Goal: Task Accomplishment & Management: Use online tool/utility

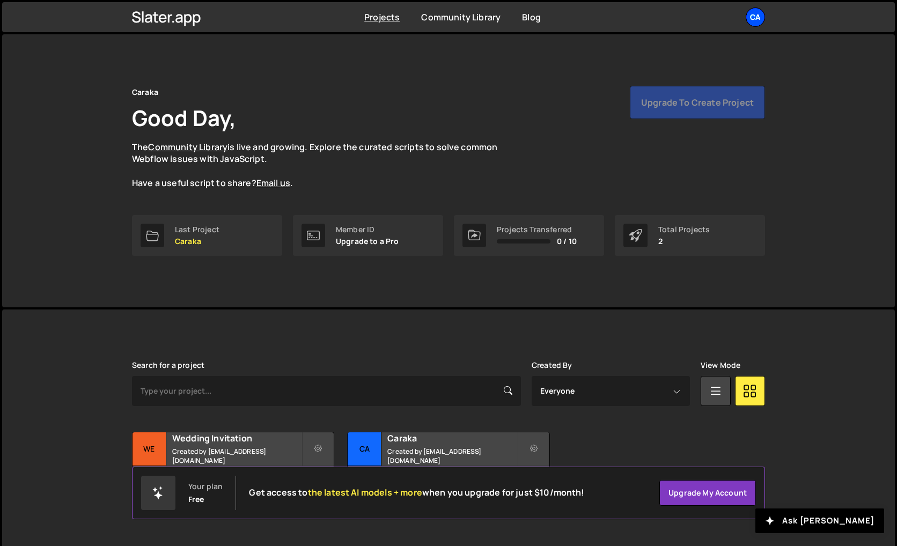
click at [750, 22] on div "Ca" at bounding box center [754, 17] width 19 height 19
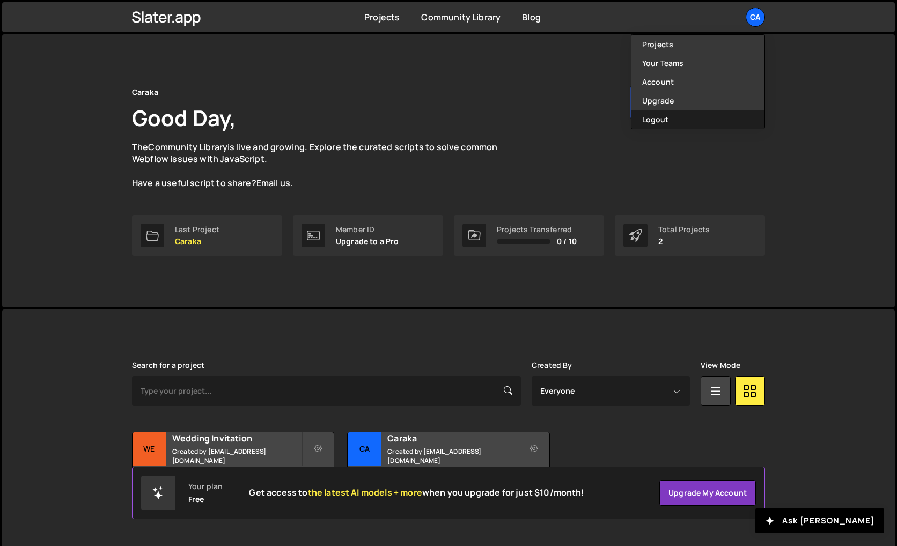
click at [707, 118] on button "Logout" at bounding box center [697, 119] width 133 height 19
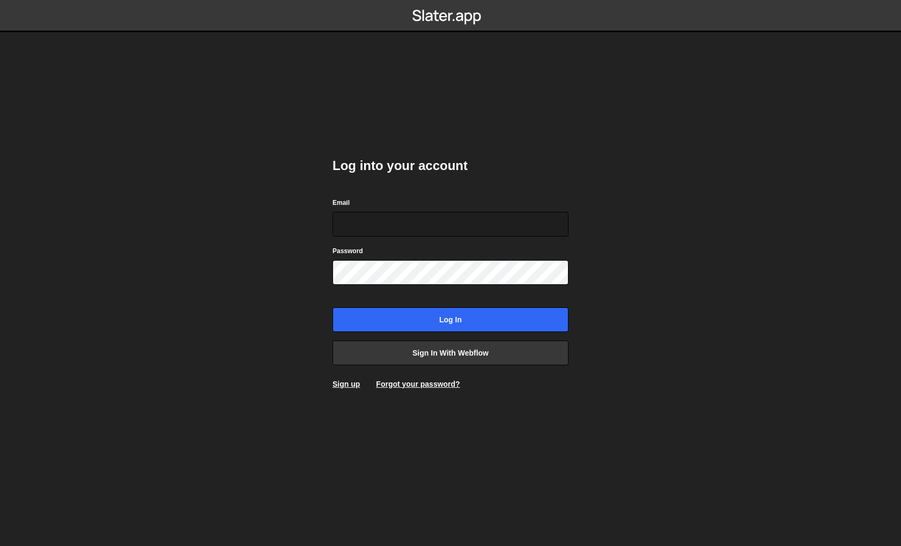
click at [469, 367] on div "Log into your account Email Password Log in Sign in with Webflow Sign up Forgot…" at bounding box center [450, 273] width 236 height 264
click at [471, 358] on link "Sign in with Webflow" at bounding box center [450, 353] width 236 height 25
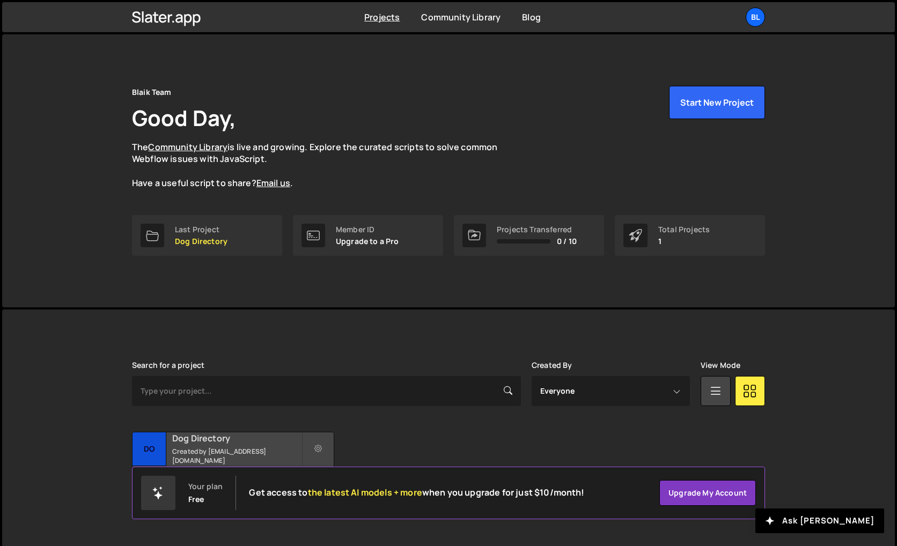
click at [256, 452] on small "Created by [EMAIL_ADDRESS][DOMAIN_NAME]" at bounding box center [236, 456] width 129 height 18
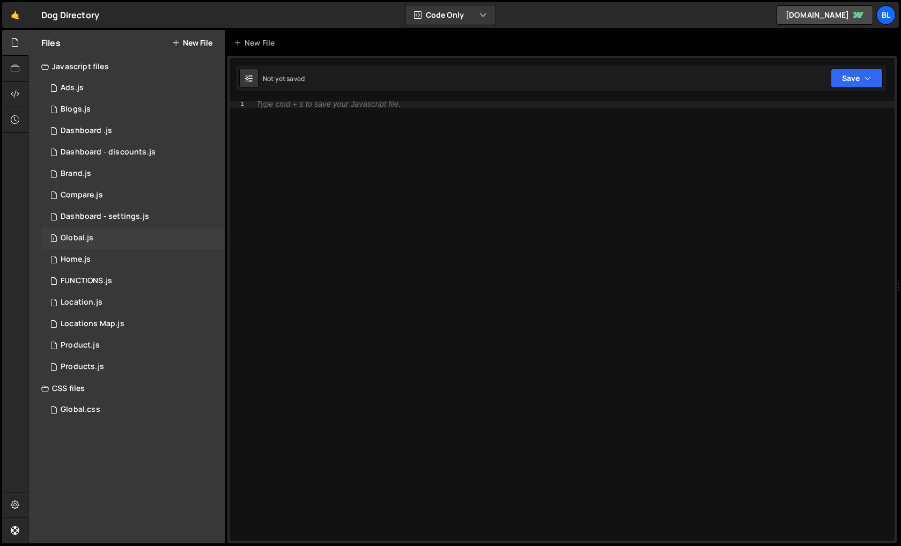
click at [137, 245] on div "1 Global.js 0" at bounding box center [133, 237] width 184 height 21
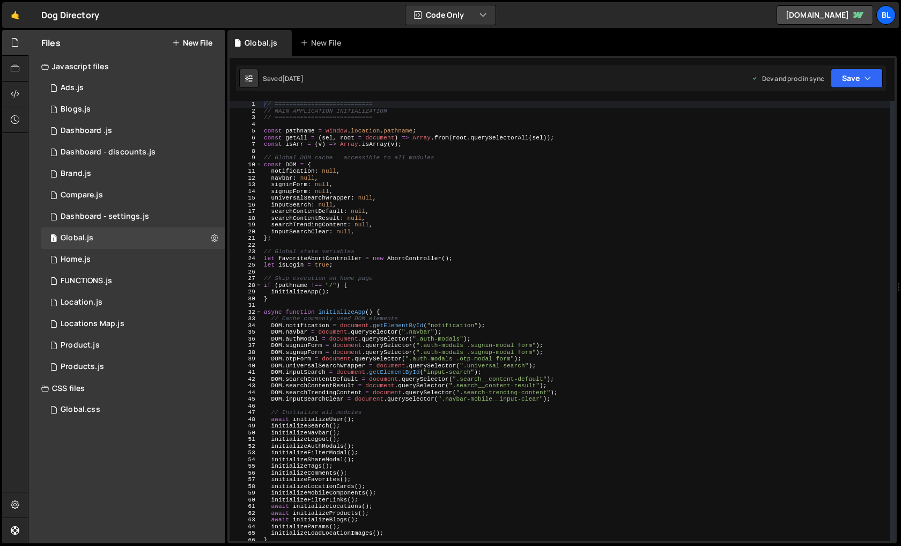
click at [498, 287] on div "// =========================== // MAIN APPLICATION INITIALIZATION // ==========…" at bounding box center [576, 328] width 629 height 454
paste textarea "setupLoadLocationImages"
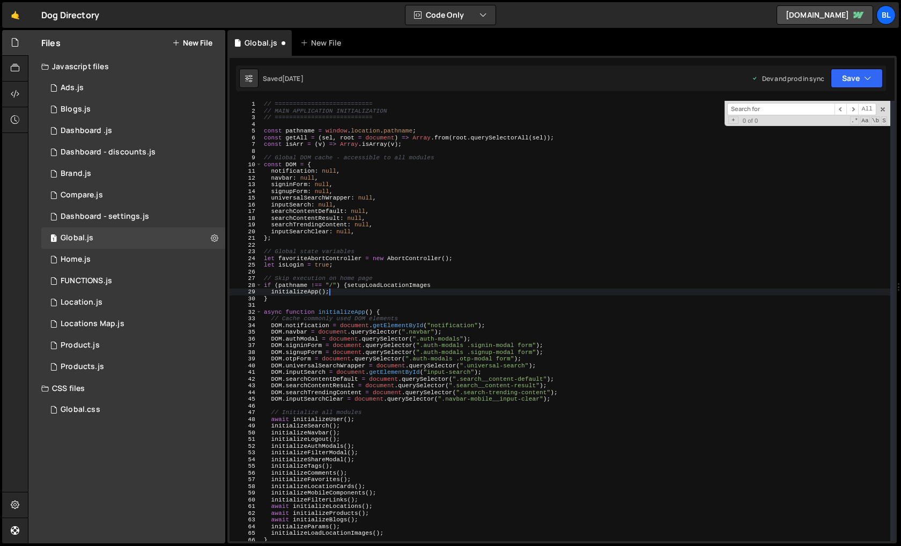
click at [501, 290] on div "// =========================== // MAIN APPLICATION INITIALIZATION // ==========…" at bounding box center [576, 328] width 629 height 454
type textarea "initializeApp();"
paste input "setupLoadLocationImages"
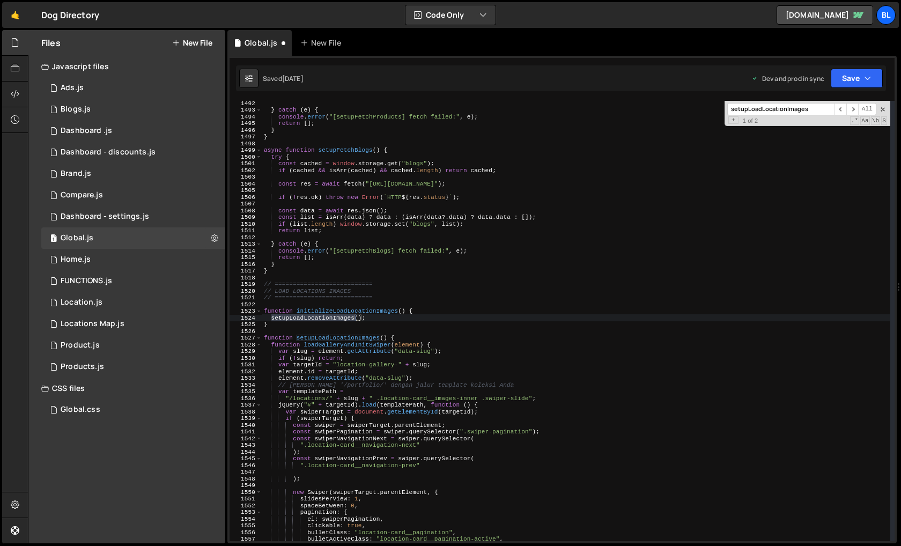
scroll to position [10149, 0]
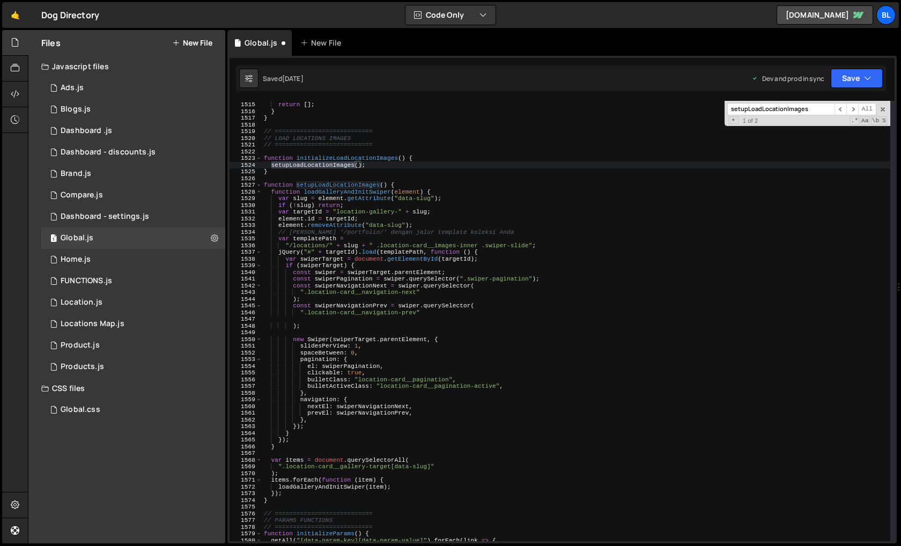
type input "setupLoadLocationImages"
click at [312, 247] on div "console . error ( "[setupFetchBlogs] fetch failed:" , e ) ; return [ ] ; } } //…" at bounding box center [576, 321] width 629 height 454
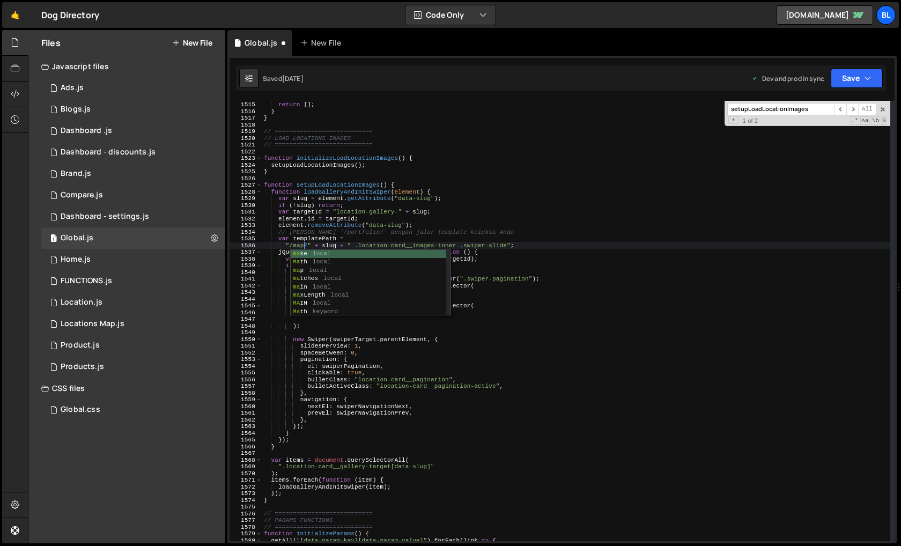
scroll to position [0, 3]
click at [622, 313] on div "console . error ( "[setupFetchBlogs] fetch failed:" , e ) ; return [ ] ; } } //…" at bounding box center [576, 321] width 629 height 454
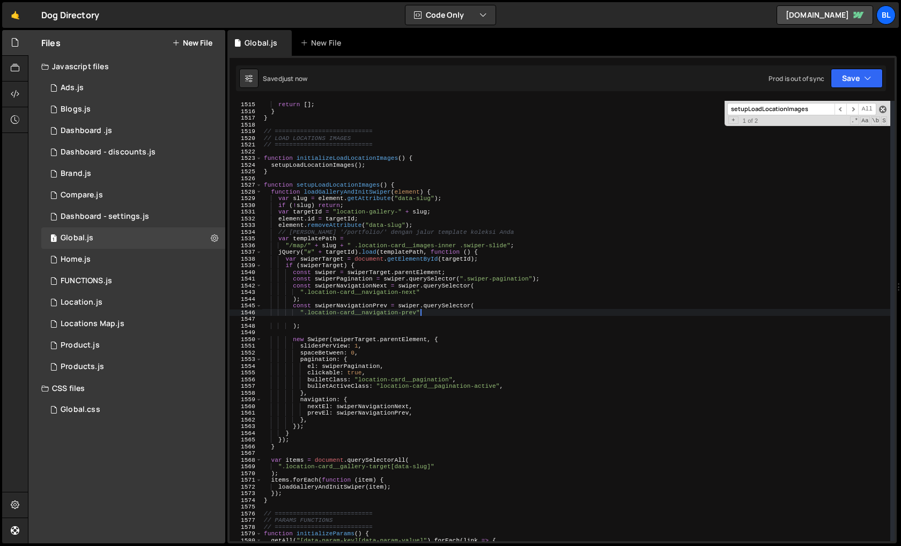
click at [881, 110] on span at bounding box center [883, 110] width 8 height 8
click at [352, 339] on div "console . error ( "[setupFetchBlogs] fetch failed:" , e ) ; return [ ] ; } } //…" at bounding box center [576, 321] width 629 height 454
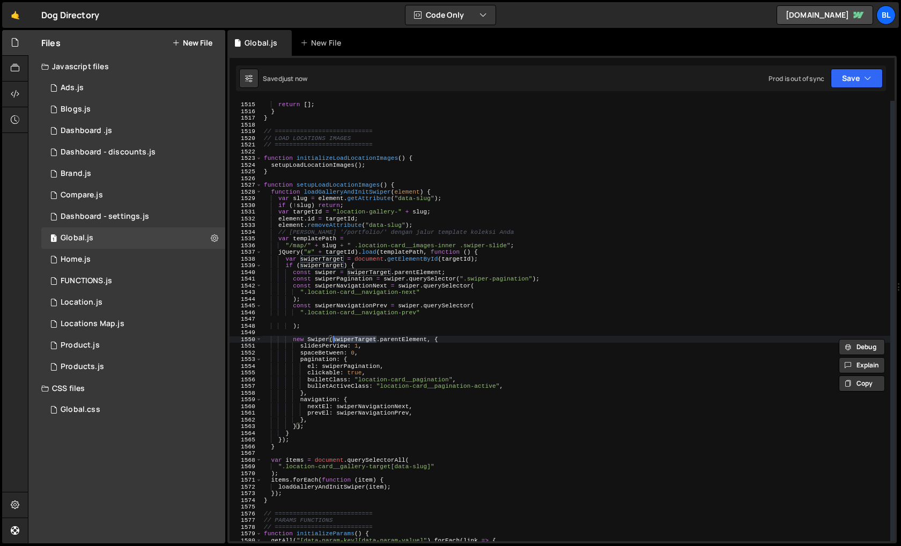
click at [423, 344] on div "console . error ( "[setupFetchBlogs] fetch failed:" , e ) ; return [ ] ; } } //…" at bounding box center [576, 321] width 629 height 454
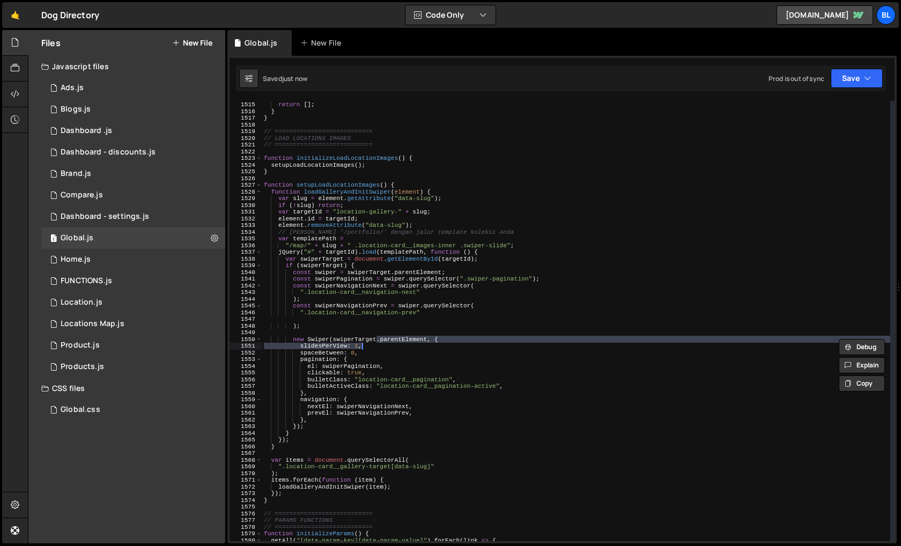
click at [406, 340] on div "console . error ( "[setupFetchBlogs] fetch failed:" , e ) ; return [ ] ; } } //…" at bounding box center [576, 321] width 629 height 440
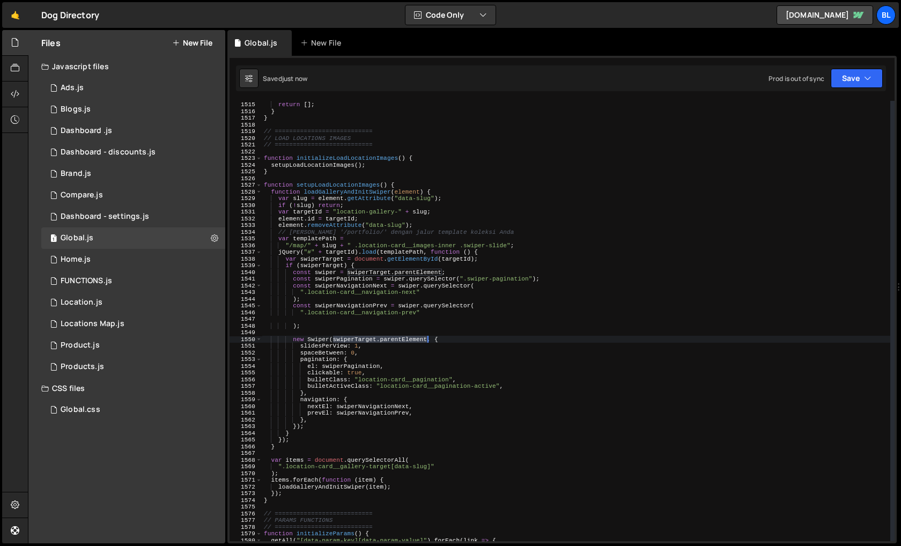
drag, startPoint x: 333, startPoint y: 342, endPoint x: 427, endPoint y: 341, distance: 94.4
click at [427, 341] on div "console . error ( "[setupFetchBlogs] fetch failed:" , e ) ; return [ ] ; } } //…" at bounding box center [576, 321] width 629 height 454
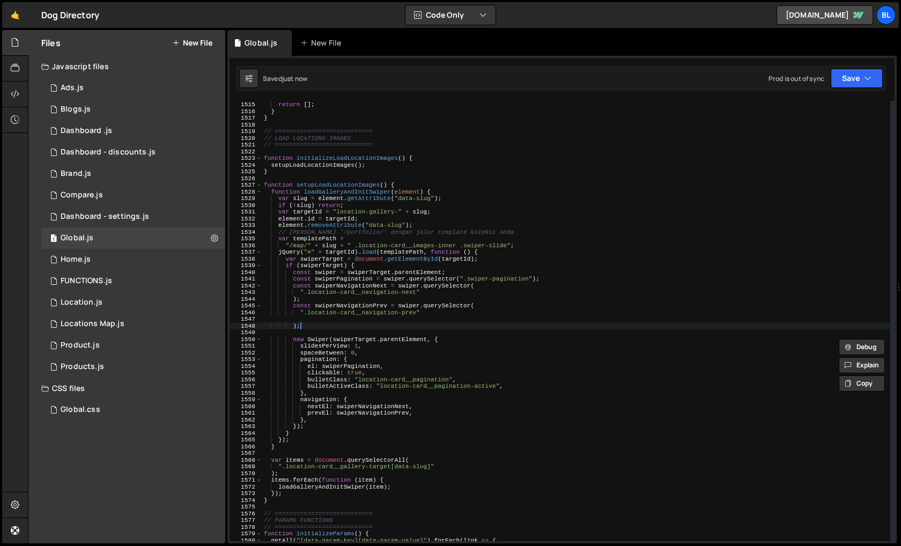
click at [354, 325] on div "console . error ( "[setupFetchBlogs] fetch failed:" , e ) ; return [ ] ; } } //…" at bounding box center [576, 321] width 629 height 454
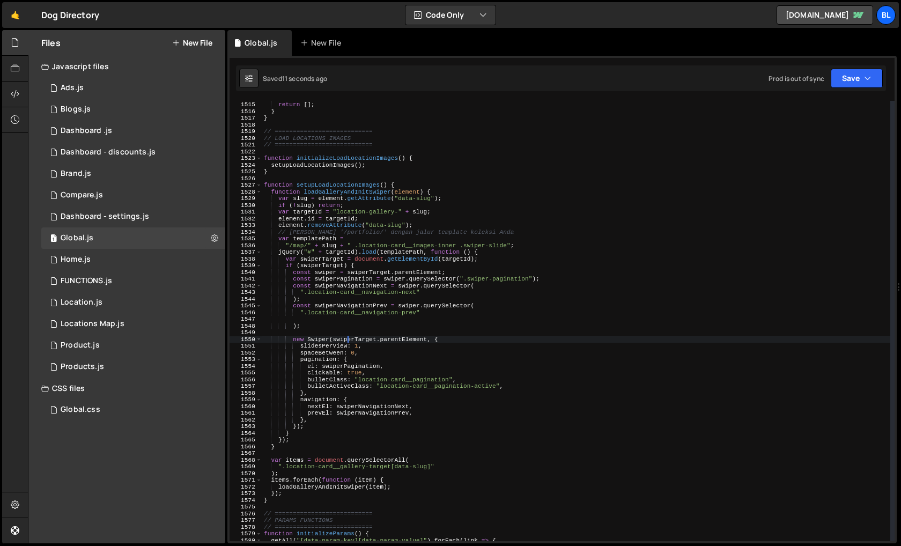
drag, startPoint x: 349, startPoint y: 342, endPoint x: 348, endPoint y: 331, distance: 10.7
click at [349, 342] on div "console . error ( "[setupFetchBlogs] fetch failed:" , e ) ; return [ ] ; } } //…" at bounding box center [576, 321] width 629 height 454
click at [329, 276] on div "console . error ( "[setupFetchBlogs] fetch failed:" , e ) ; return [ ] ; } } //…" at bounding box center [576, 321] width 629 height 454
click at [327, 274] on div "console . error ( "[setupFetchBlogs] fetch failed:" , e ) ; return [ ] ; } } //…" at bounding box center [576, 321] width 629 height 454
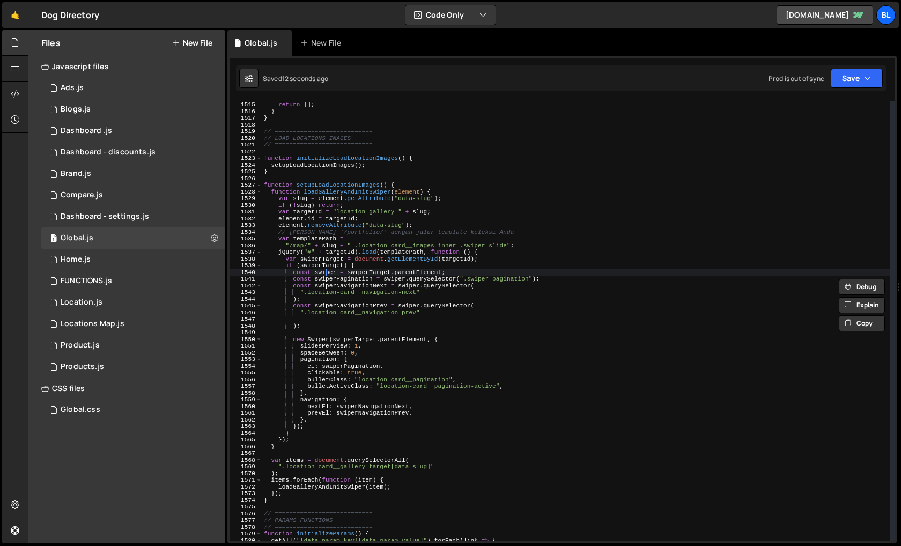
click at [327, 274] on div "console . error ( "[setupFetchBlogs] fetch failed:" , e ) ; return [ ] ; } } //…" at bounding box center [576, 321] width 629 height 454
click at [398, 337] on div "console . error ( "[setupFetchBlogs] fetch failed:" , e ) ; return [ ] ; } } //…" at bounding box center [576, 321] width 629 height 454
click at [455, 272] on div "console . error ( "[setupFetchBlogs] fetch failed:" , e ) ; return [ ] ; } } //…" at bounding box center [576, 321] width 629 height 454
type textarea "const swiper = swiperTarget.parentElement;"
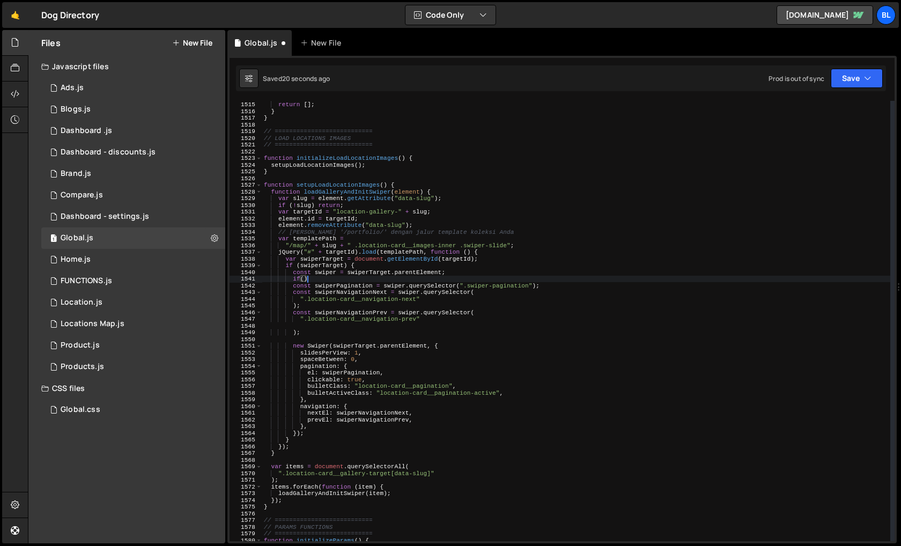
paste textarea "swiper"
type textarea "if(swiper){"
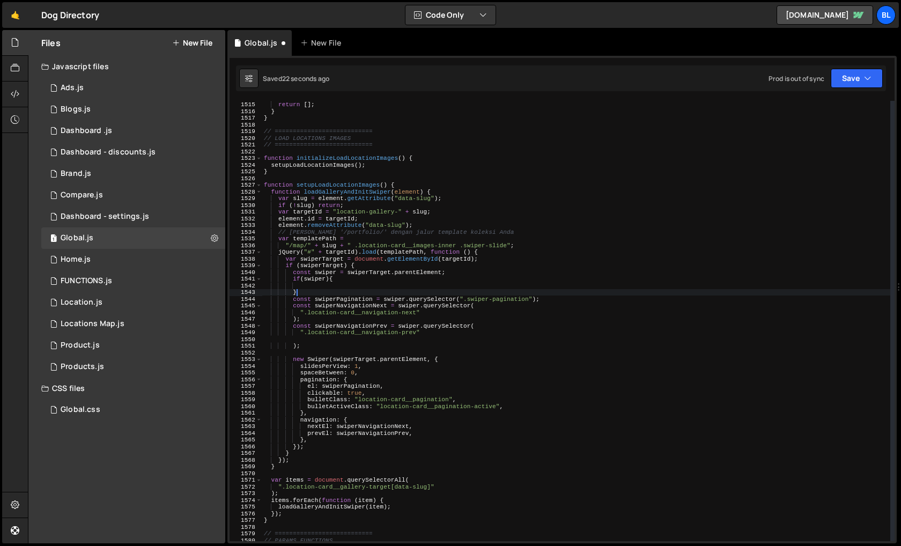
scroll to position [0, 2]
click at [347, 285] on div "console . error ( "[setupFetchBlogs] fetch failed:" , e ) ; return [ ] ; } } //…" at bounding box center [576, 321] width 629 height 454
type textarea "}"
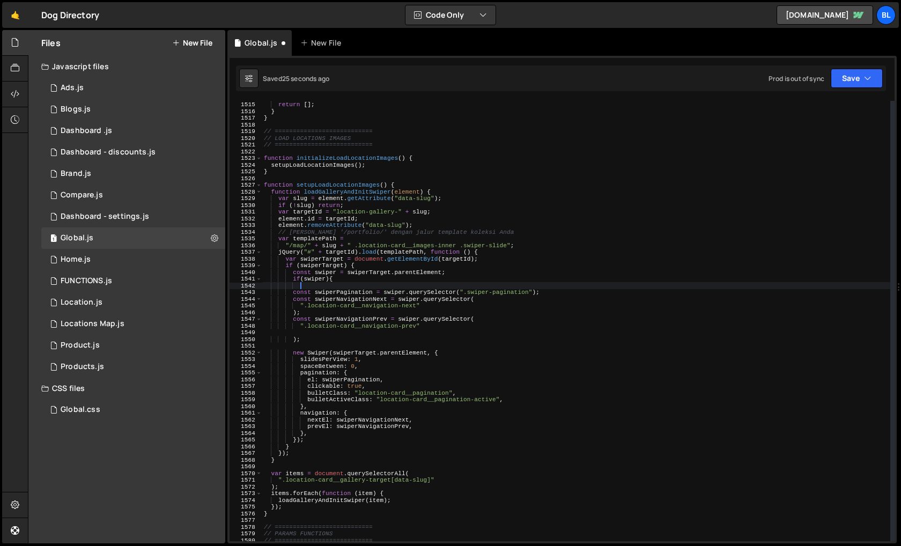
click at [312, 441] on div "console . error ( "[setupFetchBlogs] fetch failed:" , e ) ; return [ ] ; } } //…" at bounding box center [576, 321] width 629 height 454
type textarea "});"
paste textarea "}"
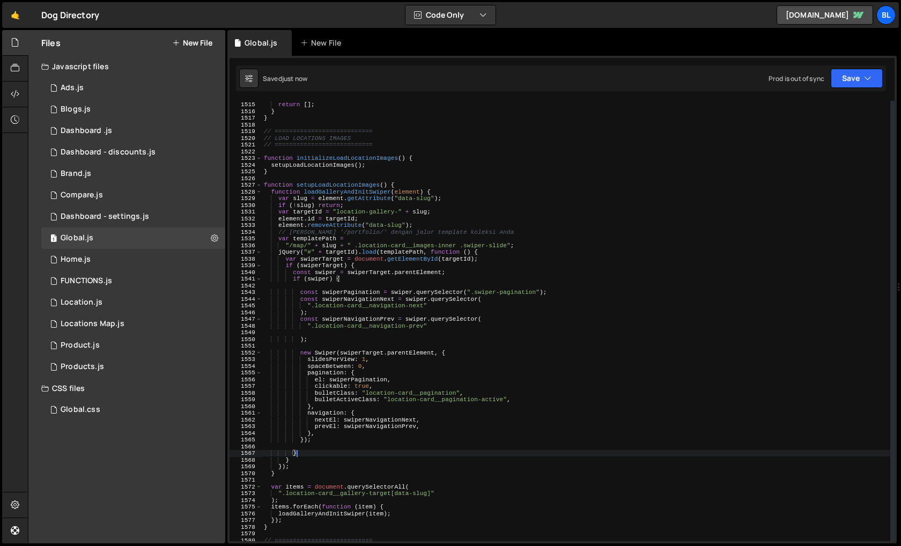
click at [409, 357] on div "console . error ( "[setupFetchBlogs] fetch failed:" , e ) ; return [ ] ; } } //…" at bounding box center [576, 321] width 629 height 454
type textarea "slidesPerView: 1,"
click at [420, 345] on div "console . error ( "[setupFetchBlogs] fetch failed:" , e ) ; return [ ] ; } } //…" at bounding box center [576, 321] width 629 height 454
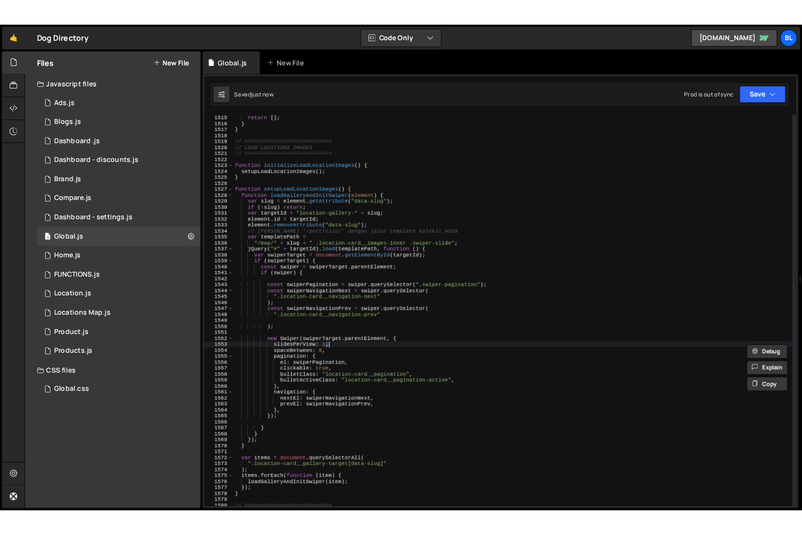
scroll to position [0, 0]
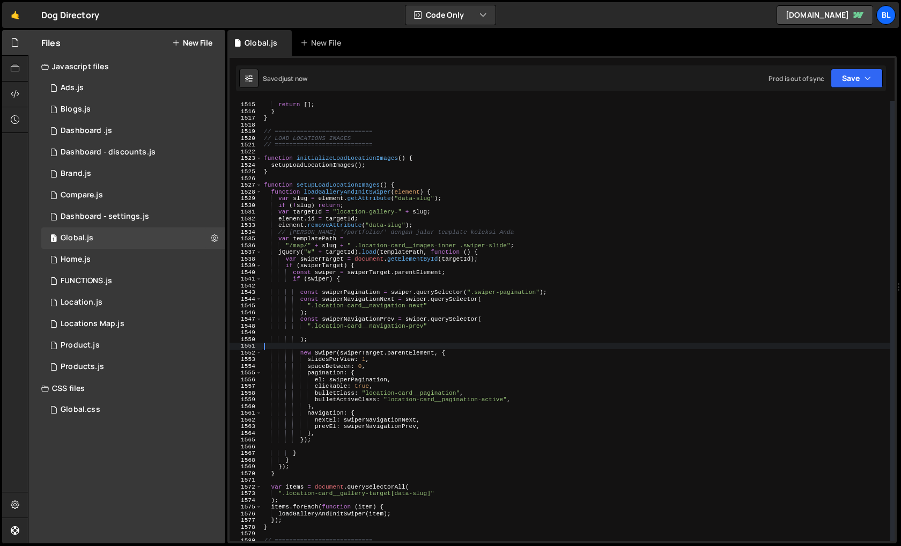
click at [409, 354] on div "console . error ( "[setupFetchBlogs] fetch failed:" , e ) ; return [ ] ; } } //…" at bounding box center [576, 321] width 629 height 454
paste textarea "}"
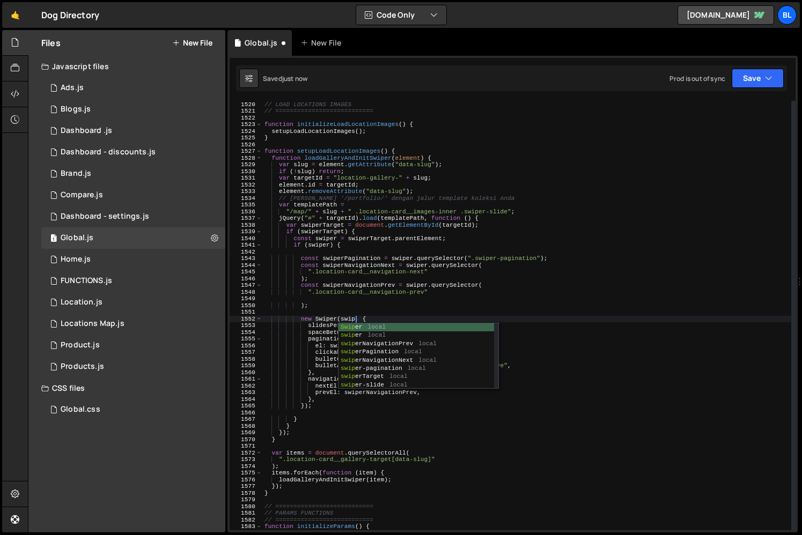
scroll to position [0, 9]
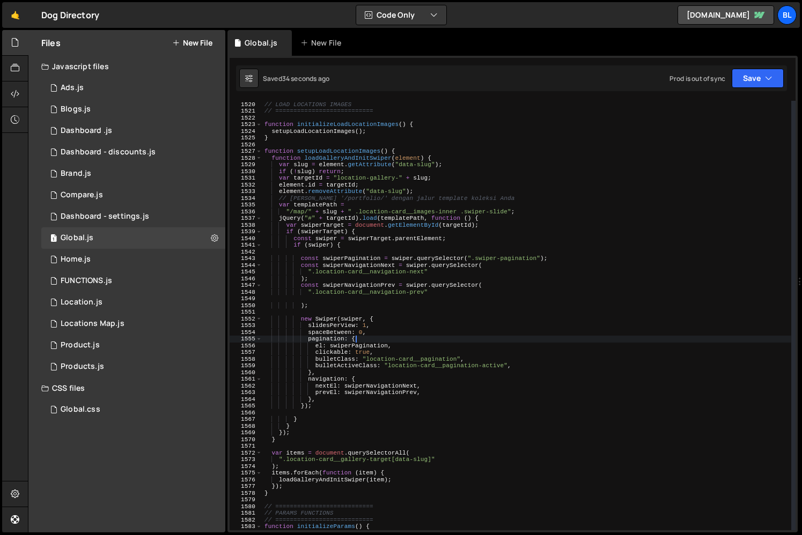
click at [462, 336] on div "// =========================== // LOAD LOCATIONS IMAGES // ====================…" at bounding box center [526, 315] width 529 height 443
type textarea "pagination: {"
click at [123, 105] on div "1 Blogs.js 0" at bounding box center [133, 109] width 184 height 21
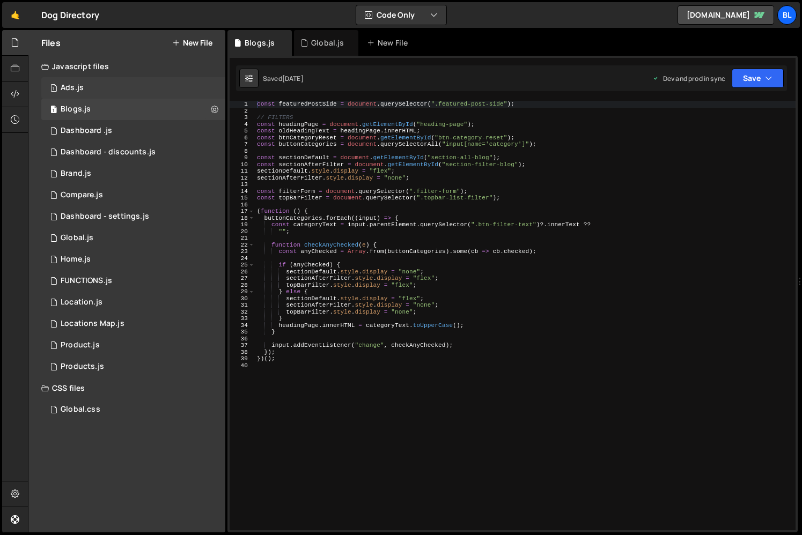
click at [129, 90] on div "1 Ads.js 0" at bounding box center [133, 87] width 184 height 21
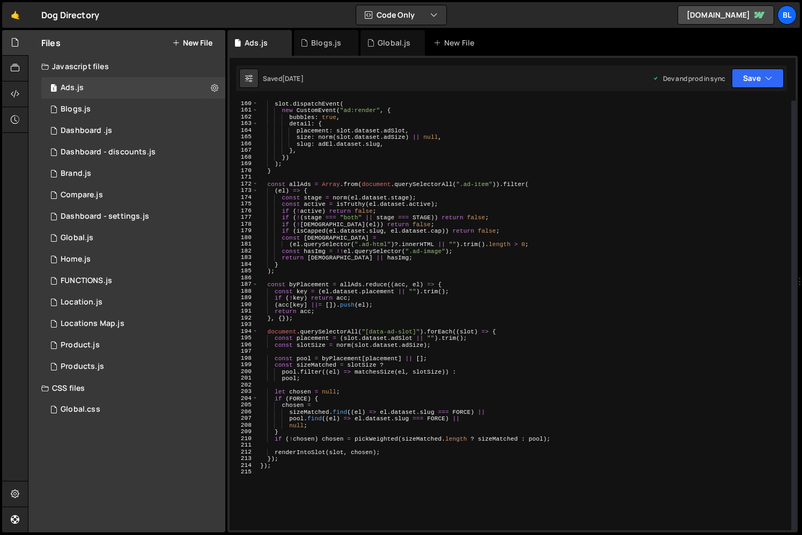
scroll to position [1182, 0]
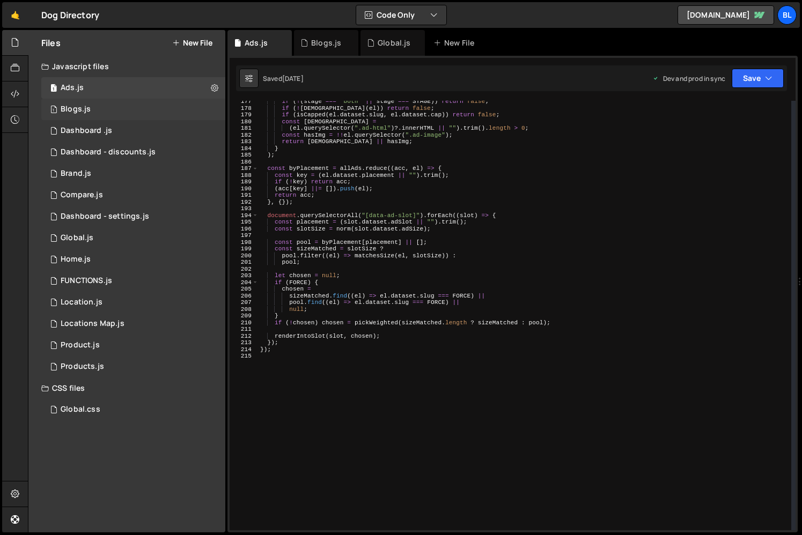
click at [106, 104] on div "1 Blogs.js 0" at bounding box center [133, 109] width 184 height 21
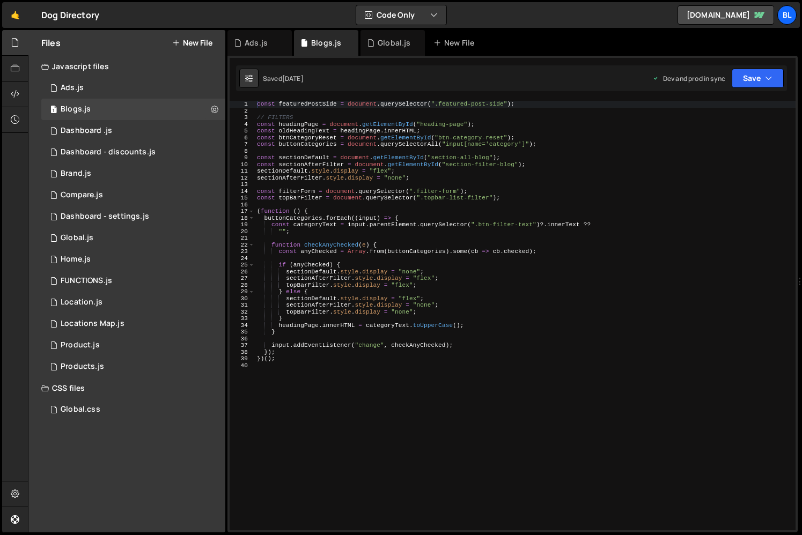
type textarea "if (anyChecked) {"
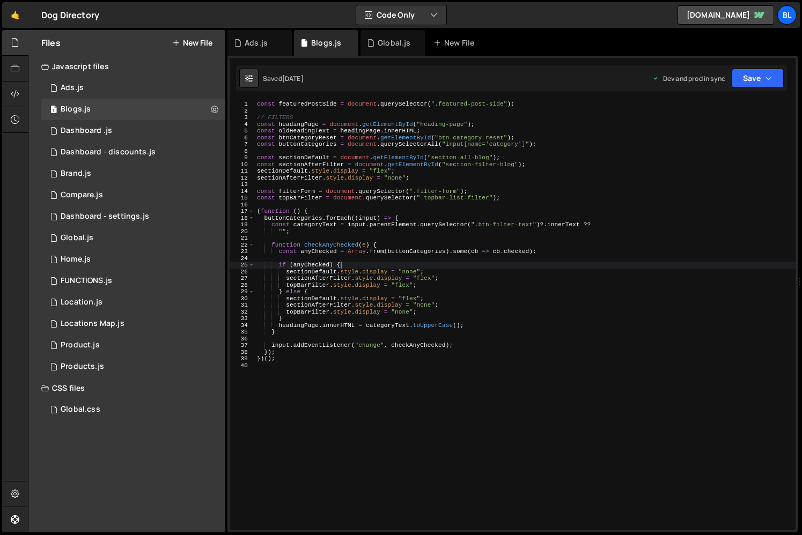
click at [424, 262] on div "const featuredPostSide = document . querySelector ( ".featured-post-side" ) ; /…" at bounding box center [525, 322] width 541 height 443
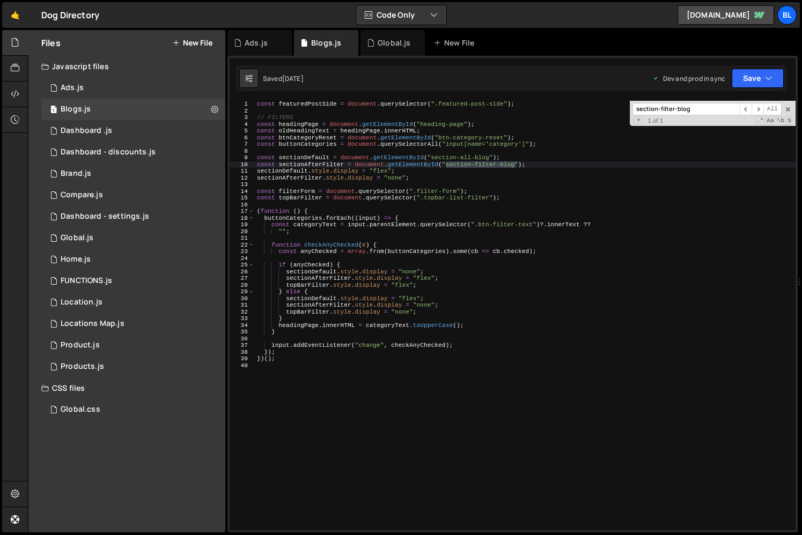
type input "section-filter-blog"
click at [311, 165] on div "const featuredPostSide = document . querySelector ( ".featured-post-side" ) ; /…" at bounding box center [525, 322] width 541 height 443
type textarea "sectionAfterFilter.style.display = "none";"
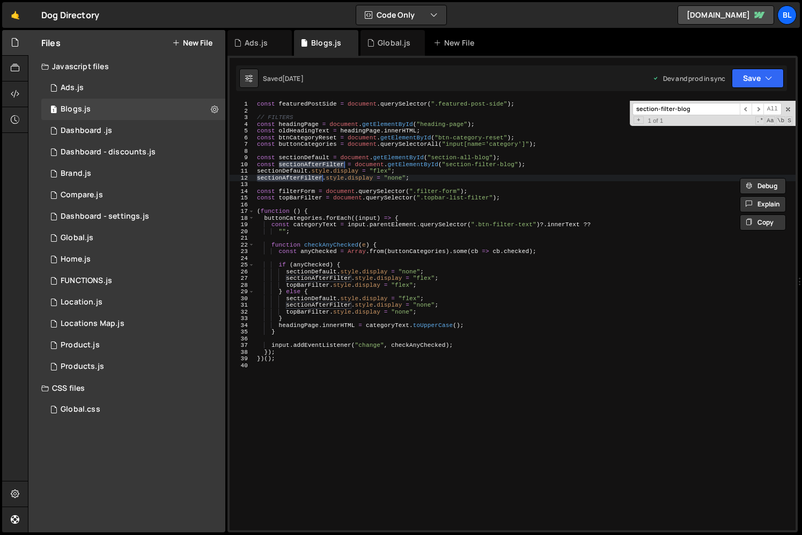
click at [401, 177] on div "const featuredPostSide = document . querySelector ( ".featured-post-side" ) ; /…" at bounding box center [525, 322] width 541 height 443
click at [394, 178] on div "const featuredPostSide = document . querySelector ( ".featured-post-side" ) ; /…" at bounding box center [525, 322] width 541 height 443
click at [335, 181] on div "const featuredPostSide = document . querySelector ( ".featured-post-side" ) ; /…" at bounding box center [525, 322] width 541 height 443
click at [442, 184] on div "const featuredPostSide = document . querySelector ( ".featured-post-side" ) ; /…" at bounding box center [525, 322] width 541 height 443
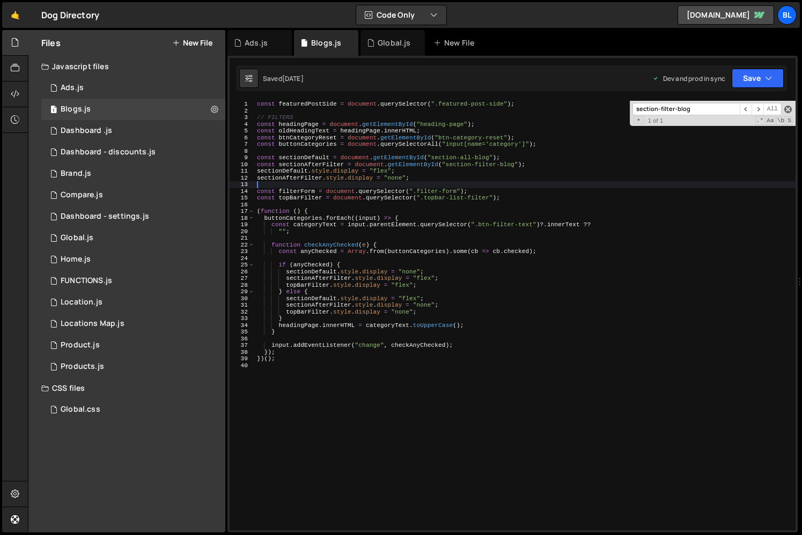
click at [787, 111] on span at bounding box center [788, 110] width 8 height 8
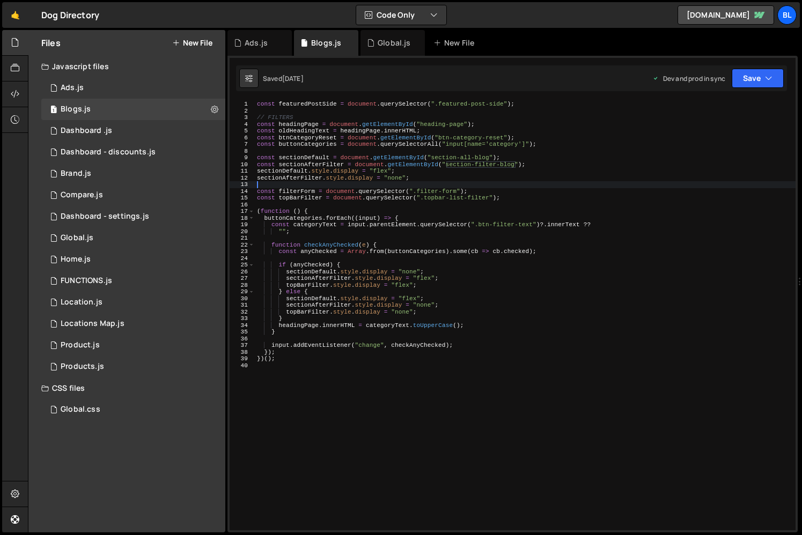
click at [334, 200] on div "const featuredPostSide = document . querySelector ( ".featured-post-side" ) ; /…" at bounding box center [525, 322] width 541 height 443
click at [354, 169] on div "const featuredPostSide = document . querySelector ( ".featured-post-side" ) ; /…" at bounding box center [525, 322] width 541 height 443
click at [396, 178] on div "const featuredPostSide = document . querySelector ( ".featured-post-side" ) ; /…" at bounding box center [525, 322] width 541 height 443
click at [398, 199] on div "const featuredPostSide = document . querySelector ( ".featured-post-side" ) ; /…" at bounding box center [525, 322] width 541 height 443
click at [398, 175] on div "const featuredPostSide = document . querySelector ( ".featured-post-side" ) ; /…" at bounding box center [525, 322] width 541 height 443
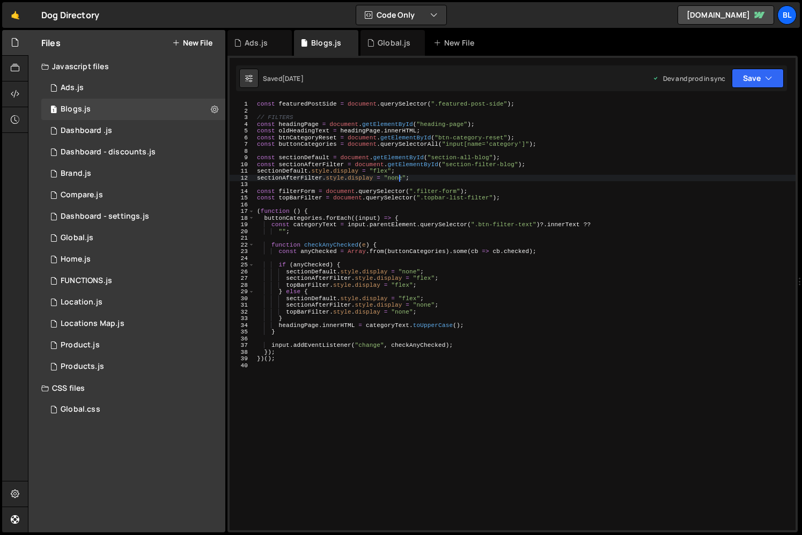
click at [411, 218] on div "const featuredPostSide = document . querySelector ( ".featured-post-side" ) ; /…" at bounding box center [525, 322] width 541 height 443
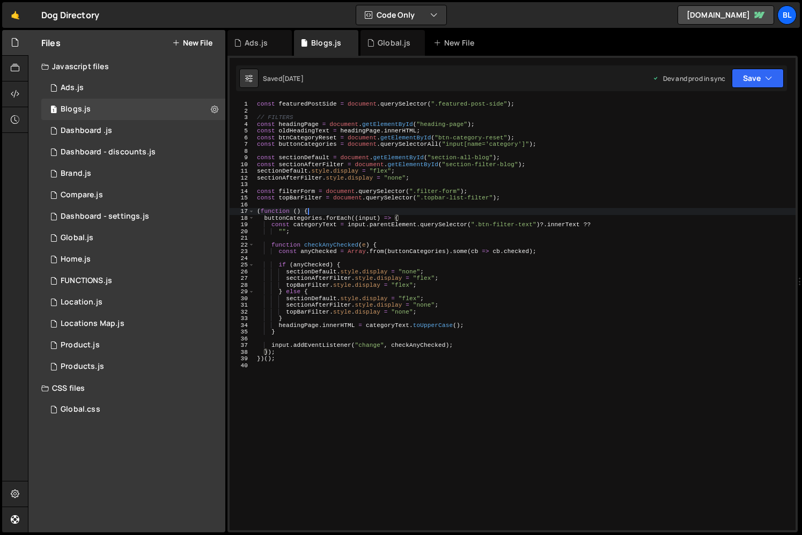
click at [387, 208] on div "const featuredPostSide = document . querySelector ( ".featured-post-side" ) ; /…" at bounding box center [525, 322] width 541 height 443
click at [294, 106] on div "const featuredPostSide = document . querySelector ( ".featured-post-side" ) ; /…" at bounding box center [525, 322] width 541 height 443
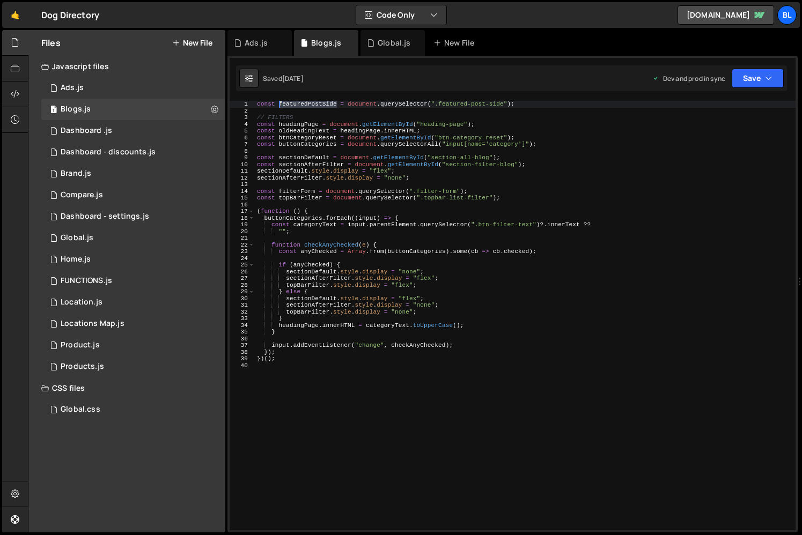
click at [294, 106] on div "const featuredPostSide = document . querySelector ( ".featured-post-side" ) ; /…" at bounding box center [525, 322] width 541 height 443
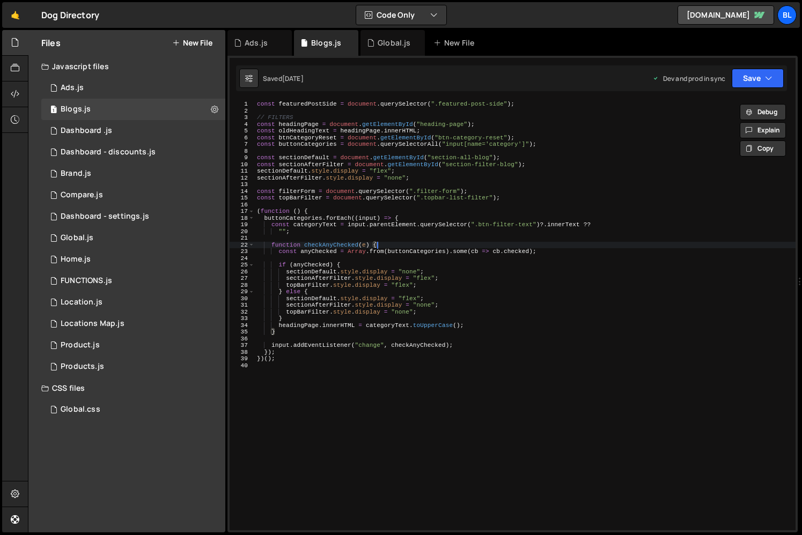
click at [435, 243] on div "const featuredPostSide = document . querySelector ( ".featured-post-side" ) ; /…" at bounding box center [525, 322] width 541 height 443
click at [327, 245] on div "const featuredPostSide = document . querySelector ( ".featured-post-side" ) ; /…" at bounding box center [525, 322] width 541 height 443
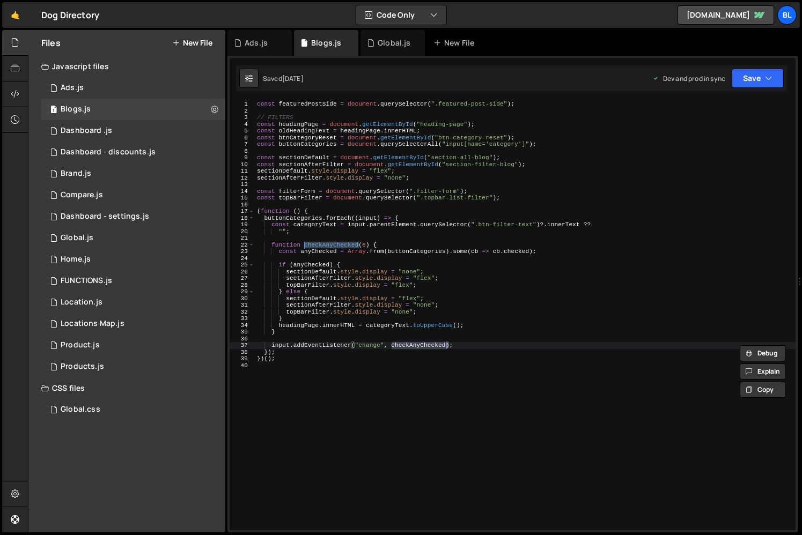
click at [455, 304] on div "const featuredPostSide = document . querySelector ( ".featured-post-side" ) ; /…" at bounding box center [525, 322] width 541 height 443
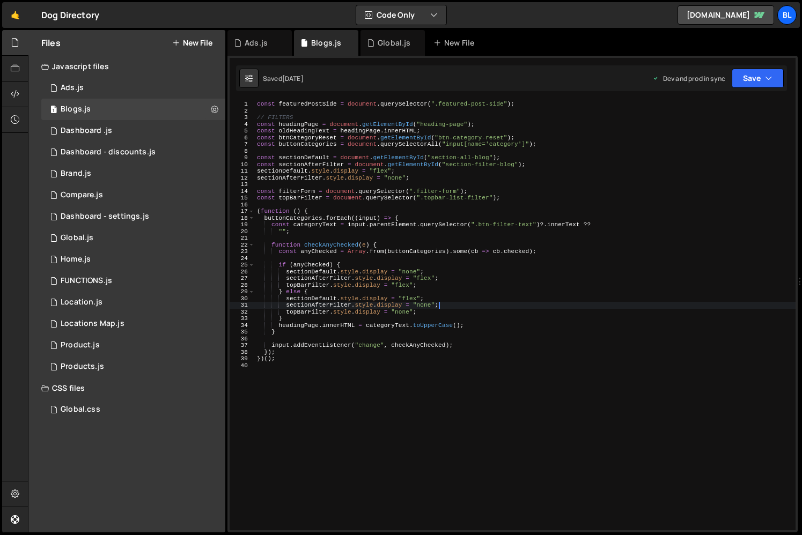
click at [307, 349] on div "const featuredPostSide = document . querySelector ( ".featured-post-side" ) ; /…" at bounding box center [525, 322] width 541 height 443
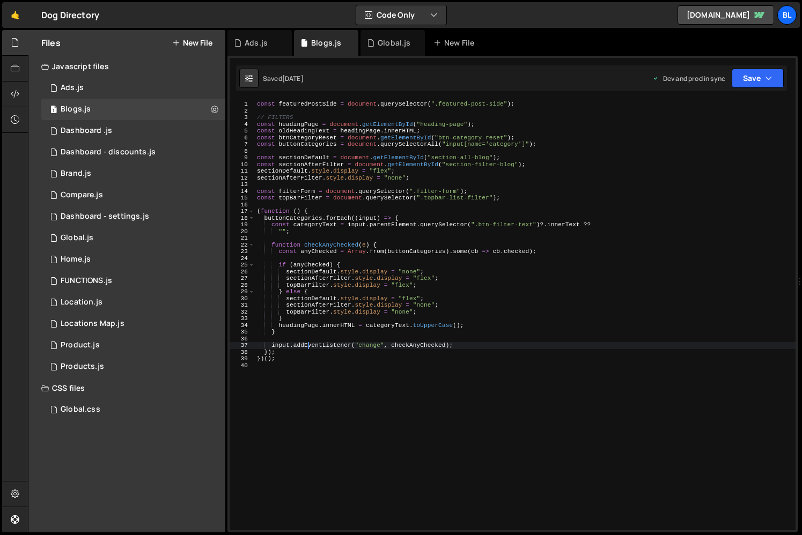
click at [419, 346] on div "const featuredPostSide = document . querySelector ( ".featured-post-side" ) ; /…" at bounding box center [525, 322] width 541 height 443
drag, startPoint x: 419, startPoint y: 346, endPoint x: 347, endPoint y: 337, distance: 72.4
click at [417, 346] on div "const featuredPostSide = document . querySelector ( ".featured-post-side" ) ; /…" at bounding box center [525, 322] width 541 height 443
click at [290, 324] on div "const featuredPostSide = document . querySelector ( ".featured-post-side" ) ; /…" at bounding box center [525, 322] width 541 height 443
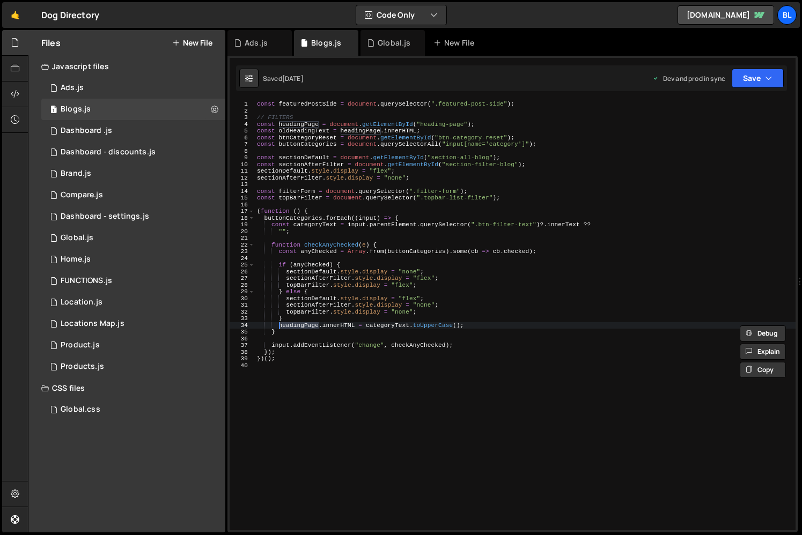
click at [383, 323] on div "const featuredPostSide = document . querySelector ( ".featured-post-side" ) ; /…" at bounding box center [525, 322] width 541 height 443
click at [395, 343] on div "const featuredPostSide = document . querySelector ( ".featured-post-side" ) ; /…" at bounding box center [525, 322] width 541 height 443
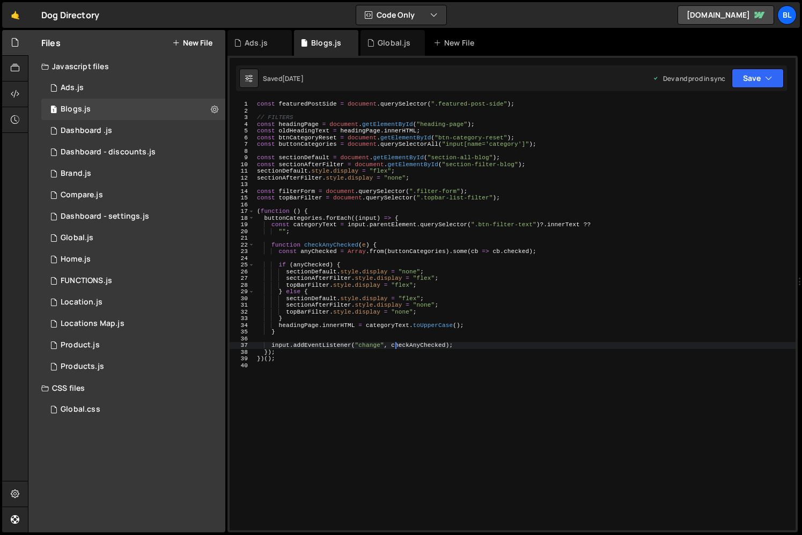
click at [418, 343] on div "const featuredPostSide = document . querySelector ( ".featured-post-side" ) ; /…" at bounding box center [525, 322] width 541 height 443
click at [418, 343] on div "const featuredPostSide = document . querySelector ( ".featured-post-side" ) ; /…" at bounding box center [525, 316] width 541 height 430
click at [317, 307] on div "const featuredPostSide = document . querySelector ( ".featured-post-side" ) ; /…" at bounding box center [525, 322] width 541 height 443
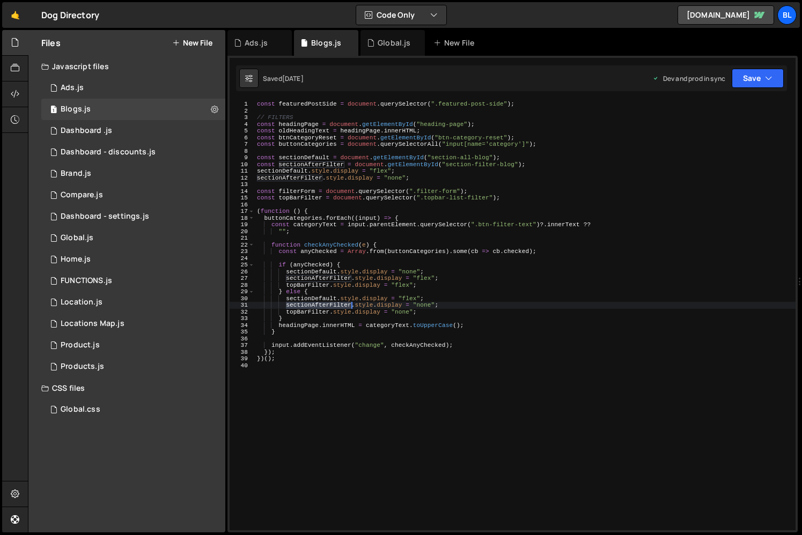
click at [317, 307] on div "const featuredPostSide = document . querySelector ( ".featured-post-side" ) ; /…" at bounding box center [525, 322] width 541 height 443
click at [324, 280] on div "const featuredPostSide = document . querySelector ( ".featured-post-side" ) ; /…" at bounding box center [525, 322] width 541 height 443
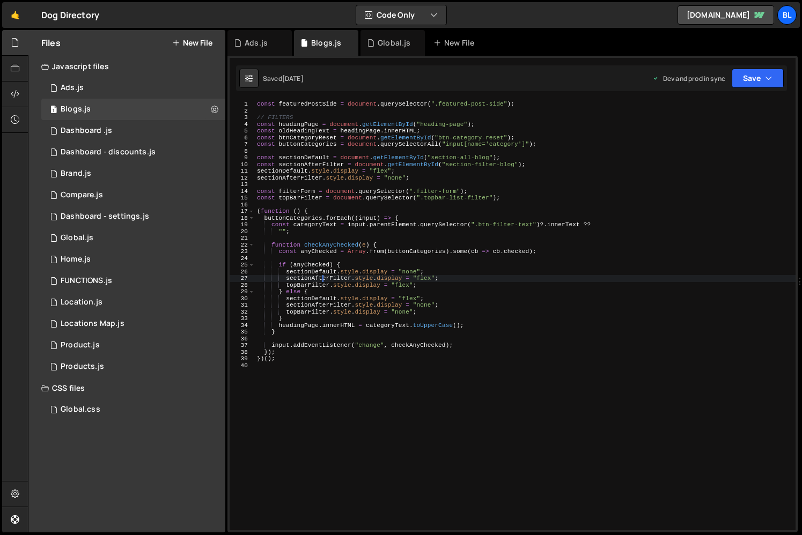
click at [477, 285] on div "const featuredPostSide = document . querySelector ( ".featured-post-side" ) ; /…" at bounding box center [525, 322] width 541 height 443
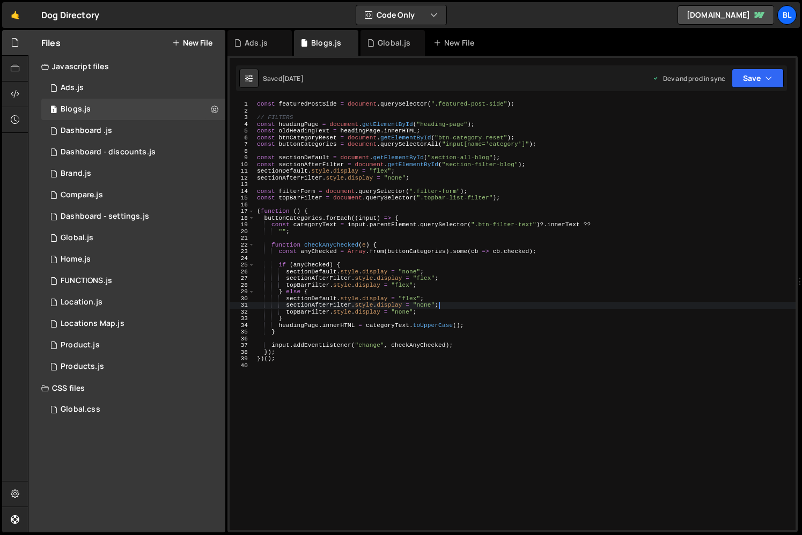
click at [453, 307] on div "const featuredPostSide = document . querySelector ( ".featured-post-side" ) ; /…" at bounding box center [525, 322] width 541 height 443
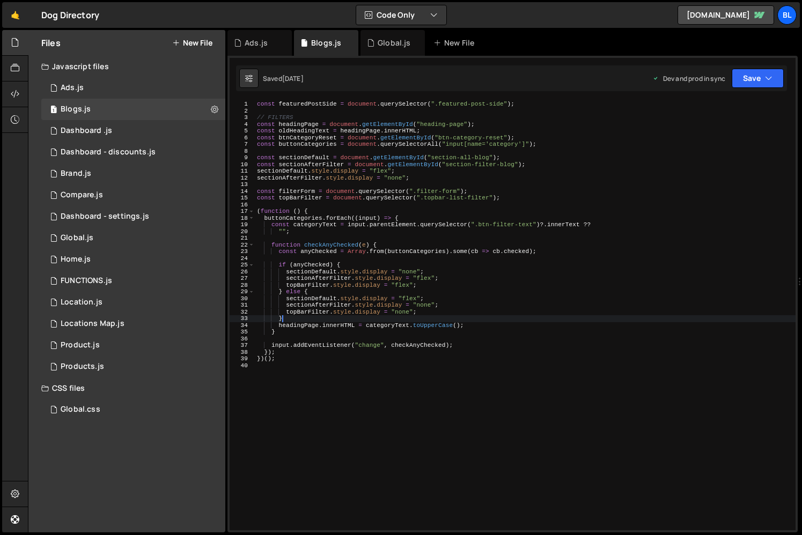
click at [421, 318] on div "const featuredPostSide = document . querySelector ( ".featured-post-side" ) ; /…" at bounding box center [525, 322] width 541 height 443
click at [324, 313] on div "const featuredPostSide = document . querySelector ( ".featured-post-side" ) ; /…" at bounding box center [525, 322] width 541 height 443
click at [426, 343] on div "const featuredPostSide = document . querySelector ( ".featured-post-side" ) ; /…" at bounding box center [525, 322] width 541 height 443
type textarea "input.addEventListener("change", checkAnyChecked);"
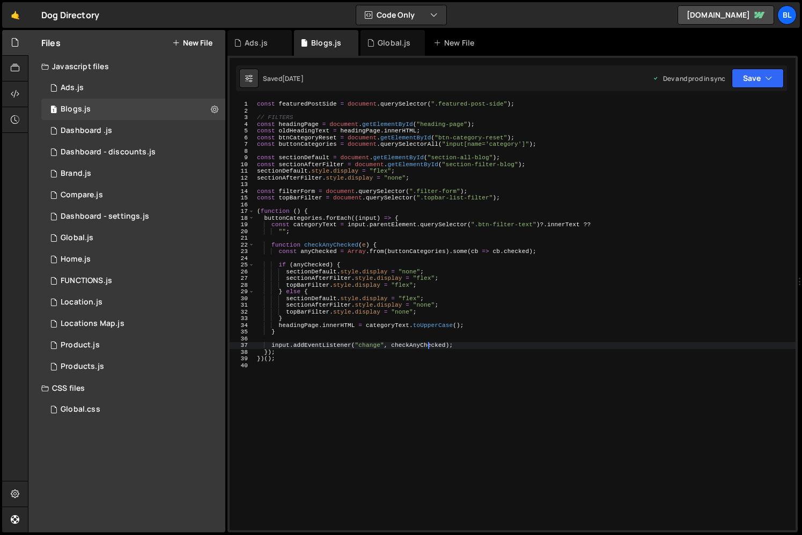
click at [424, 363] on div "const featuredPostSide = document . querySelector ( ".featured-post-side" ) ; /…" at bounding box center [525, 322] width 541 height 443
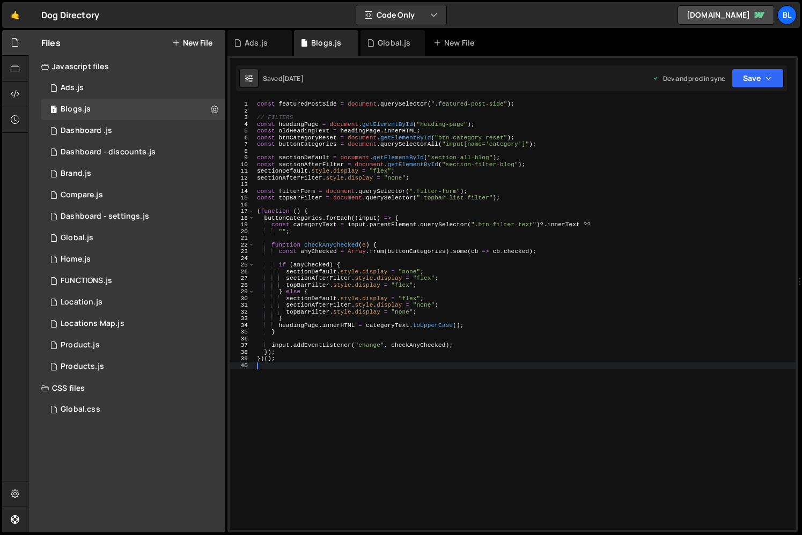
click at [418, 365] on div "const featuredPostSide = document . querySelector ( ".featured-post-side" ) ; /…" at bounding box center [525, 322] width 541 height 443
click at [308, 372] on div "const featuredPostSide = document . querySelector ( ".featured-post-side" ) ; /…" at bounding box center [525, 322] width 541 height 443
click at [251, 50] on div "Ads.js" at bounding box center [259, 43] width 64 height 26
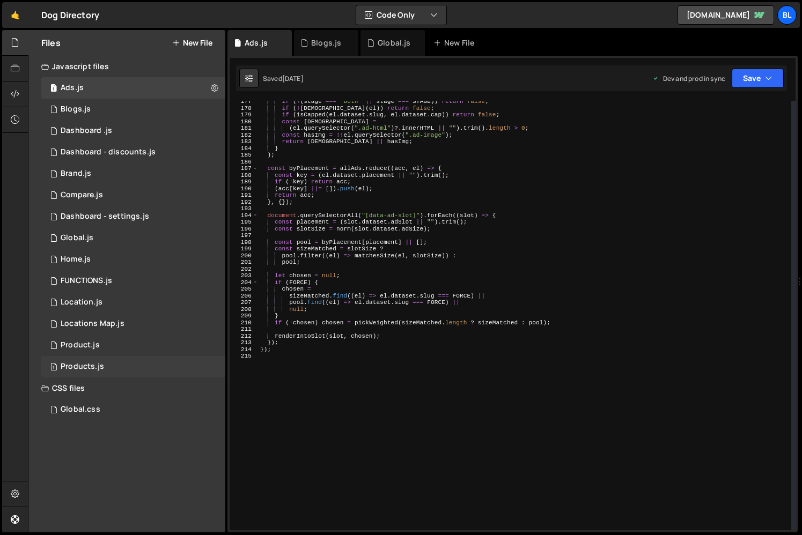
click at [108, 366] on div "1 Products.js 0" at bounding box center [133, 366] width 184 height 21
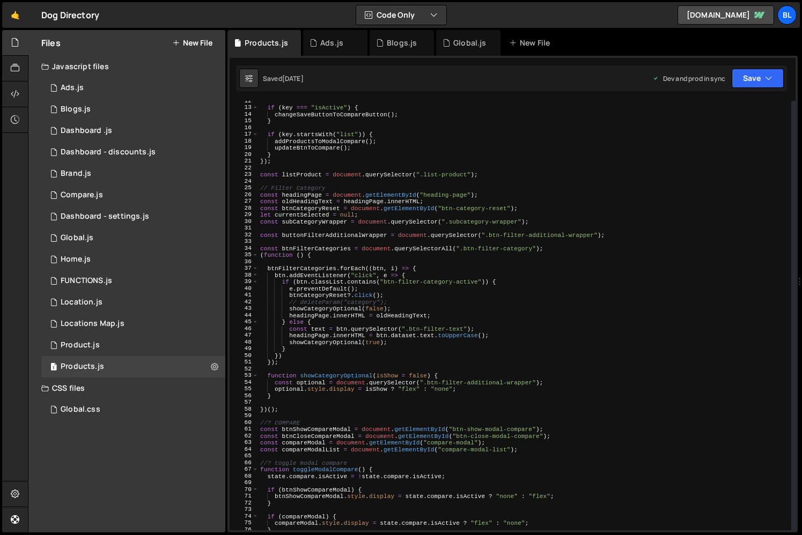
scroll to position [77, 0]
click at [307, 207] on div "if ( key === "isActive" ) { changeSaveButtonToCompareButton ( ) ; } if ( key . …" at bounding box center [524, 319] width 533 height 443
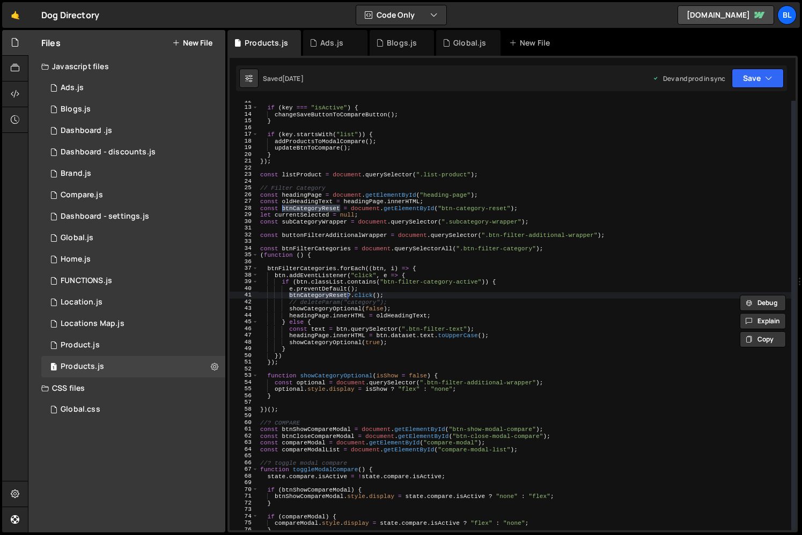
click at [428, 315] on div "if ( key === "isActive" ) { changeSaveButtonToCompareButton ( ) ; } if ( key . …" at bounding box center [524, 319] width 533 height 443
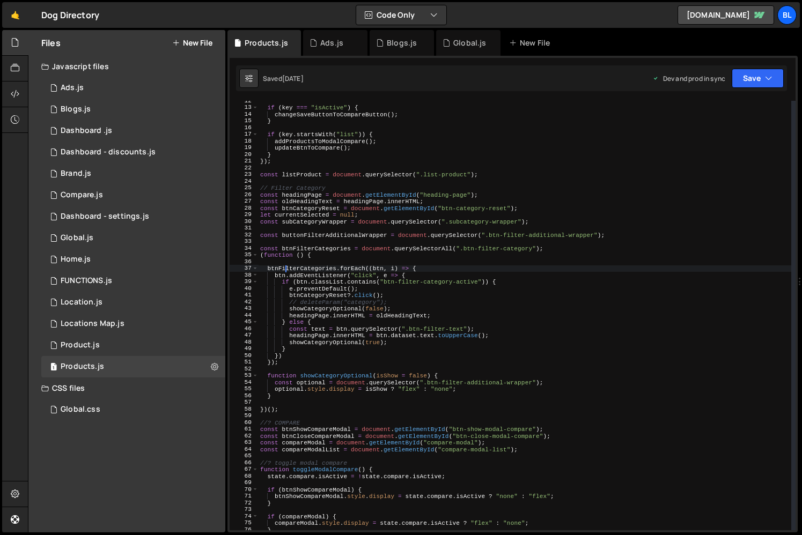
click at [285, 270] on div "if ( key === "isActive" ) { changeSaveButtonToCompareButton ( ) ; } if ( key . …" at bounding box center [524, 319] width 533 height 443
click at [517, 250] on div "if ( key === "isActive" ) { changeSaveButtonToCompareButton ( ) ; } if ( key . …" at bounding box center [524, 319] width 533 height 443
type textarea "const btnFilterCategories = document.querySelectorAll(".btn-filter-category");"
click at [487, 263] on div "if ( key === "isActive" ) { changeSaveButtonToCompareButton ( ) ; } if ( key . …" at bounding box center [524, 319] width 533 height 443
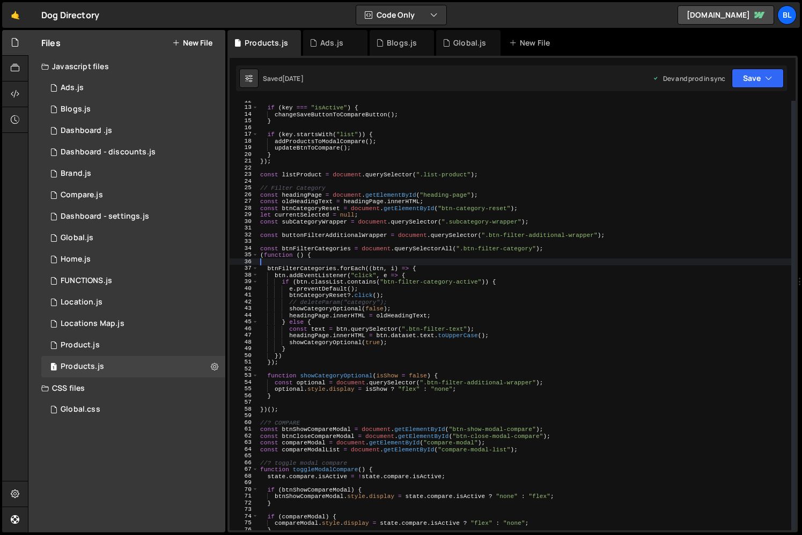
click at [487, 264] on div "if ( key === "isActive" ) { changeSaveButtonToCompareButton ( ) ; } if ( key . …" at bounding box center [524, 319] width 533 height 443
click at [253, 265] on span at bounding box center [255, 268] width 6 height 7
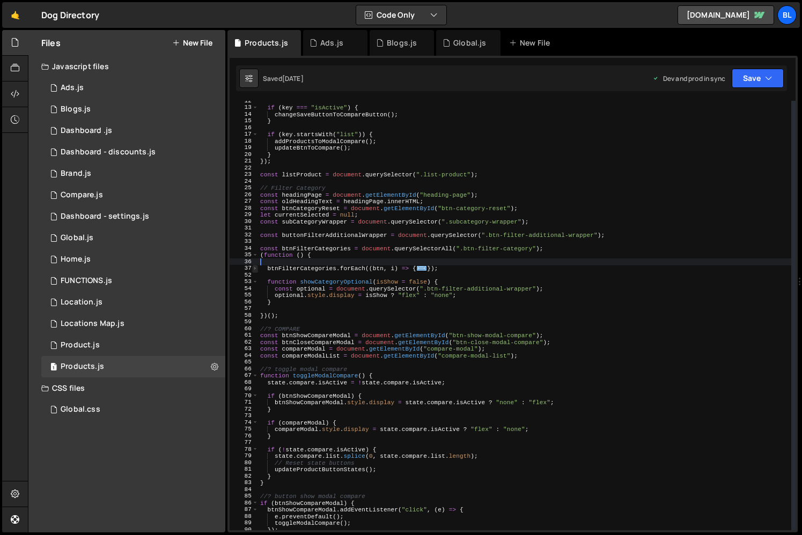
click at [256, 268] on span at bounding box center [255, 268] width 6 height 7
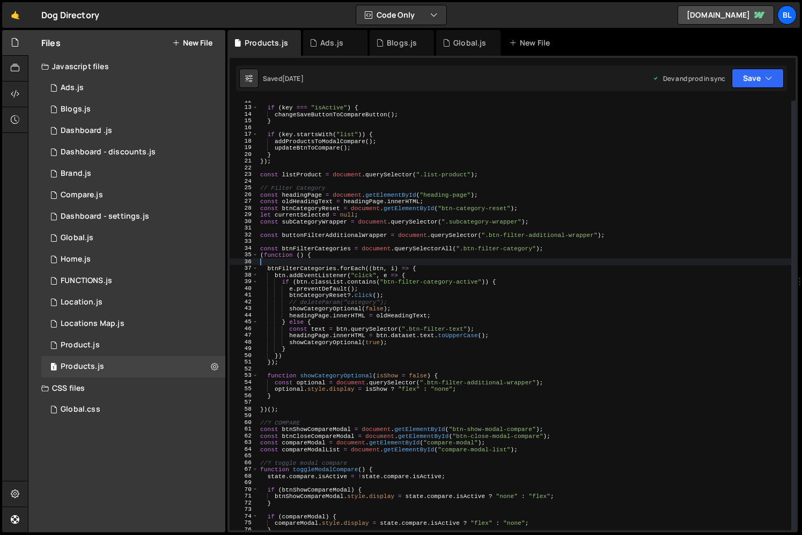
click at [314, 404] on div "if ( key === "isActive" ) { changeSaveButtonToCompareButton ( ) ; } if ( key . …" at bounding box center [524, 319] width 533 height 443
click at [286, 397] on div "if ( key === "isActive" ) { changeSaveButtonToCompareButton ( ) ; } if ( key . …" at bounding box center [524, 319] width 533 height 443
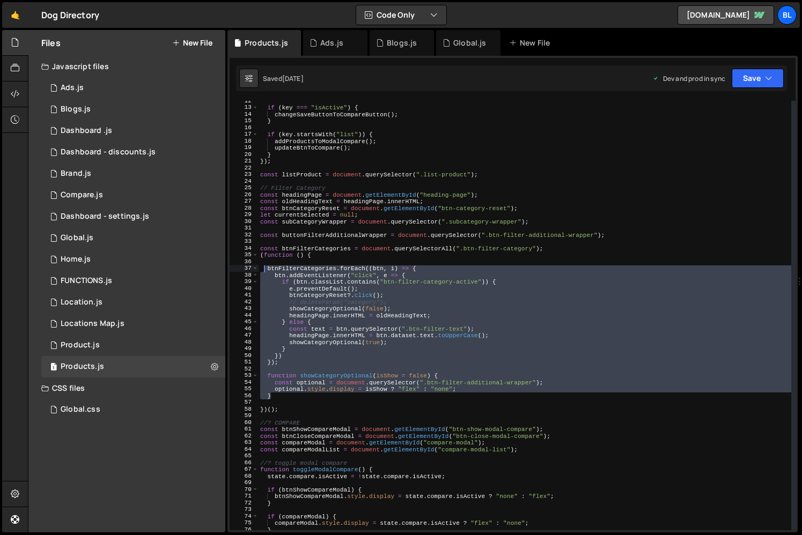
drag, startPoint x: 279, startPoint y: 397, endPoint x: 262, endPoint y: 271, distance: 126.6
click at [262, 271] on div "if ( key === "isActive" ) { changeSaveButtonToCompareButton ( ) ; } if ( key . …" at bounding box center [524, 319] width 533 height 443
type textarea "btnFilterCategories.forEach((btn, i) => { btn.addEventListener("click", e => {"
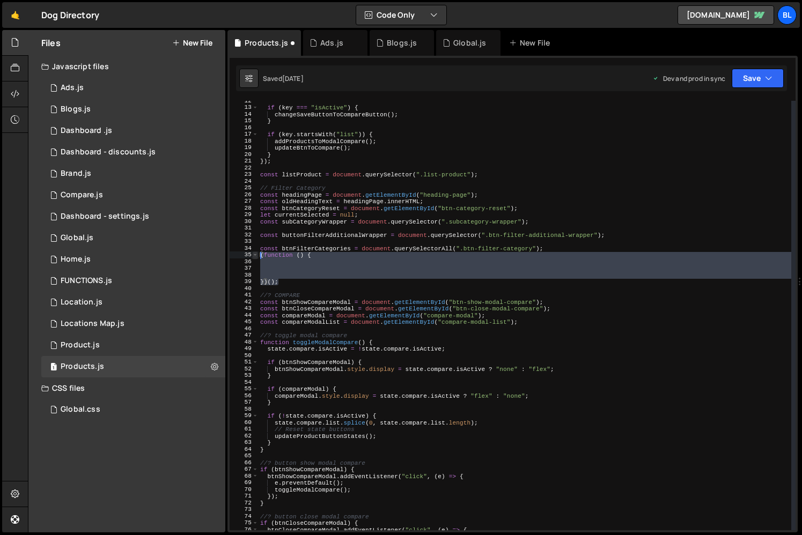
drag, startPoint x: 286, startPoint y: 282, endPoint x: 257, endPoint y: 253, distance: 41.0
click at [257, 253] on div "12 13 14 15 16 17 18 19 20 21 22 23 24 25 26 27 28 29 30 31 32 33 34 35 36 37 3…" at bounding box center [513, 316] width 566 height 430
paste textarea "}"
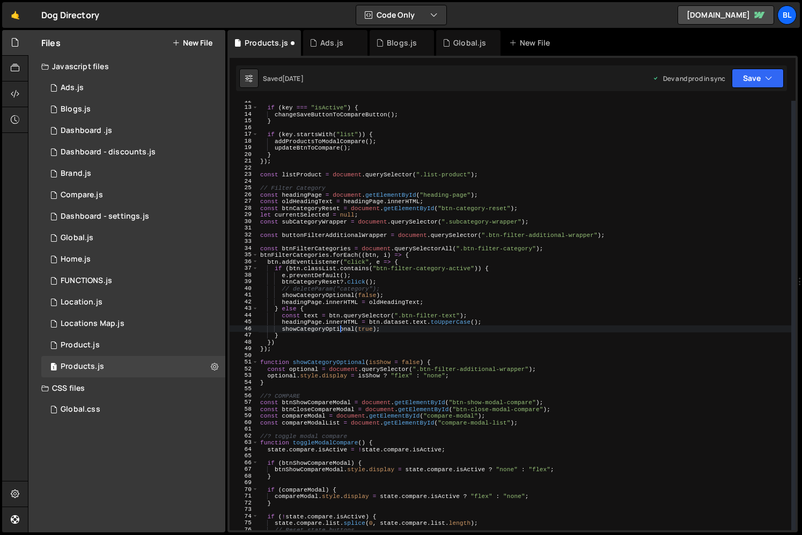
click at [340, 329] on div "if ( key === "isActive" ) { changeSaveButtonToCompareButton ( ) ; } if ( key . …" at bounding box center [524, 319] width 533 height 443
click at [467, 375] on div "if ( key === "isActive" ) { changeSaveButtonToCompareButton ( ) ; } if ( key . …" at bounding box center [524, 319] width 533 height 443
click at [327, 364] on div "if ( key === "isActive" ) { changeSaveButtonToCompareButton ( ) ; } if ( key . …" at bounding box center [524, 319] width 533 height 443
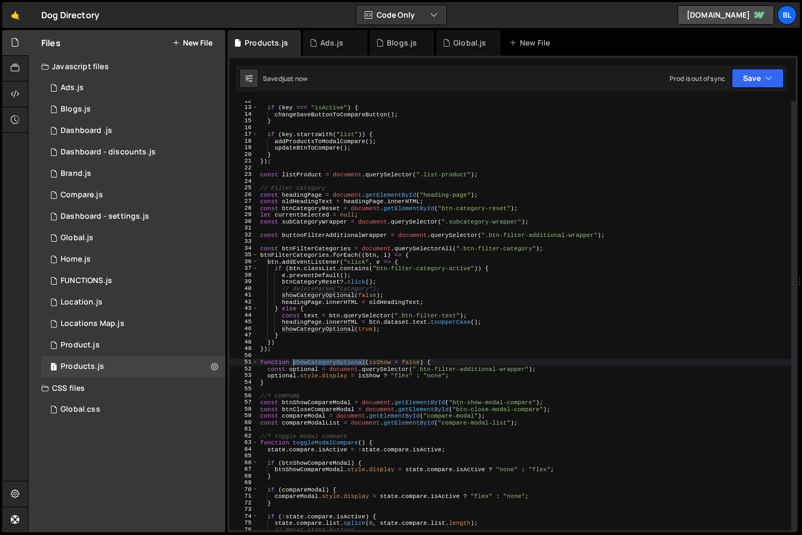
click at [327, 364] on div "if ( key === "isActive" ) { changeSaveButtonToCompareButton ( ) ; } if ( key . …" at bounding box center [524, 319] width 533 height 443
click at [339, 346] on div "if ( key === "isActive" ) { changeSaveButtonToCompareButton ( ) ; } if ( key . …" at bounding box center [524, 319] width 533 height 443
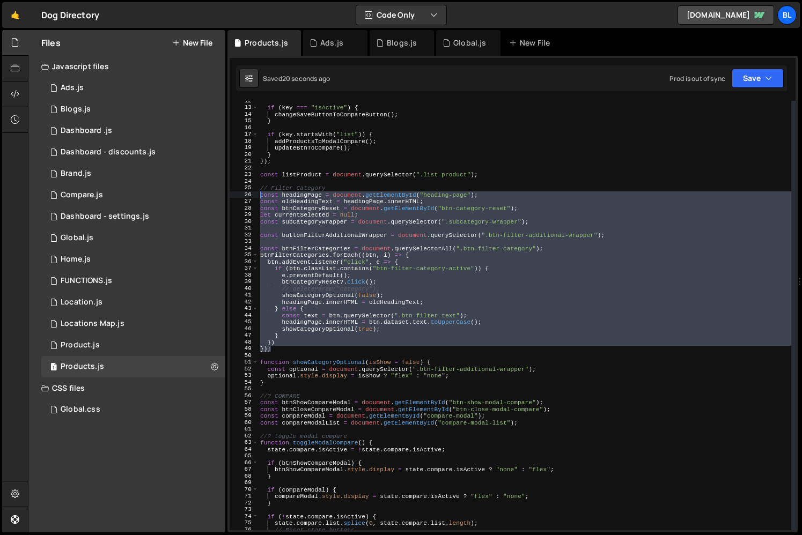
drag, startPoint x: 276, startPoint y: 349, endPoint x: 244, endPoint y: 192, distance: 160.3
click at [244, 192] on div "}); 12 13 14 15 16 17 18 19 20 21 22 23 24 25 26 27 28 29 30 31 32 33 34 35 36 …" at bounding box center [513, 316] width 566 height 430
click at [426, 312] on div "if ( key === "isActive" ) { changeSaveButtonToCompareButton ( ) ; } if ( key . …" at bounding box center [524, 316] width 533 height 430
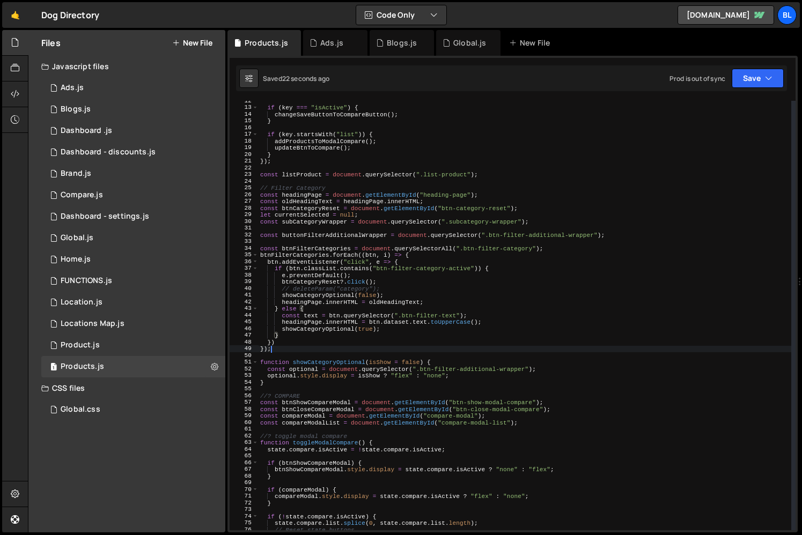
click at [371, 345] on div "if ( key === "isActive" ) { changeSaveButtonToCompareButton ( ) ; } if ( key . …" at bounding box center [524, 319] width 533 height 443
type textarea "});"
click at [97, 105] on div "1 Blogs.js 0" at bounding box center [133, 109] width 184 height 21
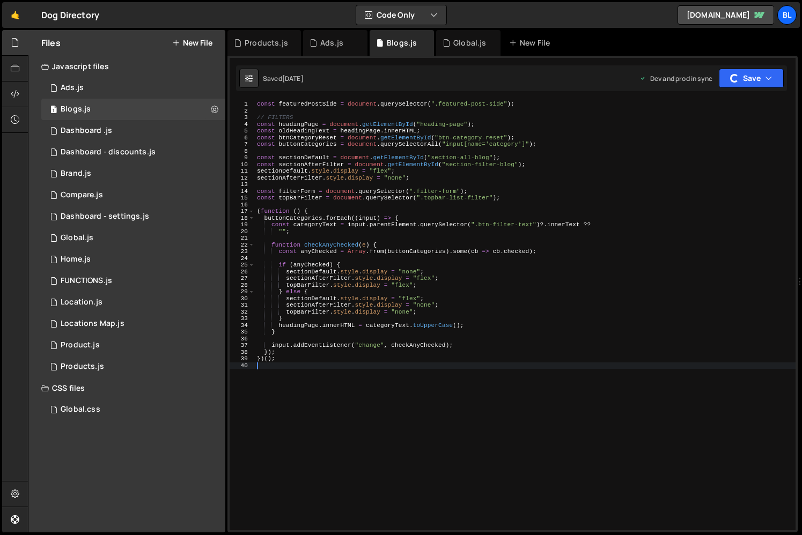
click at [314, 365] on div "const featuredPostSide = document . querySelector ( ".featured-post-side" ) ; /…" at bounding box center [525, 322] width 541 height 443
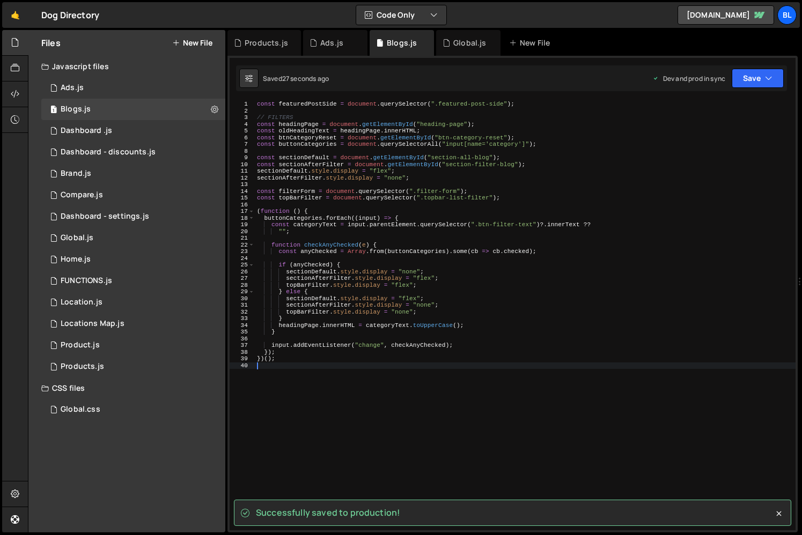
click at [306, 403] on div "const featuredPostSide = document . querySelector ( ".featured-post-side" ) ; /…" at bounding box center [525, 322] width 541 height 443
paste textarea "});"
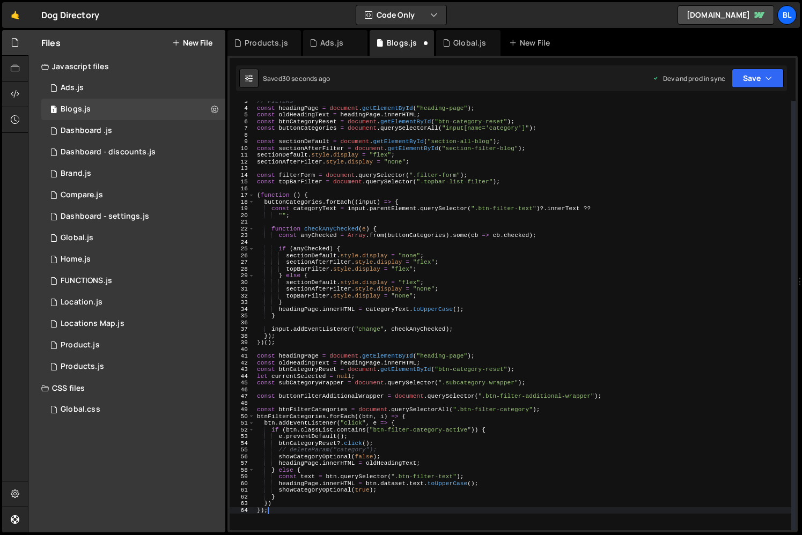
scroll to position [12, 0]
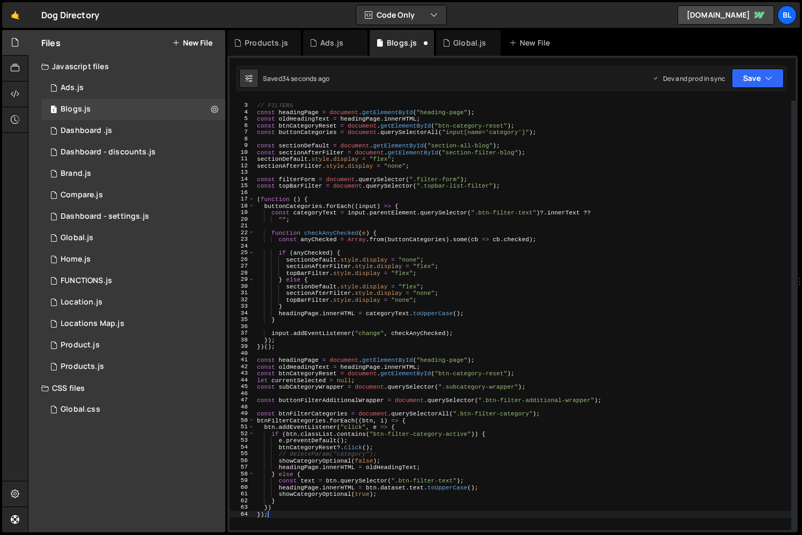
click at [318, 124] on div "// FILTERS const headingPage = document . getElementById ( "heading-page" ) ; c…" at bounding box center [523, 316] width 536 height 443
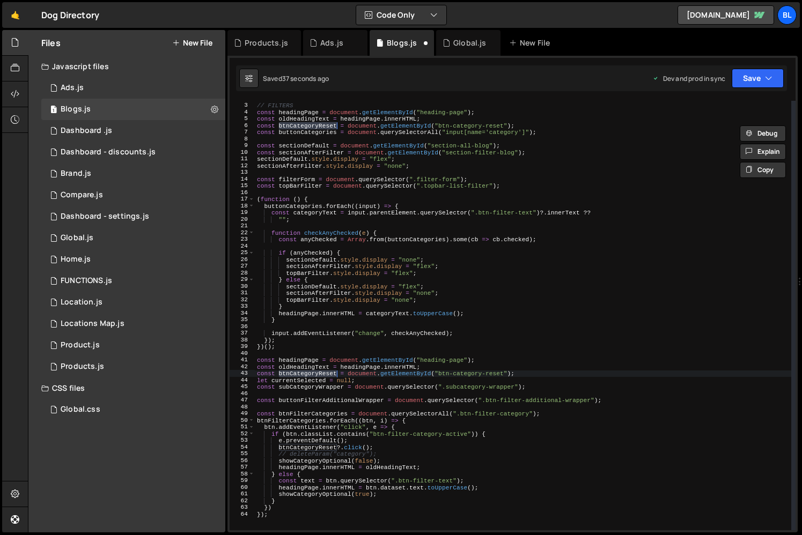
click at [313, 442] on div "// FILTERS const headingPage = document . getElementById ( "heading-page" ) ; c…" at bounding box center [523, 316] width 536 height 443
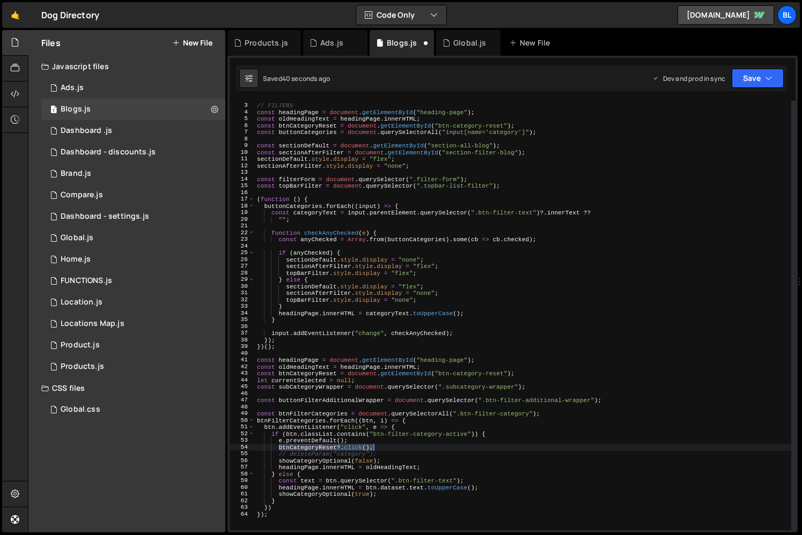
drag, startPoint x: 277, startPoint y: 449, endPoint x: 379, endPoint y: 449, distance: 101.9
click at [379, 449] on div "// FILTERS const headingPage = document . getElementById ( "heading-page" ) ; c…" at bounding box center [523, 316] width 536 height 443
click at [371, 290] on div "// FILTERS const headingPage = document . getElementById ( "heading-page" ) ; c…" at bounding box center [523, 316] width 536 height 443
click at [420, 274] on div "// FILTERS const headingPage = document . getElementById ( "heading-page" ) ; c…" at bounding box center [523, 316] width 536 height 443
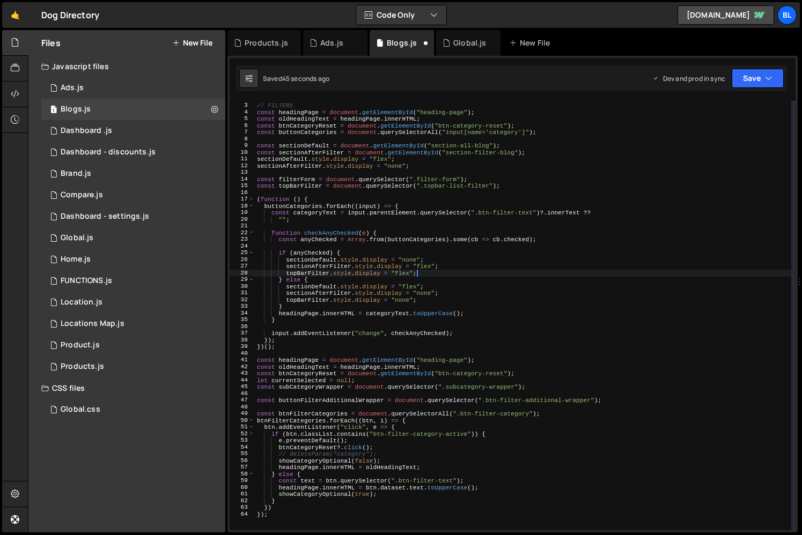
click at [356, 489] on div "// FILTERS const headingPage = document . getElementById ( "heading-page" ) ; c…" at bounding box center [523, 316] width 536 height 443
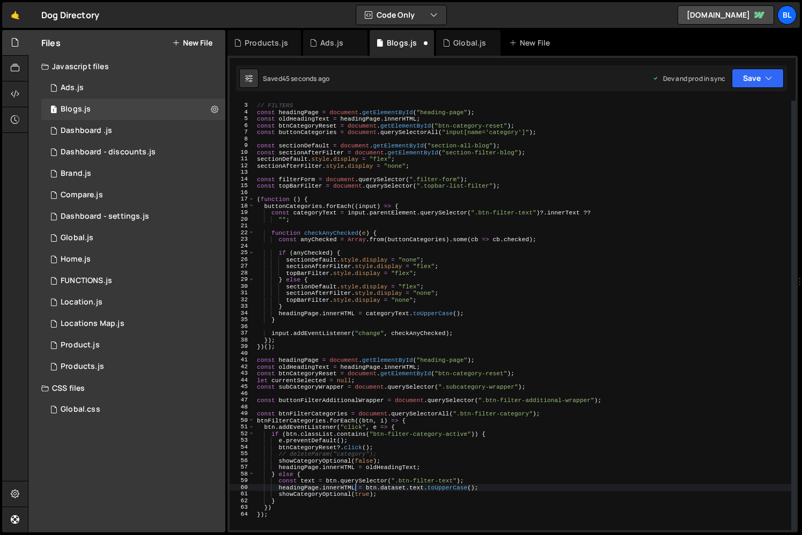
click at [322, 503] on div "// FILTERS const headingPage = document . getElementById ( "heading-page" ) ; c…" at bounding box center [523, 316] width 536 height 443
click at [272, 514] on div "// FILTERS const headingPage = document . getElementById ( "heading-page" ) ; c…" at bounding box center [523, 316] width 536 height 443
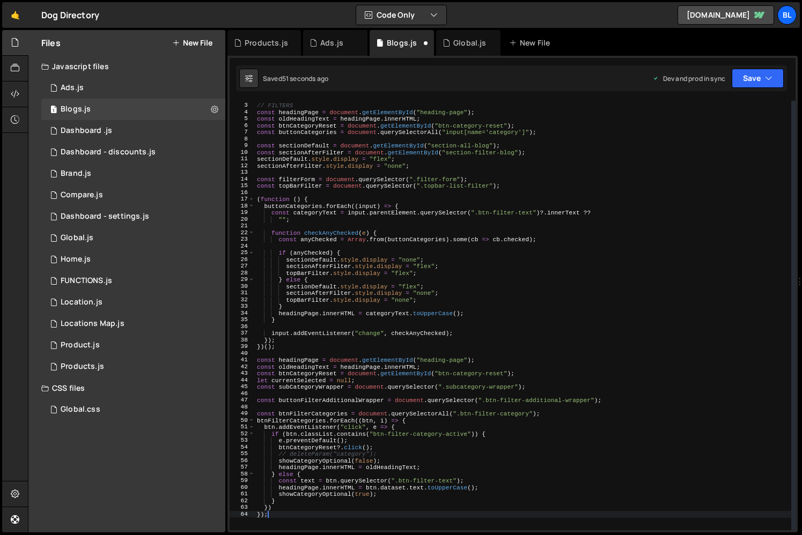
click at [281, 331] on div "// FILTERS const headingPage = document . getElementById ( "heading-page" ) ; c…" at bounding box center [523, 316] width 536 height 443
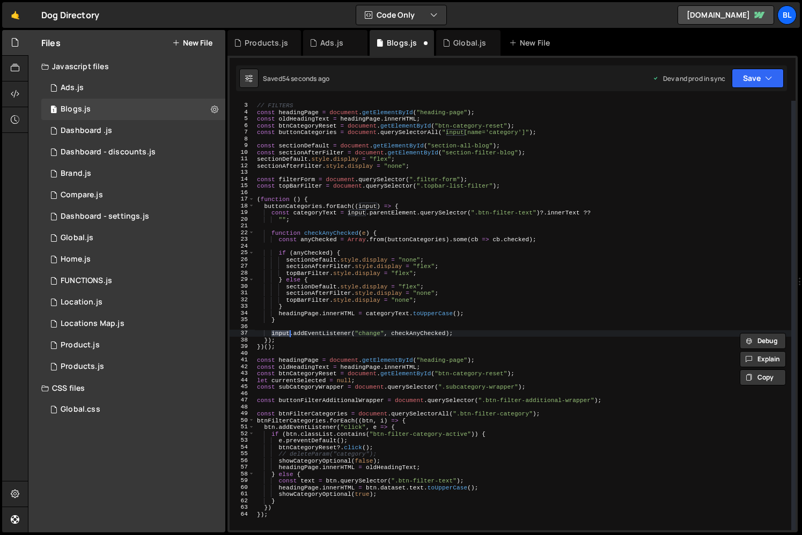
click at [302, 206] on div "// FILTERS const headingPage = document . getElementById ( "heading-page" ) ; c…" at bounding box center [523, 316] width 536 height 443
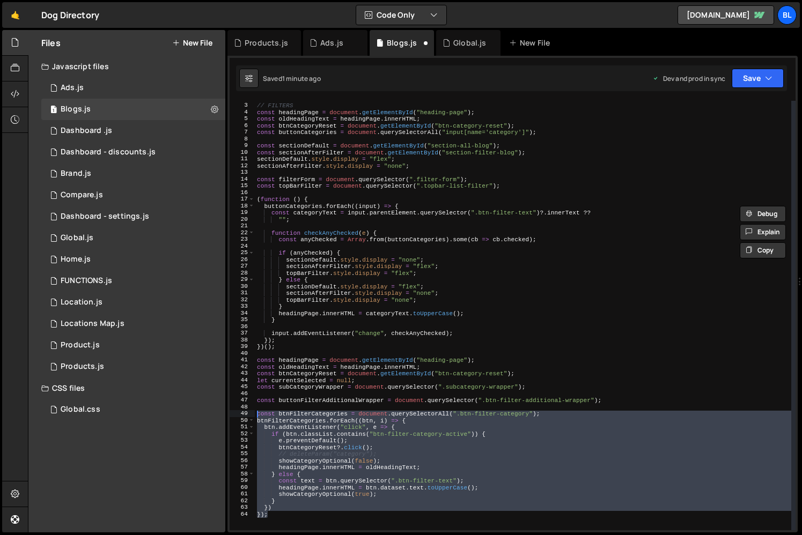
drag, startPoint x: 275, startPoint y: 516, endPoint x: 254, endPoint y: 412, distance: 106.6
click at [254, 412] on div "buttonCategories.forEach((input) => { 2 3 4 5 6 7 8 9 10 11 12 13 14 15 16 17 1…" at bounding box center [513, 316] width 566 height 430
click at [279, 358] on div "// FILTERS const headingPage = document . getElementById ( "heading-page" ) ; c…" at bounding box center [523, 316] width 536 height 443
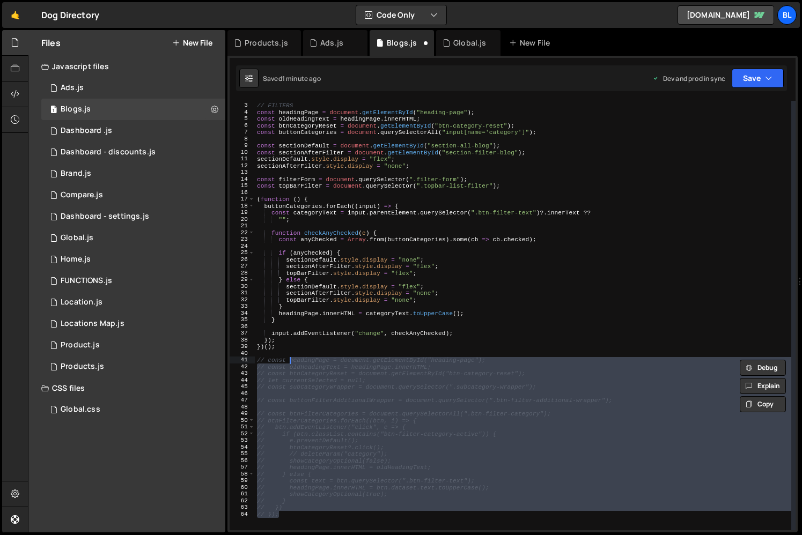
click at [356, 233] on div "// FILTERS const headingPage = document . getElementById ( "heading-page" ) ; c…" at bounding box center [523, 316] width 536 height 443
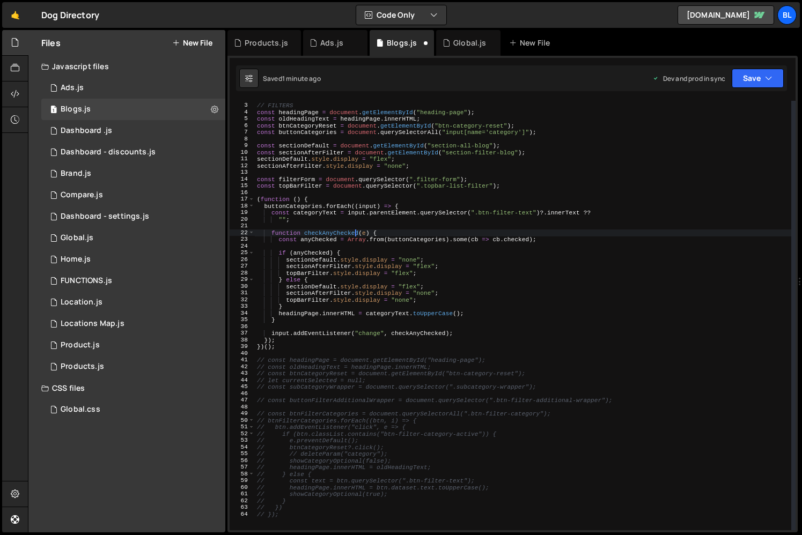
click at [277, 348] on div "// FILTERS const headingPage = document . getElementById ( "heading-page" ) ; c…" at bounding box center [523, 316] width 536 height 443
type textarea "})();"
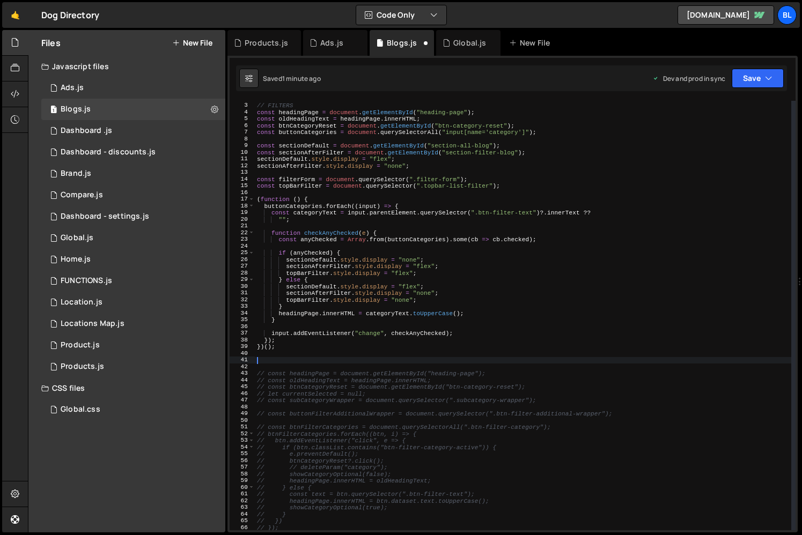
paste textarea "});"
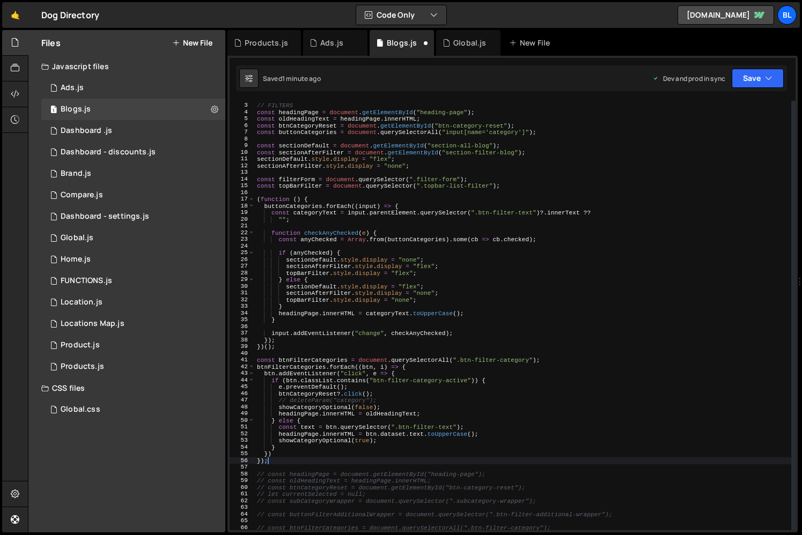
click at [303, 347] on div "// FILTERS const headingPage = document . getElementById ( "heading-page" ) ; c…" at bounding box center [523, 316] width 536 height 443
click at [303, 198] on div "// FILTERS const headingPage = document . getElementById ( "heading-page" ) ; c…" at bounding box center [523, 316] width 536 height 443
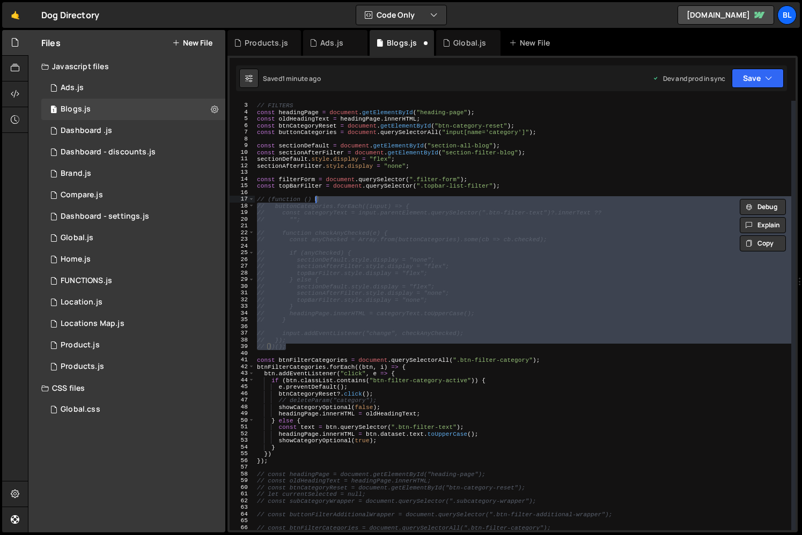
click at [340, 272] on div "// FILTERS const headingPage = document . getElementById ( "heading-page" ) ; c…" at bounding box center [523, 316] width 536 height 430
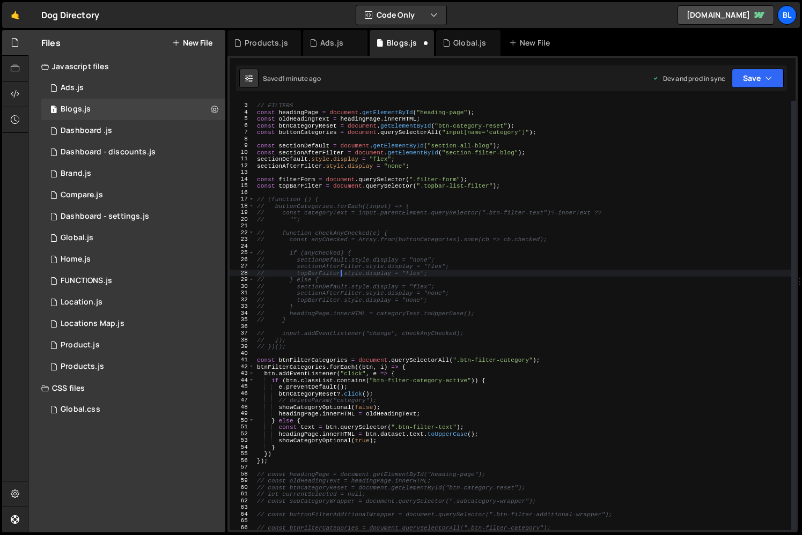
click at [327, 342] on div "// FILTERS const headingPage = document . getElementById ( "heading-page" ) ; c…" at bounding box center [523, 316] width 536 height 443
click at [499, 361] on div "// FILTERS const headingPage = document . getElementById ( "heading-page" ) ; c…" at bounding box center [523, 316] width 536 height 443
click at [515, 361] on div "// FILTERS const headingPage = document . getElementById ( "heading-page" ) ; c…" at bounding box center [523, 316] width 536 height 443
click at [561, 398] on div "// FILTERS const headingPage = document . getElementById ( "heading-page" ) ; c…" at bounding box center [523, 316] width 536 height 443
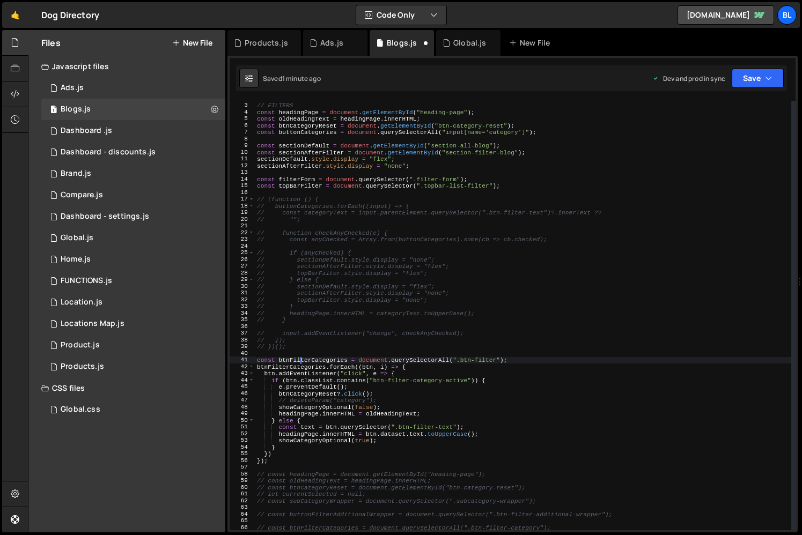
click at [300, 360] on div "// FILTERS const headingPage = document . getElementById ( "heading-page" ) ; c…" at bounding box center [523, 316] width 536 height 443
click at [462, 412] on div "// FILTERS const headingPage = document . getElementById ( "heading-page" ) ; c…" at bounding box center [523, 316] width 536 height 443
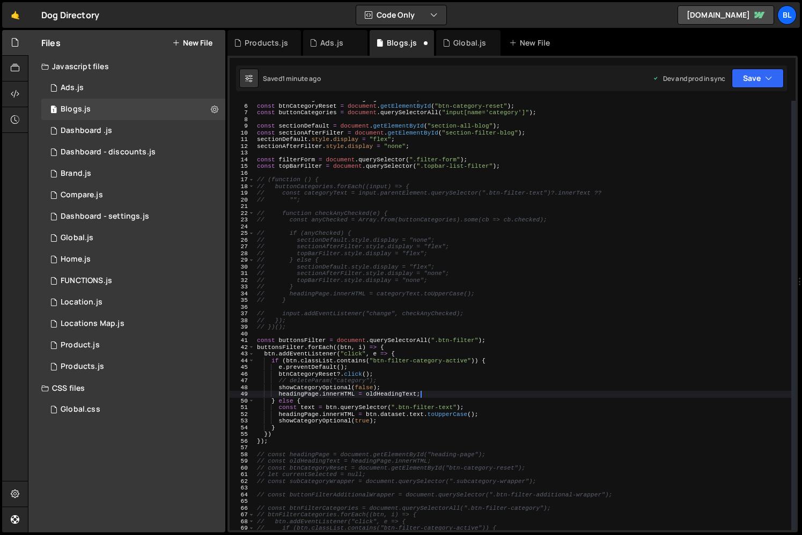
scroll to position [32, 0]
click at [415, 396] on div "const oldHeadingText = headingPage . innerHTML ; const btnCategoryReset = docum…" at bounding box center [523, 317] width 536 height 443
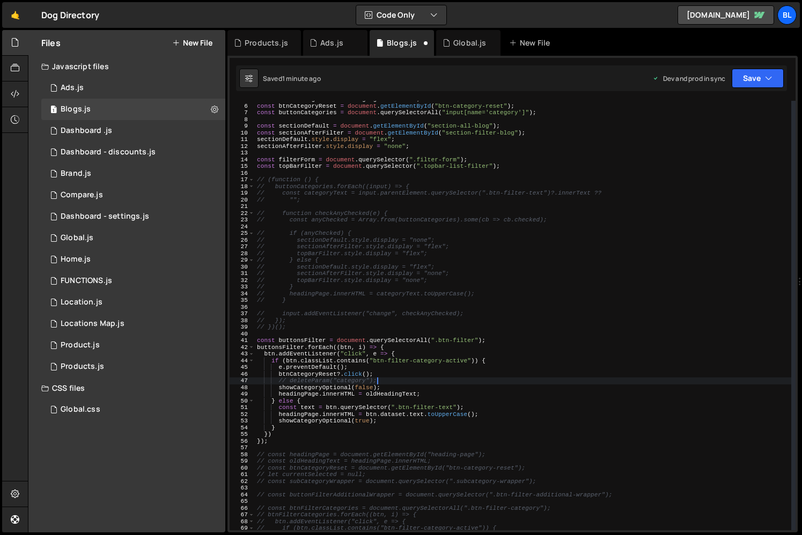
click at [422, 382] on div "const oldHeadingText = headingPage . innerHTML ; const btnCategoryReset = docum…" at bounding box center [523, 317] width 536 height 443
drag, startPoint x: 402, startPoint y: 384, endPoint x: 388, endPoint y: 381, distance: 14.2
click at [401, 384] on div "const oldHeadingText = headingPage . innerHTML ; const btnCategoryReset = docum…" at bounding box center [523, 317] width 536 height 443
click at [308, 368] on div "const oldHeadingText = headingPage . innerHTML ; const btnCategoryReset = docum…" at bounding box center [523, 317] width 536 height 443
click at [365, 371] on div "const oldHeadingText = headingPage . innerHTML ; const btnCategoryReset = docum…" at bounding box center [523, 317] width 536 height 443
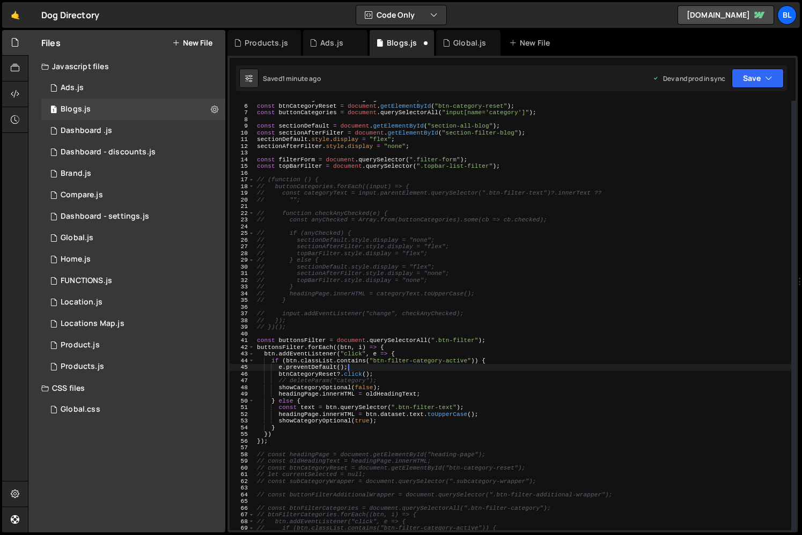
click at [317, 375] on div "const oldHeadingText = headingPage . innerHTML ; const btnCategoryReset = docum…" at bounding box center [523, 317] width 536 height 443
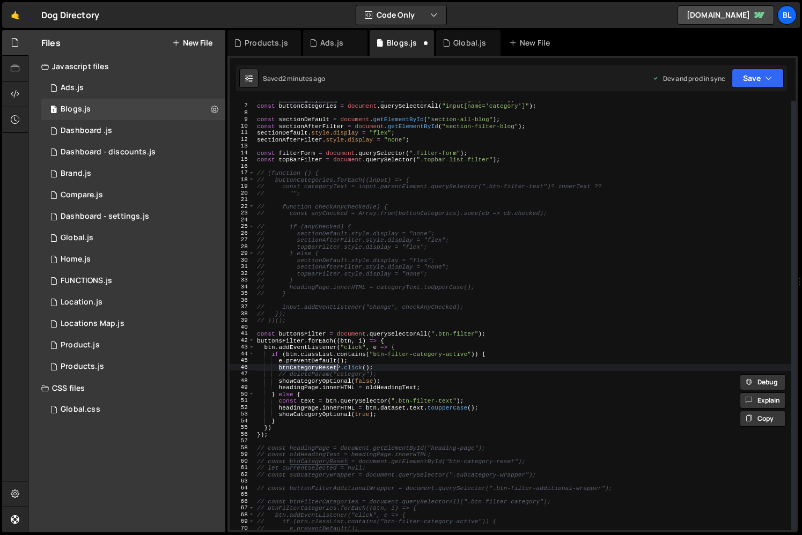
scroll to position [0, 0]
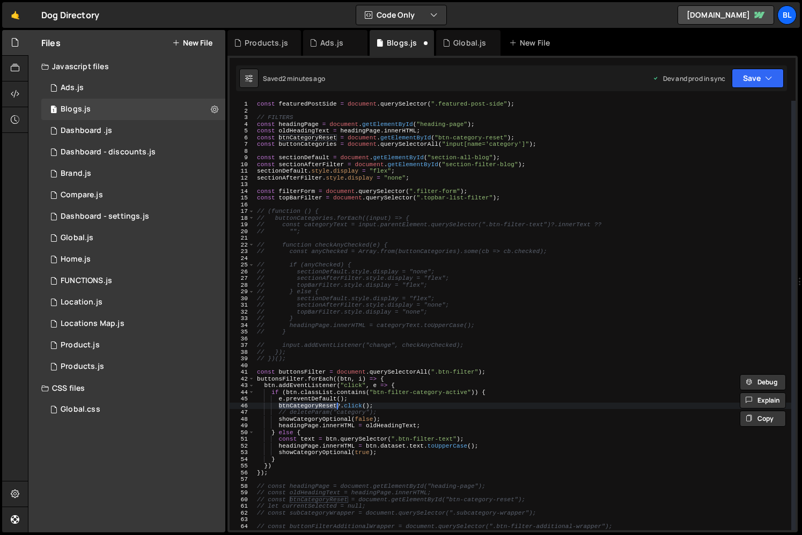
click at [339, 426] on div "const featuredPostSide = document . querySelector ( ".featured-post-side" ) ; /…" at bounding box center [523, 322] width 536 height 443
click at [309, 414] on div "const featuredPostSide = document . querySelector ( ".featured-post-side" ) ; /…" at bounding box center [523, 322] width 536 height 443
click at [386, 418] on div "const featuredPostSide = document . querySelector ( ".featured-post-side" ) ; /…" at bounding box center [523, 322] width 536 height 443
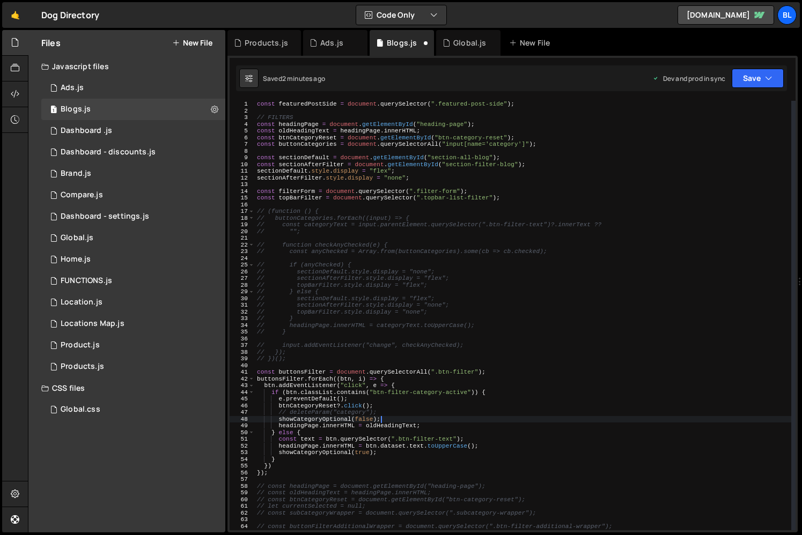
click at [388, 413] on div "const featuredPostSide = document . querySelector ( ".featured-post-side" ) ; /…" at bounding box center [523, 322] width 536 height 443
click at [383, 405] on div "const featuredPostSide = document . querySelector ( ".featured-post-side" ) ; /…" at bounding box center [523, 322] width 536 height 443
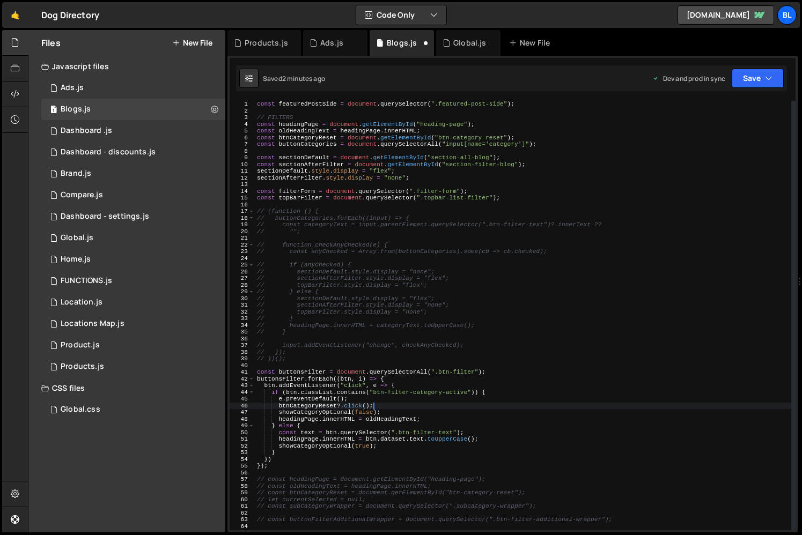
click at [397, 407] on div "const featuredPostSide = document . querySelector ( ".featured-post-side" ) ; /…" at bounding box center [523, 322] width 536 height 443
click at [318, 413] on div "const featuredPostSide = document . querySelector ( ".featured-post-side" ) ; /…" at bounding box center [523, 322] width 536 height 443
click at [392, 410] on div "const featuredPostSide = document . querySelector ( ".featured-post-side" ) ; /…" at bounding box center [523, 322] width 536 height 443
click at [388, 406] on div "const featuredPostSide = document . querySelector ( ".featured-post-side" ) ; /…" at bounding box center [523, 322] width 536 height 443
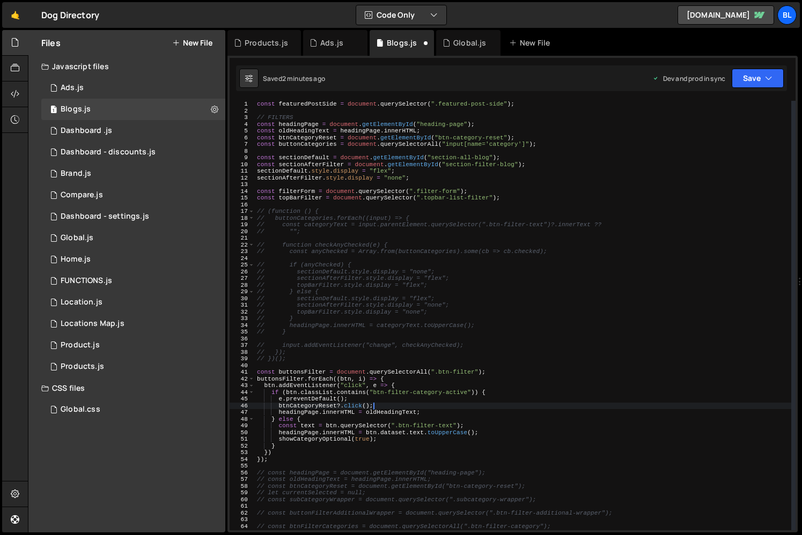
click at [385, 444] on div "const featuredPostSide = document . querySelector ( ".featured-post-side" ) ; /…" at bounding box center [523, 322] width 536 height 443
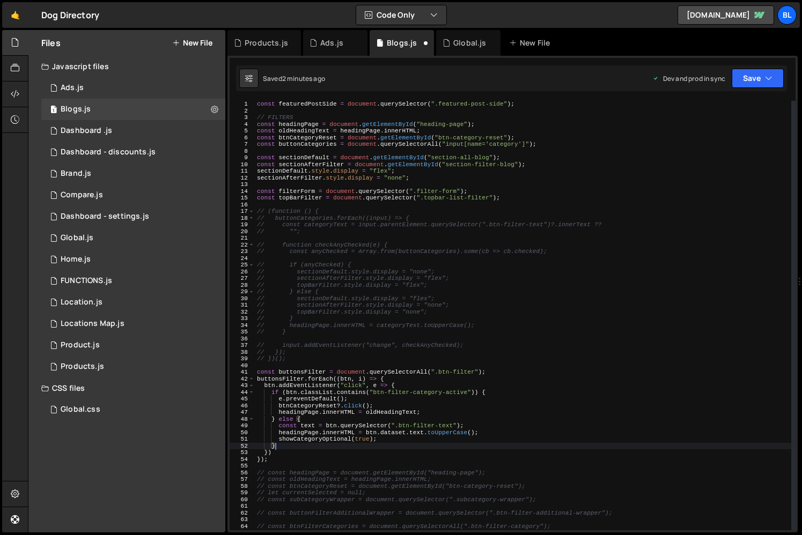
scroll to position [0, 1]
click at [410, 433] on div "const featuredPostSide = document . querySelector ( ".featured-post-side" ) ; /…" at bounding box center [523, 322] width 536 height 443
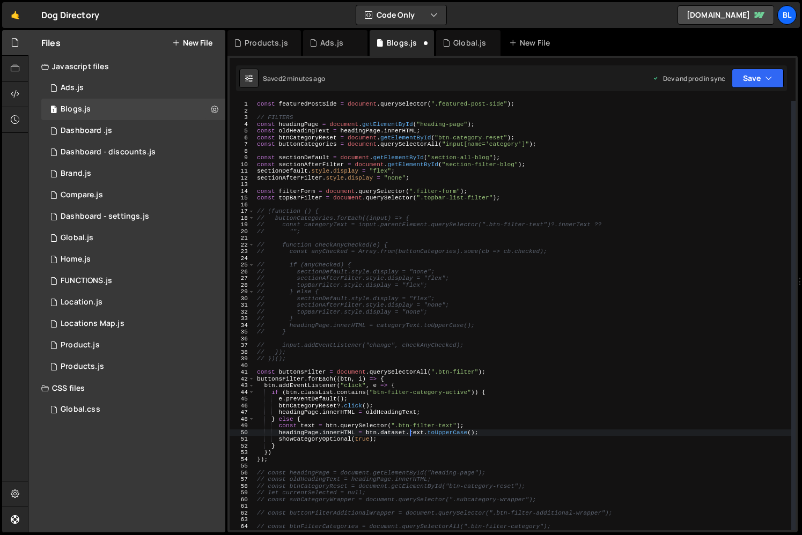
click at [391, 437] on div "const featuredPostSide = document . querySelector ( ".featured-post-side" ) ; /…" at bounding box center [523, 322] width 536 height 443
click at [484, 432] on div "const featuredPostSide = document . querySelector ( ".featured-post-side" ) ; /…" at bounding box center [523, 322] width 536 height 443
click at [374, 444] on div "const featuredPostSide = document . querySelector ( ".featured-post-side" ) ; /…" at bounding box center [523, 322] width 536 height 443
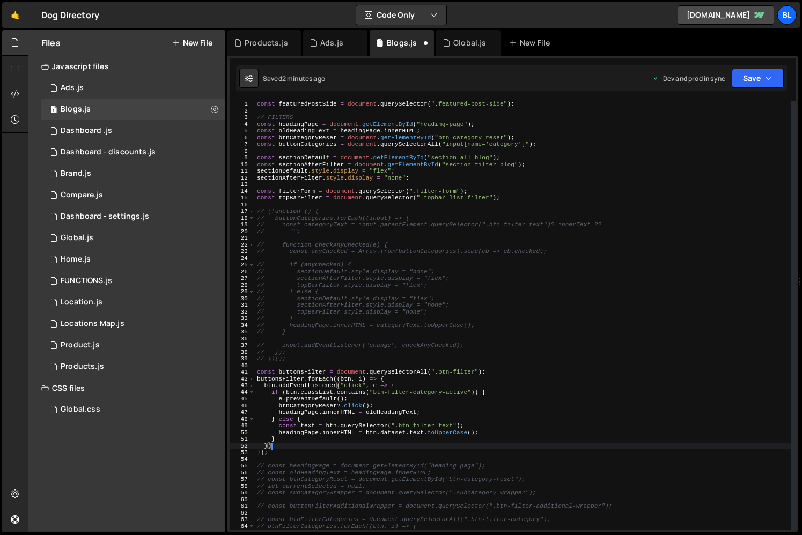
scroll to position [0, 1]
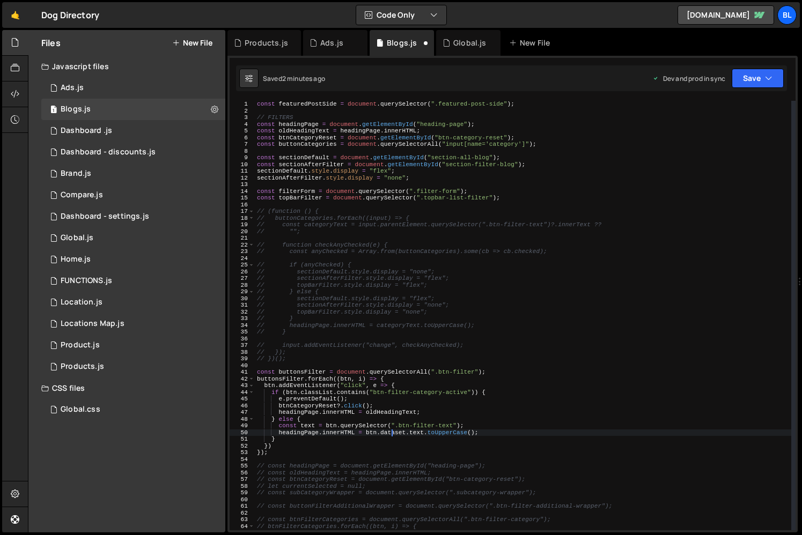
click at [390, 432] on div "const featuredPostSide = document . querySelector ( ".featured-post-side" ) ; /…" at bounding box center [523, 322] width 536 height 443
click at [369, 431] on div "const featuredPostSide = document . querySelector ( ".featured-post-side" ) ; /…" at bounding box center [523, 322] width 536 height 443
click at [379, 410] on div "const featuredPostSide = document . querySelector ( ".featured-post-side" ) ; /…" at bounding box center [523, 322] width 536 height 443
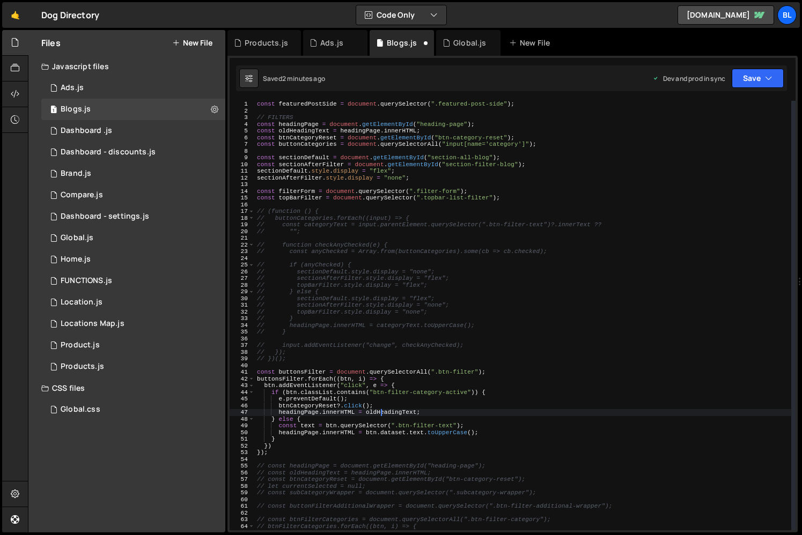
click at [379, 410] on div "const featuredPostSide = document . querySelector ( ".featured-post-side" ) ; /…" at bounding box center [523, 322] width 536 height 443
click at [381, 360] on div "const featuredPostSide = document . querySelector ( ".featured-post-side" ) ; /…" at bounding box center [523, 322] width 536 height 443
click at [307, 131] on div "const featuredPostSide = document . querySelector ( ".featured-post-side" ) ; /…" at bounding box center [523, 322] width 536 height 443
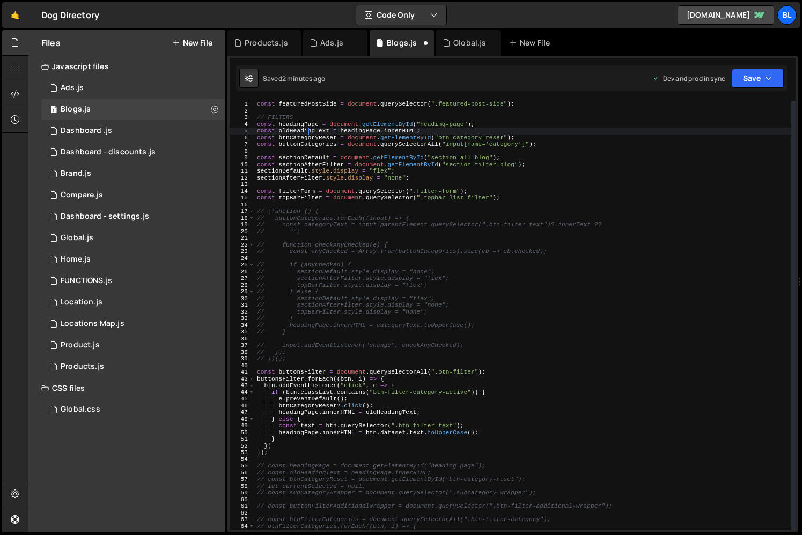
click at [307, 131] on div "const featuredPostSide = document . querySelector ( ".featured-post-side" ) ; /…" at bounding box center [523, 322] width 536 height 443
click at [461, 426] on div "const featuredPostSide = document . querySelector ( ".featured-post-side" ) ; /…" at bounding box center [523, 322] width 536 height 443
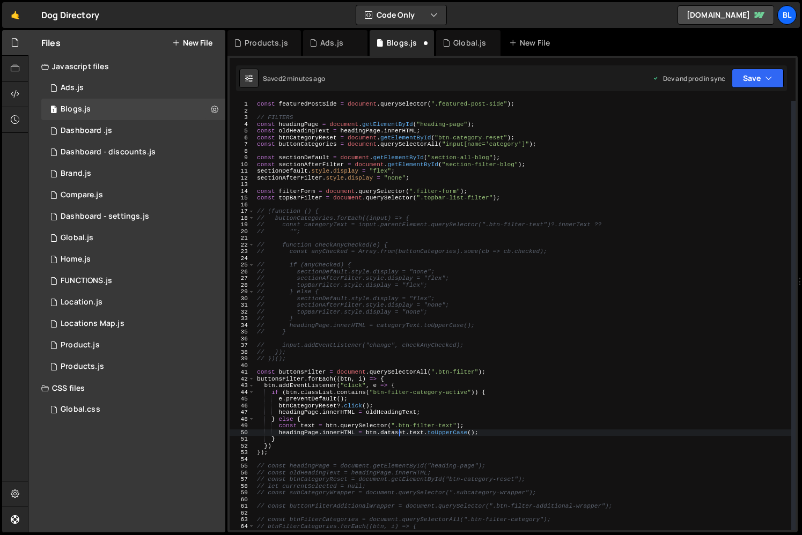
click at [397, 432] on div "const featuredPostSide = document . querySelector ( ".featured-post-side" ) ; /…" at bounding box center [523, 322] width 536 height 443
click at [438, 437] on div "const featuredPostSide = document . querySelector ( ".featured-post-side" ) ; /…" at bounding box center [523, 322] width 536 height 443
click at [386, 432] on div "const featuredPostSide = document . querySelector ( ".featured-post-side" ) ; /…" at bounding box center [523, 322] width 536 height 443
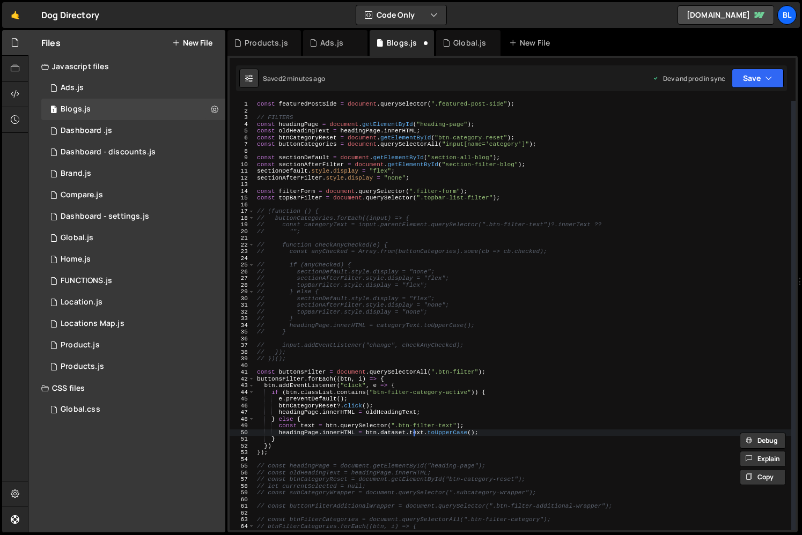
click at [412, 432] on div "const featuredPostSide = document . querySelector ( ".featured-post-side" ) ; /…" at bounding box center [523, 322] width 536 height 443
click at [410, 437] on div "const featuredPostSide = document . querySelector ( ".featured-post-side" ) ; /…" at bounding box center [523, 322] width 536 height 443
click at [396, 442] on div "const featuredPostSide = document . querySelector ( ".featured-post-side" ) ; /…" at bounding box center [523, 322] width 536 height 443
click at [379, 435] on div "const featuredPostSide = document . querySelector ( ".featured-post-side" ) ; /…" at bounding box center [523, 322] width 536 height 443
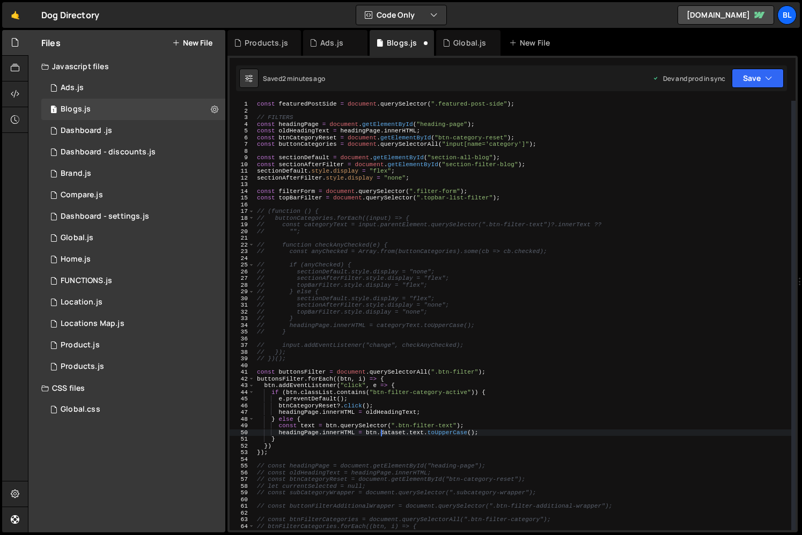
click at [379, 435] on div "const featuredPostSide = document . querySelector ( ".featured-post-side" ) ; /…" at bounding box center [523, 322] width 536 height 443
click at [397, 435] on div "const featuredPostSide = document . querySelector ( ".featured-post-side" ) ; /…" at bounding box center [523, 322] width 536 height 443
click at [396, 316] on div "const featuredPostSide = document . querySelector ( ".featured-post-side" ) ; /…" at bounding box center [523, 322] width 536 height 443
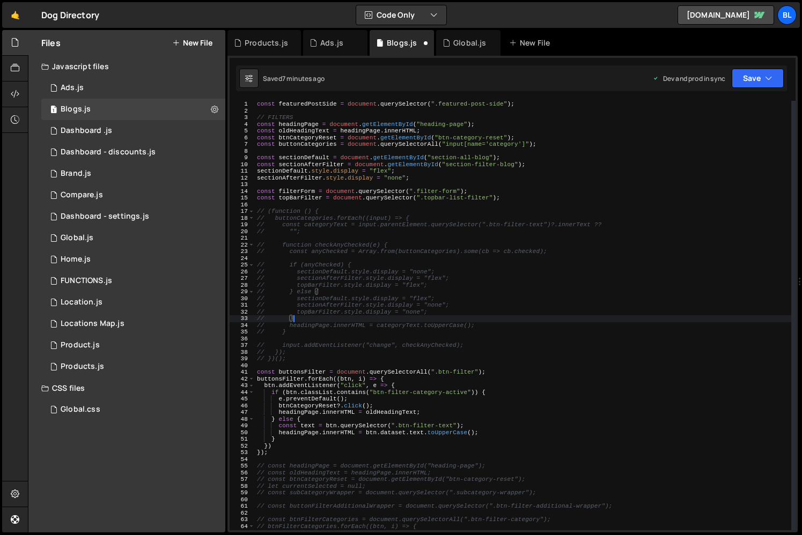
click at [386, 330] on div "const featuredPostSide = document . querySelector ( ".featured-post-side" ) ; /…" at bounding box center [523, 322] width 536 height 443
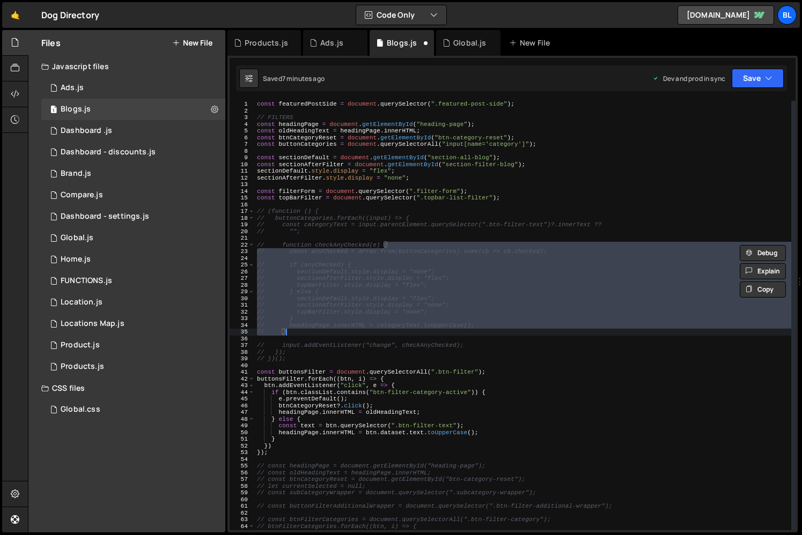
click at [394, 328] on div "const featuredPostSide = document . querySelector ( ".featured-post-side" ) ; /…" at bounding box center [523, 316] width 536 height 430
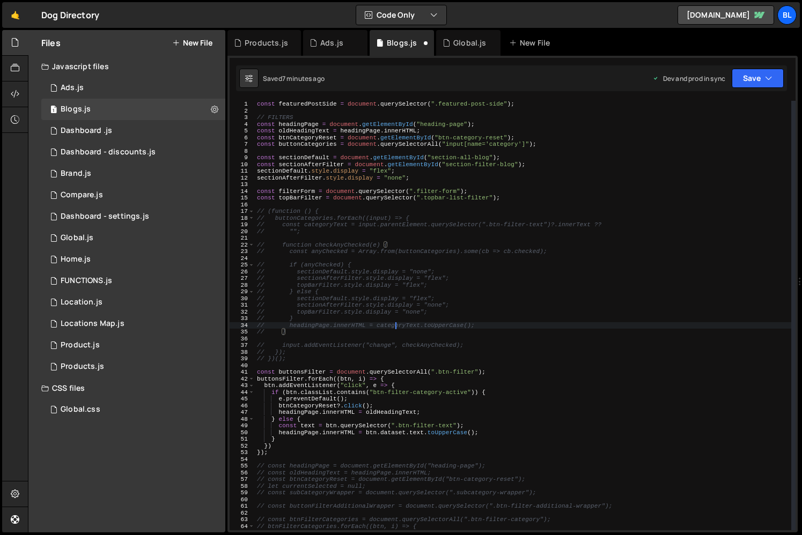
click at [394, 328] on div "const featuredPostSide = document . querySelector ( ".featured-post-side" ) ; /…" at bounding box center [523, 322] width 536 height 443
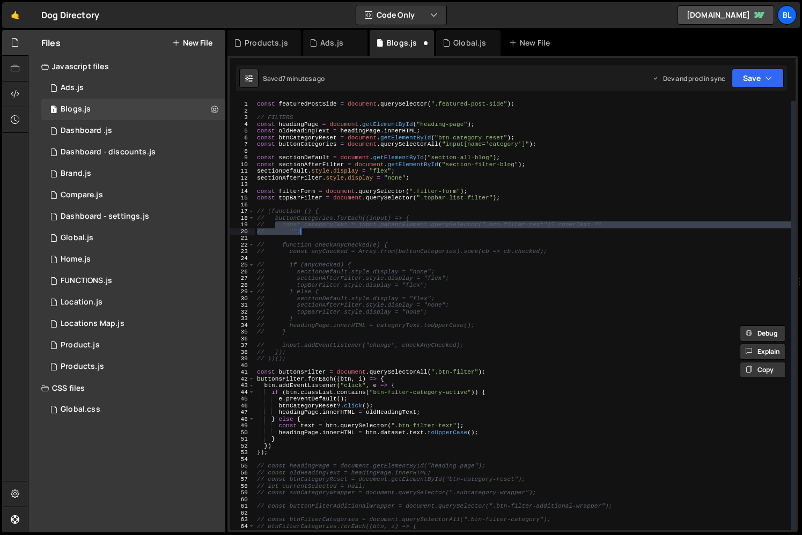
drag, startPoint x: 277, startPoint y: 228, endPoint x: 311, endPoint y: 233, distance: 33.6
click at [311, 233] on div "const featuredPostSide = document . querySelector ( ".featured-post-side" ) ; /…" at bounding box center [523, 322] width 536 height 443
drag, startPoint x: 407, startPoint y: 420, endPoint x: 413, endPoint y: 420, distance: 5.9
click at [408, 420] on div "const featuredPostSide = document . querySelector ( ".featured-post-side" ) ; /…" at bounding box center [523, 322] width 536 height 443
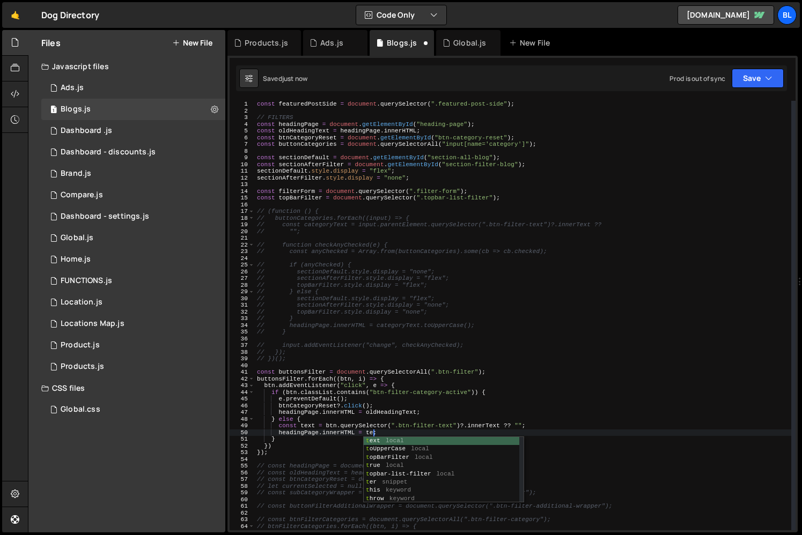
scroll to position [0, 11]
click at [442, 427] on div "const featuredPostSide = document . querySelector ( ".featured-post-side" ) ; /…" at bounding box center [523, 322] width 536 height 443
click at [368, 447] on div "const featuredPostSide = document . querySelector ( ".featured-post-side" ) ; /…" at bounding box center [523, 322] width 536 height 443
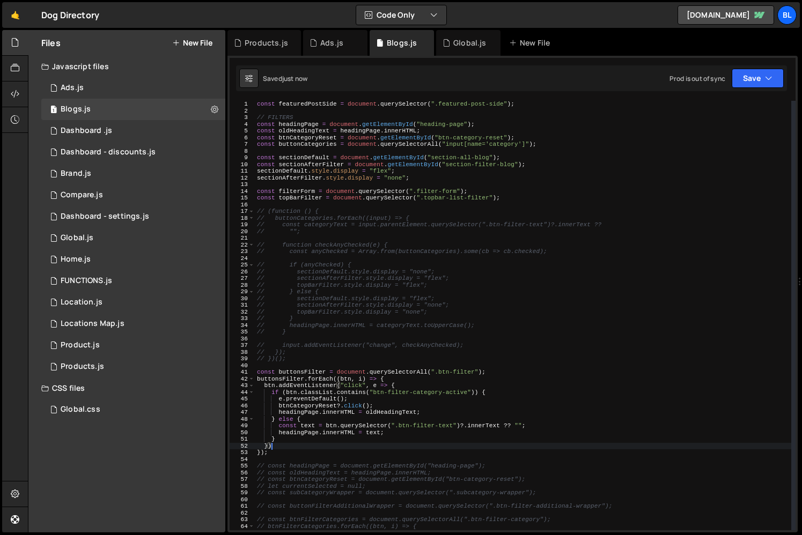
scroll to position [0, 1]
click at [372, 434] on div "const featuredPostSide = document . querySelector ( ".featured-post-side" ) ; /…" at bounding box center [523, 322] width 536 height 443
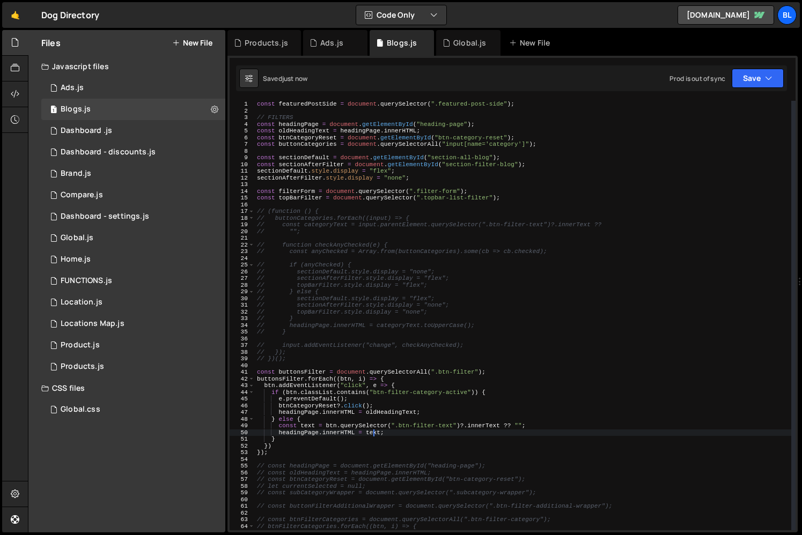
click at [372, 434] on div "const featuredPostSide = document . querySelector ( ".featured-post-side" ) ; /…" at bounding box center [523, 322] width 536 height 443
click at [450, 433] on div "const featuredPostSide = document . querySelector ( ".featured-post-side" ) ; /…" at bounding box center [523, 322] width 536 height 443
click at [401, 423] on div "const featuredPostSide = document . querySelector ( ".featured-post-side" ) ; /…" at bounding box center [523, 322] width 536 height 443
click at [423, 317] on div "const featuredPostSide = document . querySelector ( ".featured-post-side" ) ; /…" at bounding box center [523, 322] width 536 height 443
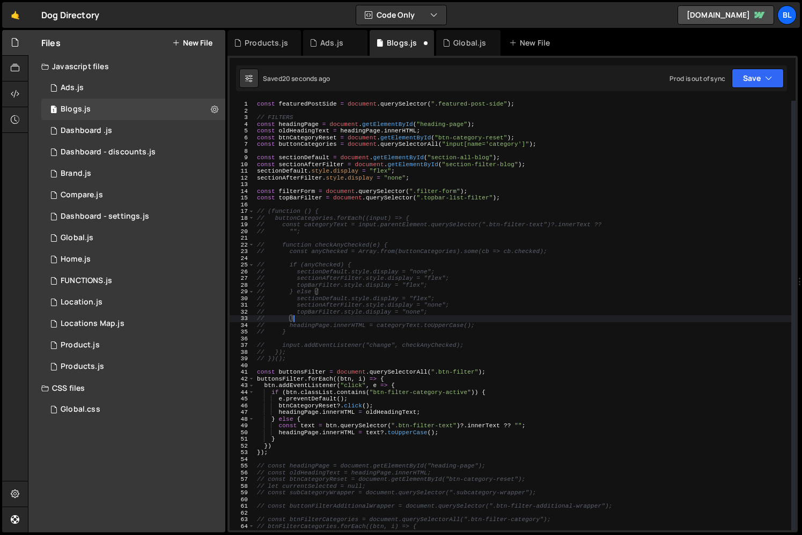
scroll to position [0, 3]
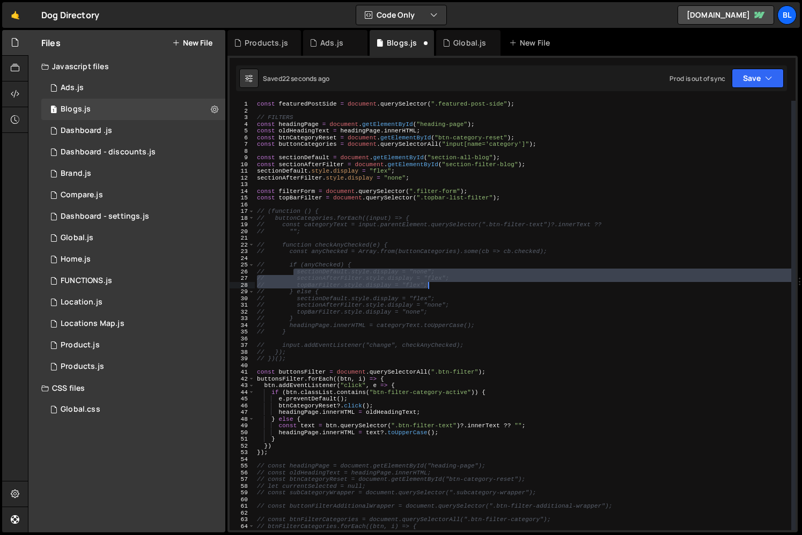
drag, startPoint x: 295, startPoint y: 274, endPoint x: 438, endPoint y: 285, distance: 143.1
click at [438, 285] on div "const featuredPostSide = document . querySelector ( ".featured-post-side" ) ; /…" at bounding box center [523, 322] width 536 height 443
click at [418, 407] on div "const featuredPostSide = document . querySelector ( ".featured-post-side" ) ; /…" at bounding box center [523, 322] width 536 height 443
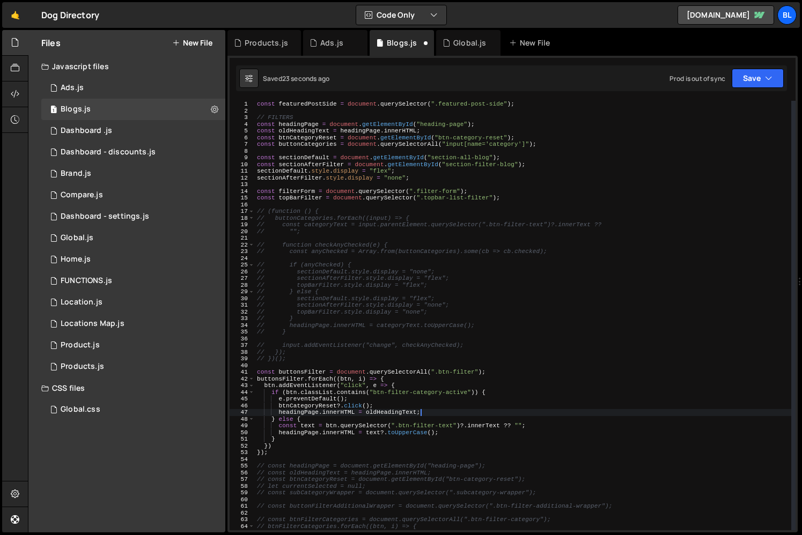
click at [458, 413] on div "const featuredPostSide = document . querySelector ( ".featured-post-side" ) ; /…" at bounding box center [523, 322] width 536 height 443
type textarea "headingPage.innerHTML = oldHeadingText;"
paste textarea "// topBarFilter.style.display = "flex";"
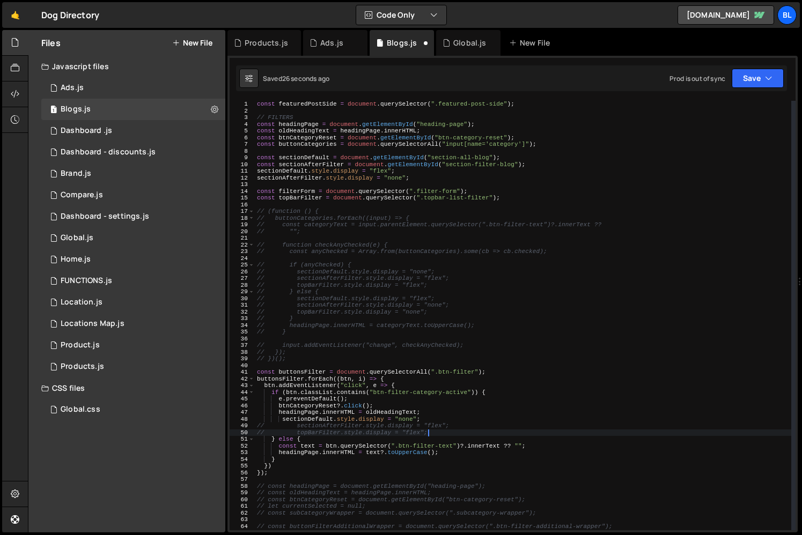
click at [433, 427] on div "const featuredPostSide = document . querySelector ( ".featured-post-side" ) ; /…" at bounding box center [523, 322] width 536 height 443
click at [321, 430] on div "const featuredPostSide = document . querySelector ( ".featured-post-side" ) ; /…" at bounding box center [523, 322] width 536 height 443
click at [305, 420] on div "const featuredPostSide = document . querySelector ( ".featured-post-side" ) ; /…" at bounding box center [523, 322] width 536 height 443
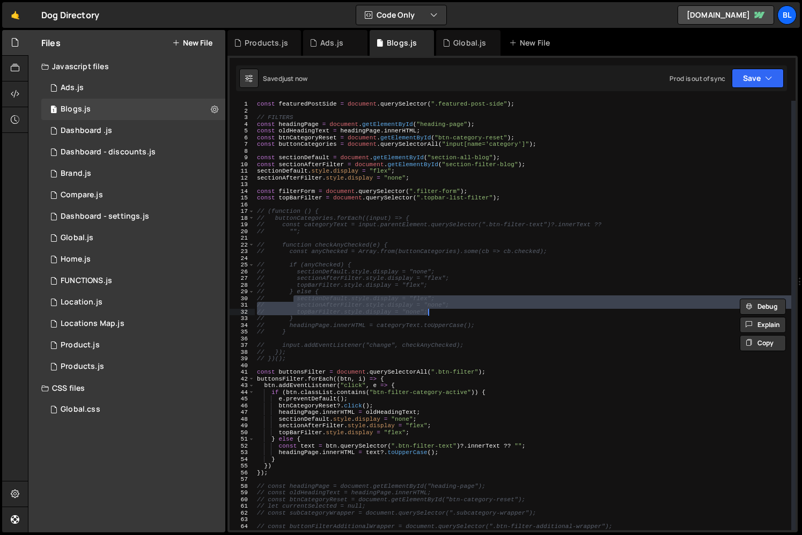
drag, startPoint x: 293, startPoint y: 298, endPoint x: 446, endPoint y: 311, distance: 152.8
click at [446, 311] on div "const featuredPostSide = document . querySelector ( ".featured-post-side" ) ; /…" at bounding box center [523, 322] width 536 height 443
click at [424, 431] on div "const featuredPostSide = document . querySelector ( ".featured-post-side" ) ; /…" at bounding box center [523, 322] width 536 height 443
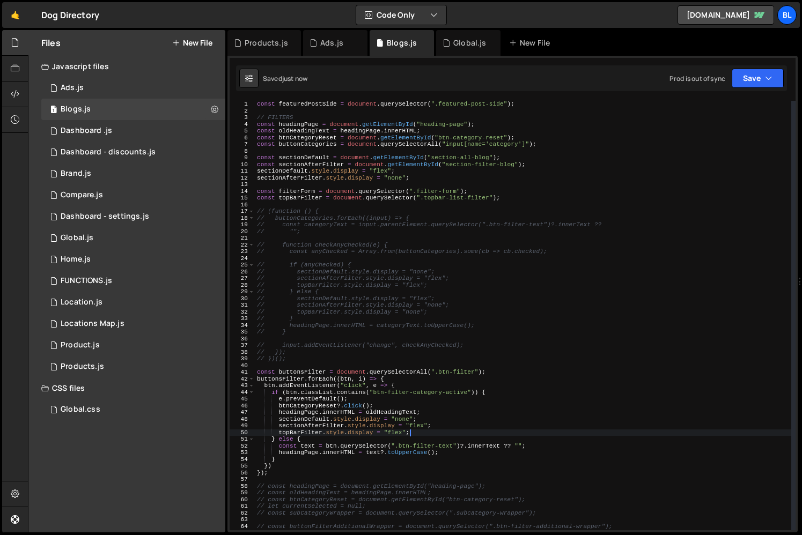
click at [441, 440] on div "const featuredPostSide = document . querySelector ( ".featured-post-side" ) ; /…" at bounding box center [523, 322] width 536 height 443
type textarea "} else {"
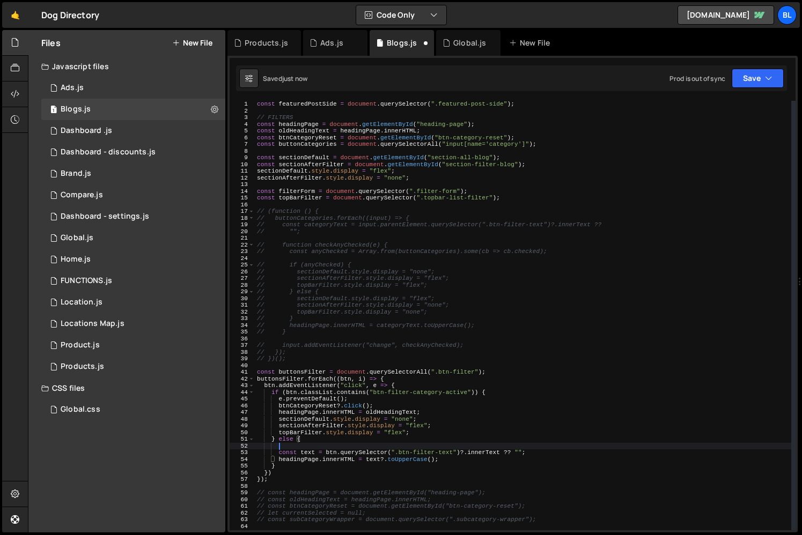
paste textarea "// topBarFilter.style.display = "none";"
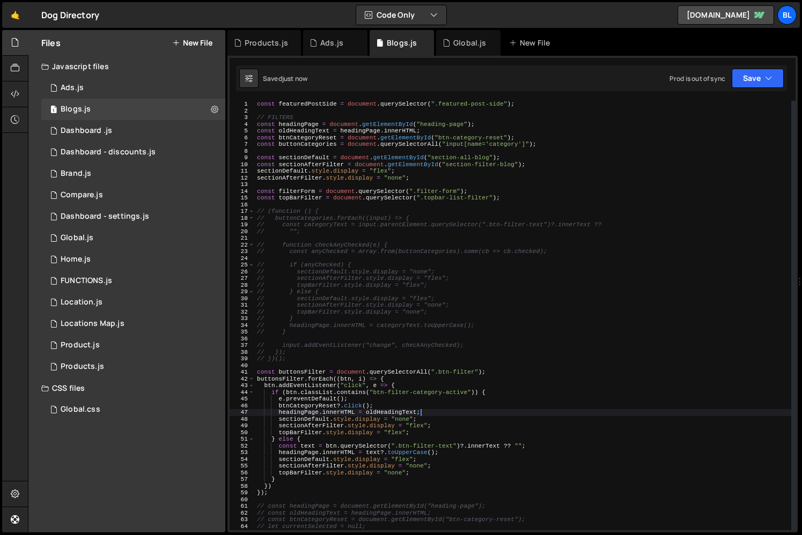
click at [481, 410] on div "const featuredPostSide = document . querySelector ( ".featured-post-side" ) ; /…" at bounding box center [523, 322] width 536 height 443
click at [462, 441] on div "const featuredPostSide = document . querySelector ( ".featured-post-side" ) ; /…" at bounding box center [523, 322] width 536 height 443
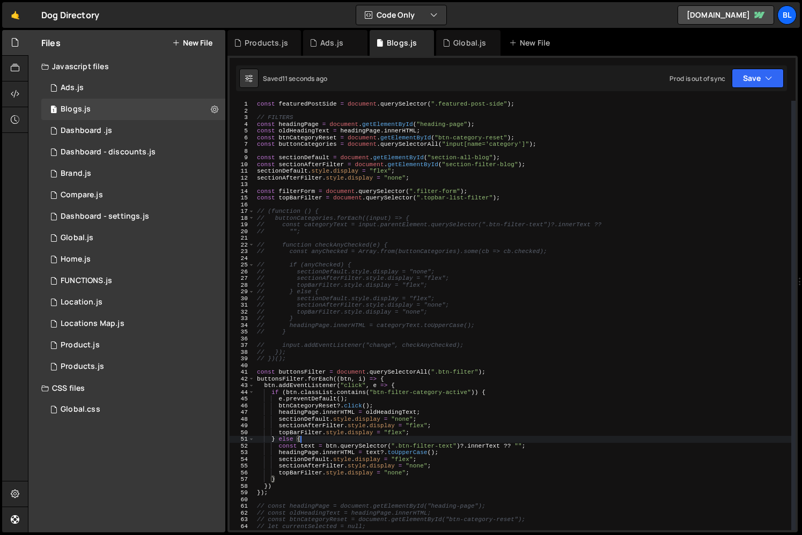
click at [299, 105] on div "const featuredPostSide = document . querySelector ( ".featured-post-side" ) ; /…" at bounding box center [523, 322] width 536 height 443
type textarea "const featuredPostSide = document.querySelector(".featured-post-side");"
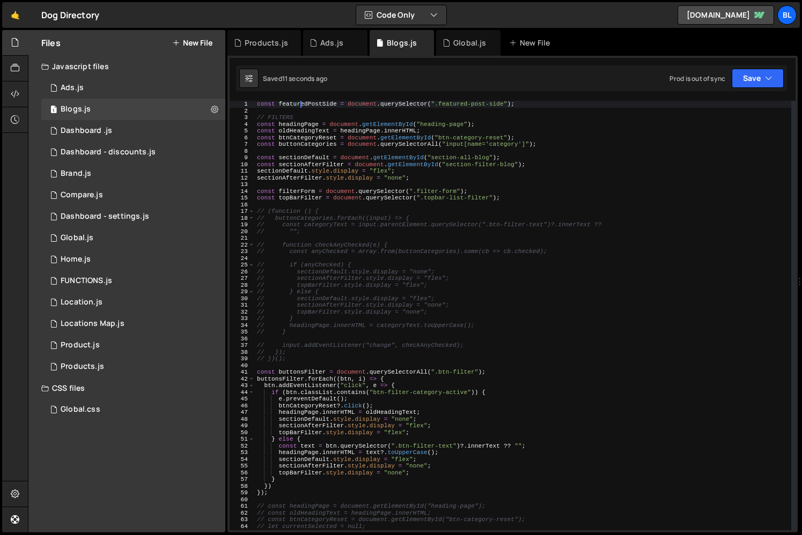
click at [299, 105] on div "const featuredPostSide = document . querySelector ( ".featured-post-side" ) ; /…" at bounding box center [523, 322] width 536 height 443
drag, startPoint x: 527, startPoint y: 105, endPoint x: 191, endPoint y: 106, distance: 336.2
click at [191, 106] on div "Files New File Javascript files 1 Ads.js 0 1 Blogs.js 0 1 Dashboard .js 0 1 1 1…" at bounding box center [415, 281] width 774 height 503
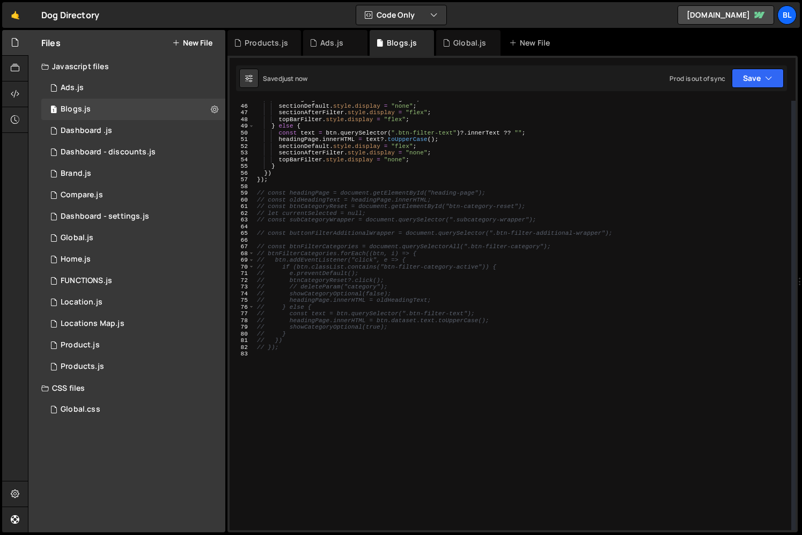
scroll to position [0, 0]
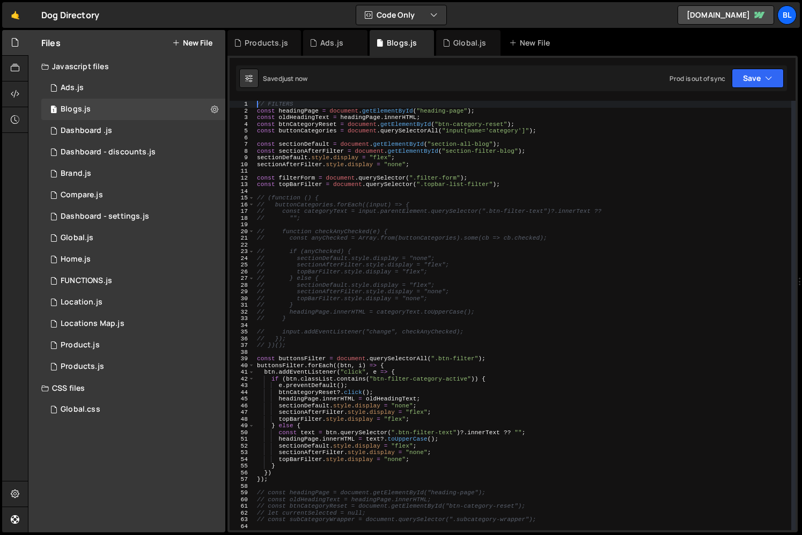
click at [437, 316] on div "// FILTERS const headingPage = document . getElementById ( "heading-page" ) ; c…" at bounding box center [523, 322] width 536 height 443
click at [415, 389] on div "// FILTERS const headingPage = document . getElementById ( "heading-page" ) ; c…" at bounding box center [523, 322] width 536 height 443
click at [276, 395] on div "// FILTERS const headingPage = document . getElementById ( "heading-page" ) ; c…" at bounding box center [523, 322] width 536 height 443
click at [277, 402] on div "// FILTERS const headingPage = document . getElementById ( "heading-page" ) ; c…" at bounding box center [523, 322] width 536 height 443
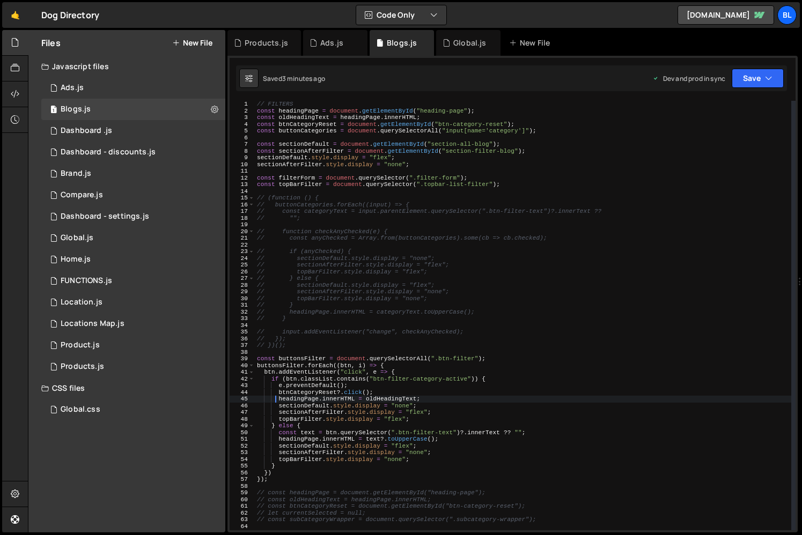
drag, startPoint x: 372, startPoint y: 406, endPoint x: 381, endPoint y: 408, distance: 9.3
click at [375, 406] on div "// FILTERS const headingPage = document . getElementById ( "heading-page" ) ; c…" at bounding box center [523, 322] width 536 height 443
click at [430, 411] on div "// FILTERS const headingPage = document . getElementById ( "heading-page" ) ; c…" at bounding box center [523, 322] width 536 height 443
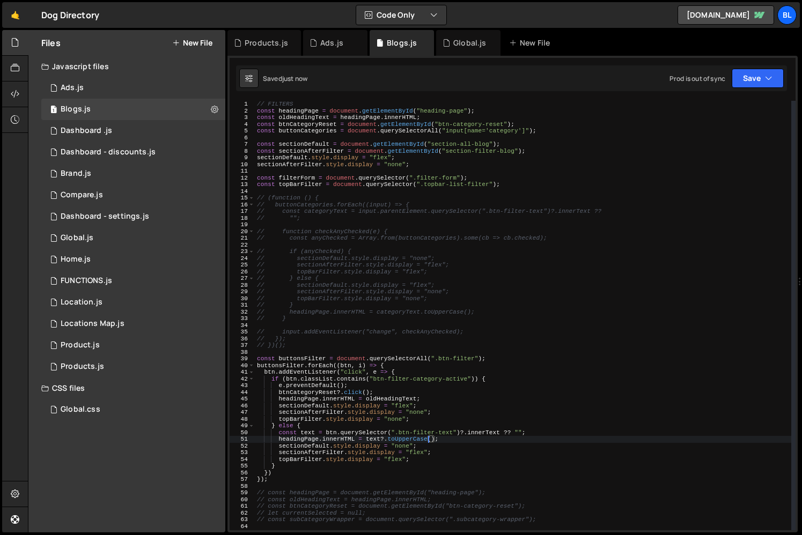
click at [454, 359] on div "// FILTERS const headingPage = document . getElementById ( "heading-page" ) ; c…" at bounding box center [523, 322] width 536 height 443
type textarea "const buttonsFilter = document.querySelectorAll(".btn-filter");"
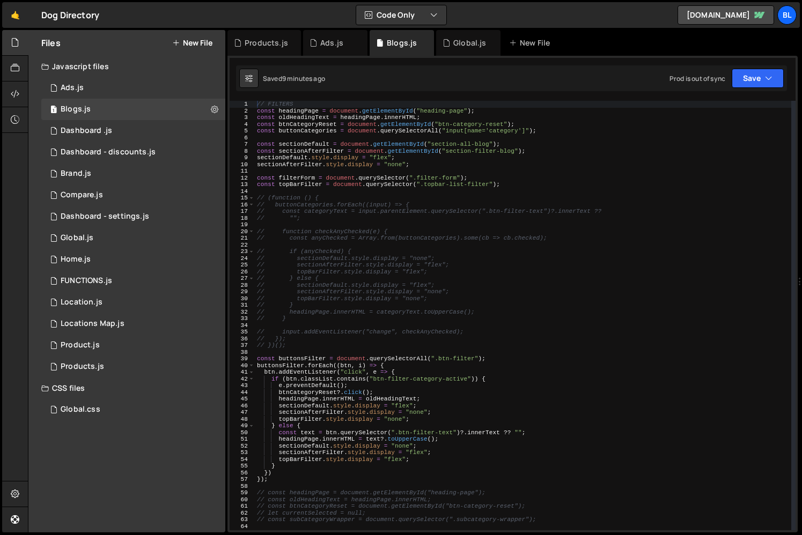
click at [501, 123] on div "// FILTERS const headingPage = document . getElementById ( "heading-page" ) ; c…" at bounding box center [523, 322] width 536 height 443
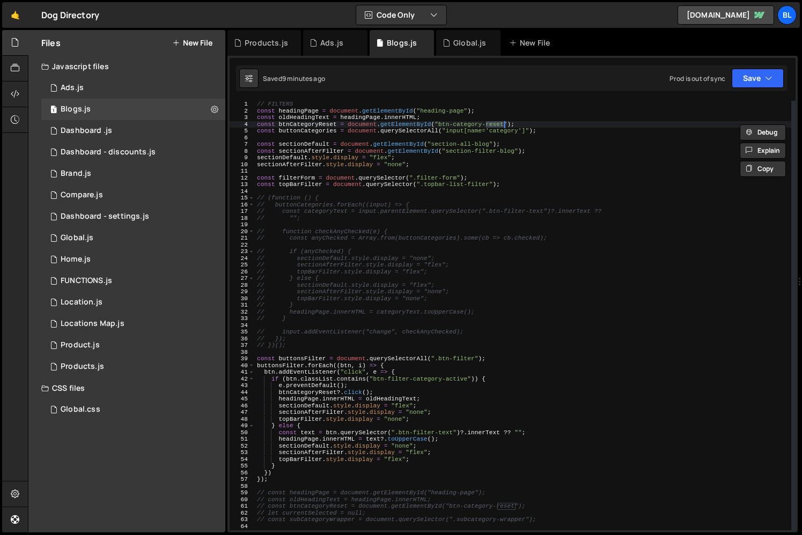
click at [439, 124] on div "// FILTERS const headingPage = document . getElementById ( "heading-page" ) ; c…" at bounding box center [523, 322] width 536 height 443
drag, startPoint x: 505, startPoint y: 145, endPoint x: 504, endPoint y: 138, distance: 6.5
click at [505, 144] on div "// FILTERS const headingPage = document . getElementById ( "heading-page" ) ; c…" at bounding box center [523, 322] width 536 height 443
drag, startPoint x: 505, startPoint y: 124, endPoint x: 437, endPoint y: 123, distance: 68.7
click at [437, 123] on div "// FILTERS const headingPage = document . getElementById ( "heading-page" ) ; c…" at bounding box center [523, 322] width 536 height 443
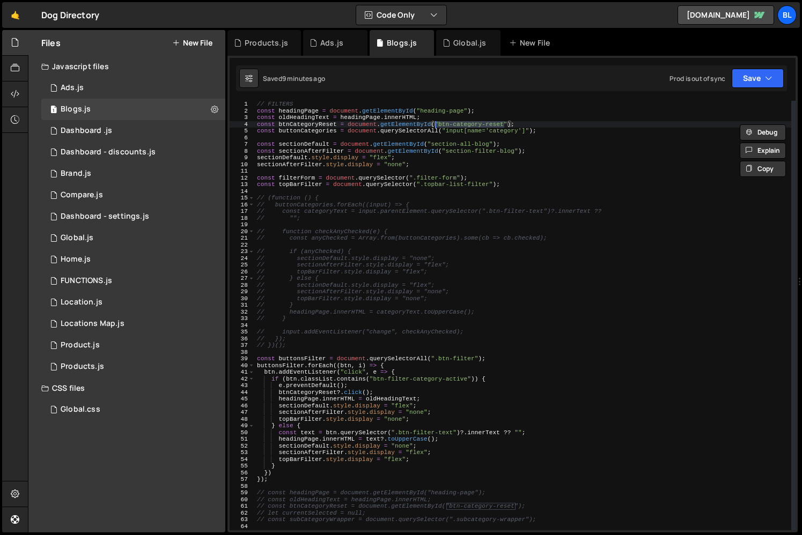
click at [439, 125] on div "// FILTERS const headingPage = document . getElementById ( "heading-page" ) ; c…" at bounding box center [523, 316] width 536 height 430
click at [469, 183] on div "// FILTERS const headingPage = document . getElementById ( "heading-page" ) ; c…" at bounding box center [523, 322] width 536 height 443
click at [553, 199] on div "// FILTERS const headingPage = document . getElementById ( "heading-page" ) ; c…" at bounding box center [523, 322] width 536 height 443
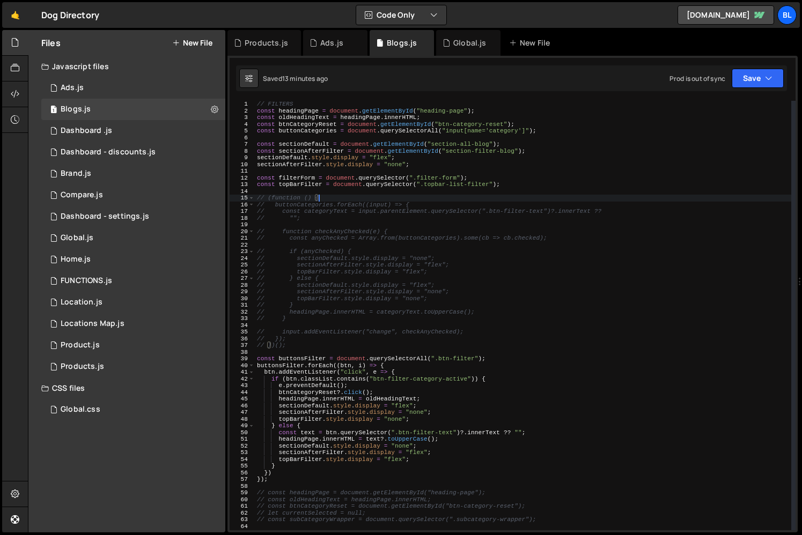
drag, startPoint x: 476, startPoint y: 289, endPoint x: 478, endPoint y: 311, distance: 22.1
click at [475, 291] on div "// FILTERS const headingPage = document . getElementById ( "heading-page" ) ; c…" at bounding box center [523, 322] width 536 height 443
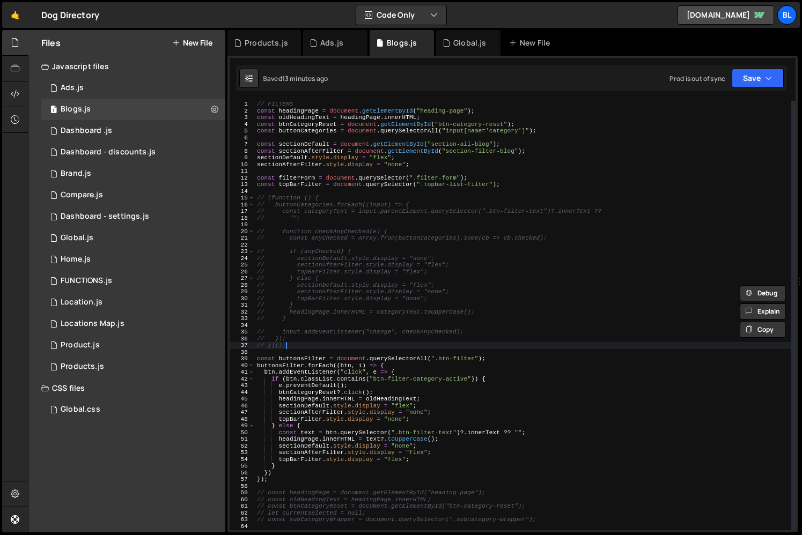
click at [366, 346] on div "// FILTERS const headingPage = document . getElementById ( "heading-page" ) ; c…" at bounding box center [523, 322] width 536 height 443
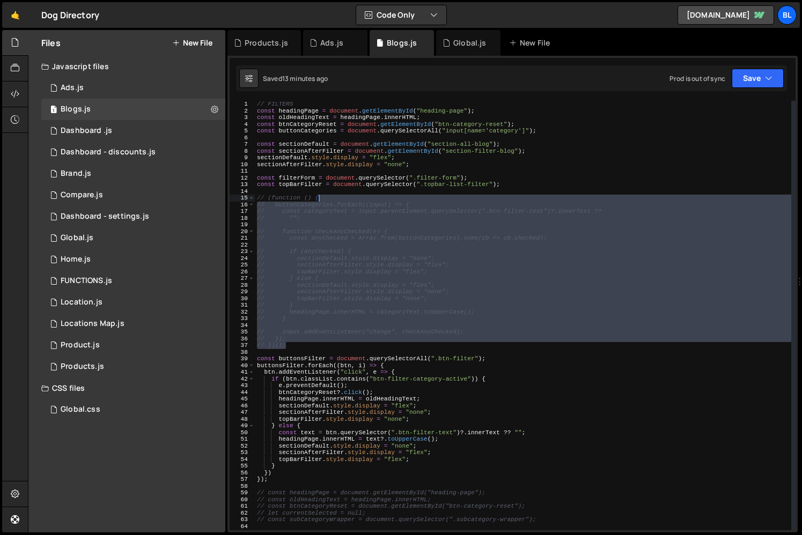
click at [329, 195] on div "// FILTERS const headingPage = document . getElementById ( "heading-page" ) ; c…" at bounding box center [523, 322] width 536 height 443
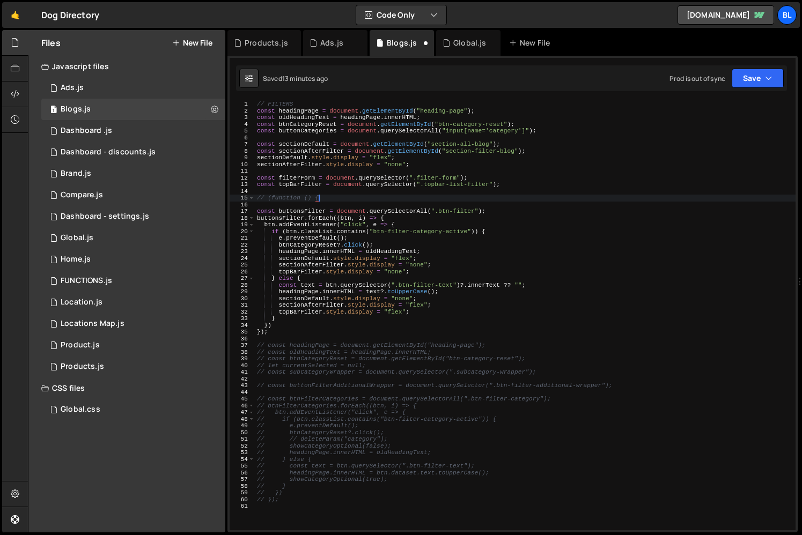
click at [524, 187] on div "// FILTERS const headingPage = document . getElementById ( "heading-page" ) ; c…" at bounding box center [525, 322] width 541 height 443
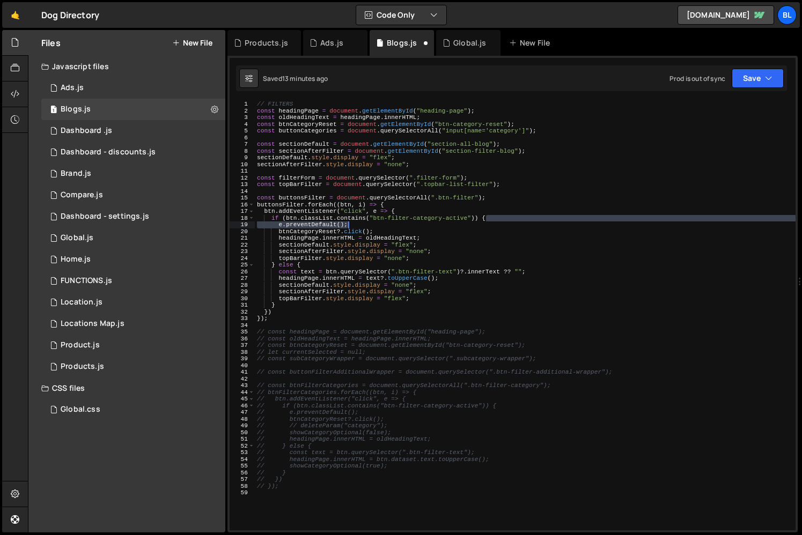
click at [504, 221] on div "// FILTERS const headingPage = document . getElementById ( "heading-page" ) ; c…" at bounding box center [525, 322] width 541 height 443
click at [291, 187] on div "// FILTERS const headingPage = document . getElementById ( "heading-page" ) ; c…" at bounding box center [525, 322] width 541 height 443
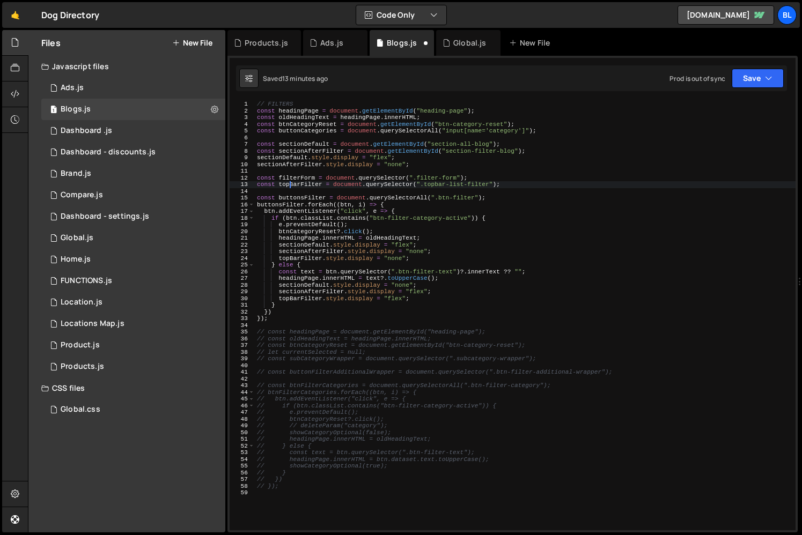
drag, startPoint x: 404, startPoint y: 247, endPoint x: 426, endPoint y: 253, distance: 23.3
click at [404, 248] on div "// FILTERS const headingPage = document . getElementById ( "heading-page" ) ; c…" at bounding box center [525, 322] width 541 height 443
click at [434, 254] on div "// FILTERS const headingPage = document . getElementById ( "heading-page" ) ; c…" at bounding box center [525, 322] width 541 height 443
click at [411, 158] on div "// FILTERS const headingPage = document . getElementById ( "heading-page" ) ; c…" at bounding box center [525, 322] width 541 height 443
click at [422, 257] on div "// FILTERS const headingPage = document . getElementById ( "heading-page" ) ; c…" at bounding box center [525, 322] width 541 height 443
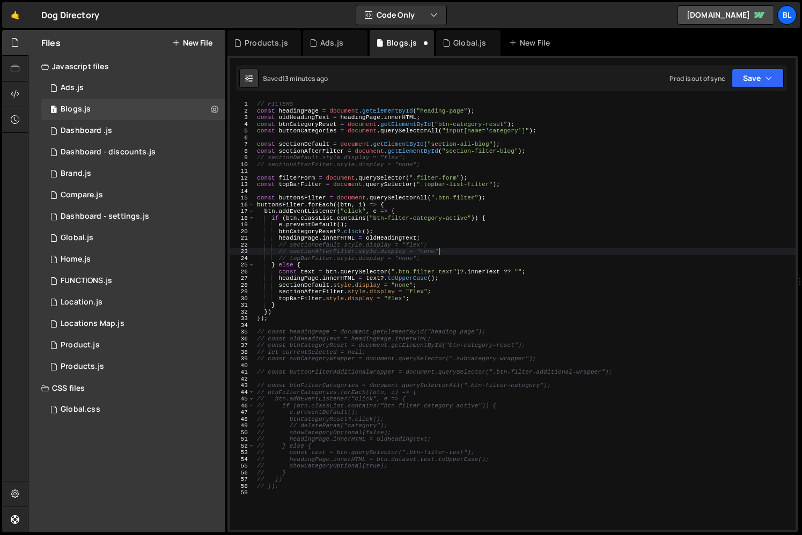
click at [459, 298] on div "// FILTERS const headingPage = document . getElementById ( "heading-page" ) ; c…" at bounding box center [525, 322] width 541 height 443
click at [428, 156] on div "// FILTERS const headingPage = document . getElementById ( "heading-page" ) ; c…" at bounding box center [525, 322] width 541 height 443
click at [433, 245] on div "// FILTERS const headingPage = document . getElementById ( "heading-page" ) ; c…" at bounding box center [525, 322] width 541 height 443
click at [431, 263] on div "// FILTERS const headingPage = document . getElementById ( "heading-page" ) ; c…" at bounding box center [525, 322] width 541 height 443
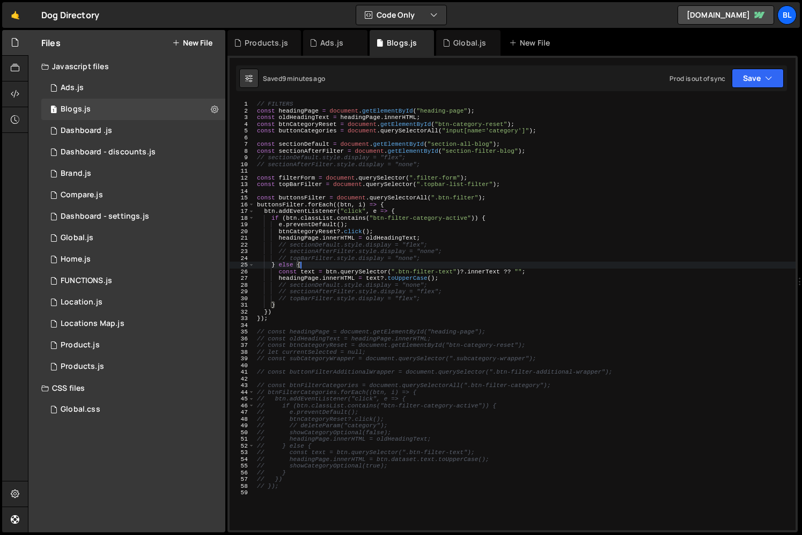
click at [432, 290] on div "// FILTERS const headingPage = document . getElementById ( "heading-page" ) ; c…" at bounding box center [525, 322] width 541 height 443
click at [430, 263] on div "// FILTERS const headingPage = document . getElementById ( "heading-page" ) ; c…" at bounding box center [525, 322] width 541 height 443
click at [277, 167] on div "// FILTERS const headingPage = document . getElementById ( "heading-page" ) ; c…" at bounding box center [525, 322] width 541 height 443
click at [299, 153] on div "// FILTERS const headingPage = document . getElementById ( "heading-page" ) ; c…" at bounding box center [525, 322] width 541 height 443
click at [295, 187] on div "// FILTERS const headingPage = document . getElementById ( "heading-page" ) ; c…" at bounding box center [525, 322] width 541 height 443
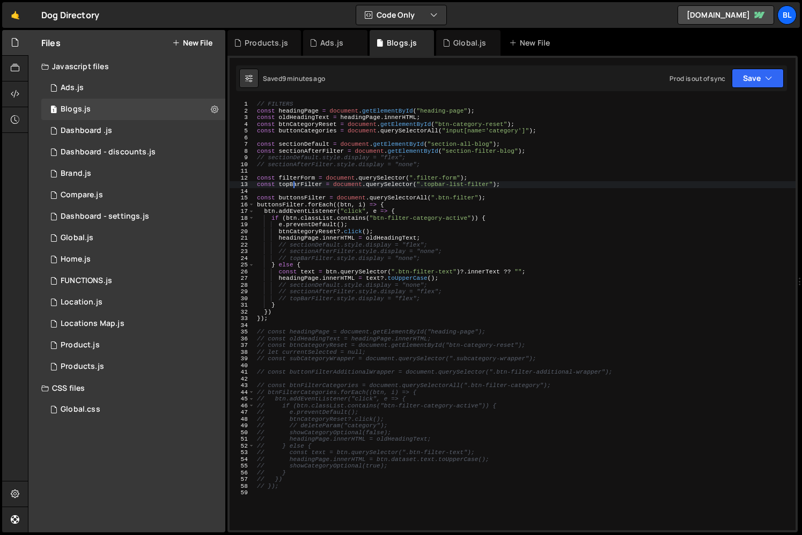
click at [295, 187] on div "// FILTERS const headingPage = document . getElementById ( "heading-page" ) ; c…" at bounding box center [525, 322] width 541 height 443
click at [331, 233] on div "// FILTERS const headingPage = document . getElementById ( "heading-page" ) ; c…" at bounding box center [525, 322] width 541 height 443
click at [367, 251] on div "// FILTERS const headingPage = document . getElementById ( "heading-page" ) ; c…" at bounding box center [525, 322] width 541 height 443
click at [424, 256] on div "// FILTERS const headingPage = document . getElementById ( "heading-page" ) ; c…" at bounding box center [525, 322] width 541 height 443
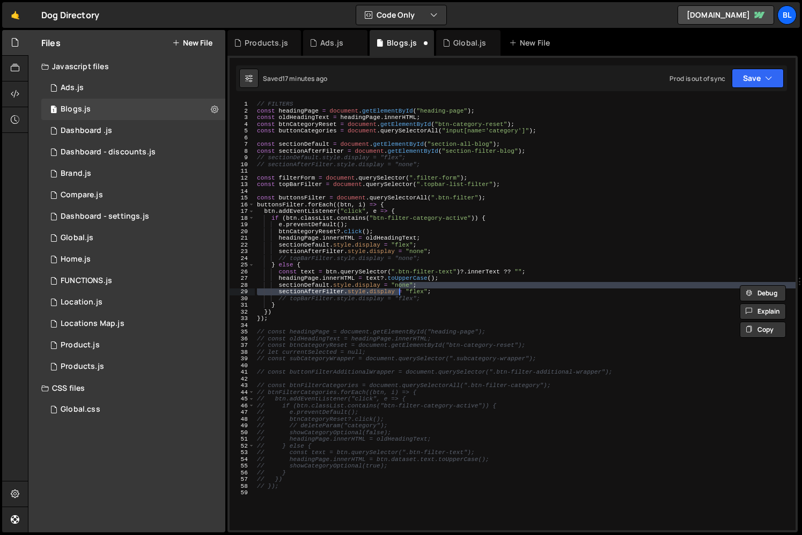
click at [444, 262] on div "// FILTERS const headingPage = document . getElementById ( "heading-page" ) ; c…" at bounding box center [525, 322] width 541 height 443
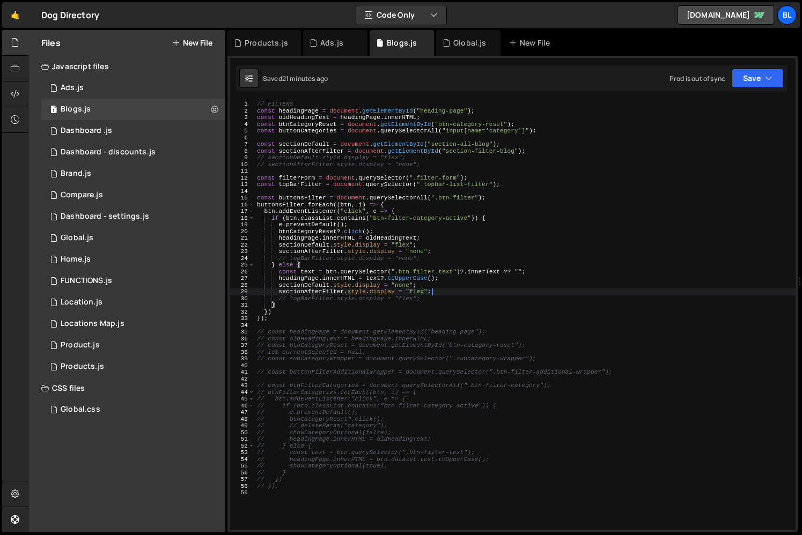
click at [448, 290] on div "// FILTERS const headingPage = document . getElementById ( "heading-page" ) ; c…" at bounding box center [525, 322] width 541 height 443
type textarea "sectionAfterFilter.style.display = "flex";"
click at [515, 137] on div "// FILTERS const headingPage = document . getElementById ( "heading-page" ) ; c…" at bounding box center [525, 322] width 541 height 443
click at [523, 128] on div "// FILTERS const headingPage = document . getElementById ( "heading-page" ) ; c…" at bounding box center [525, 322] width 541 height 443
type textarea "const buttonCategories = document.querySelectorAll("input[name='category']");"
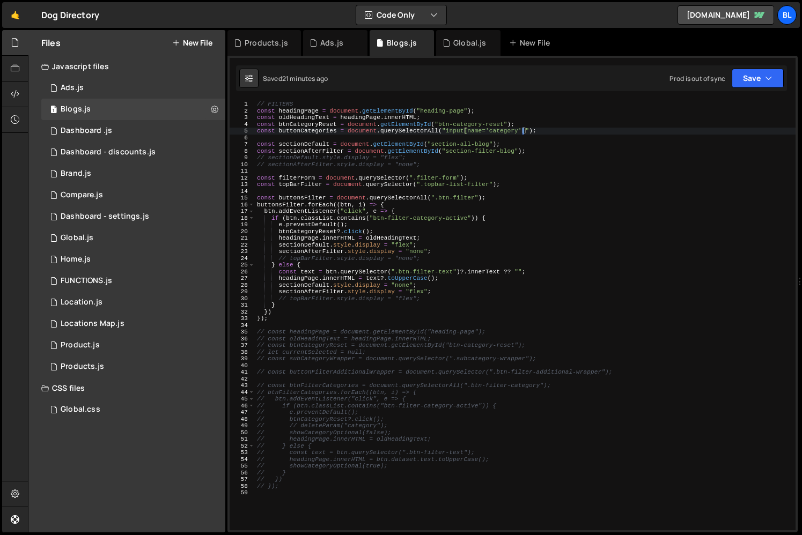
click at [528, 138] on div "// FILTERS const headingPage = document . getElementById ( "heading-page" ) ; c…" at bounding box center [525, 322] width 541 height 443
click at [511, 120] on div "// FILTERS const headingPage = document . getElementById ( "heading-page" ) ; c…" at bounding box center [525, 322] width 541 height 443
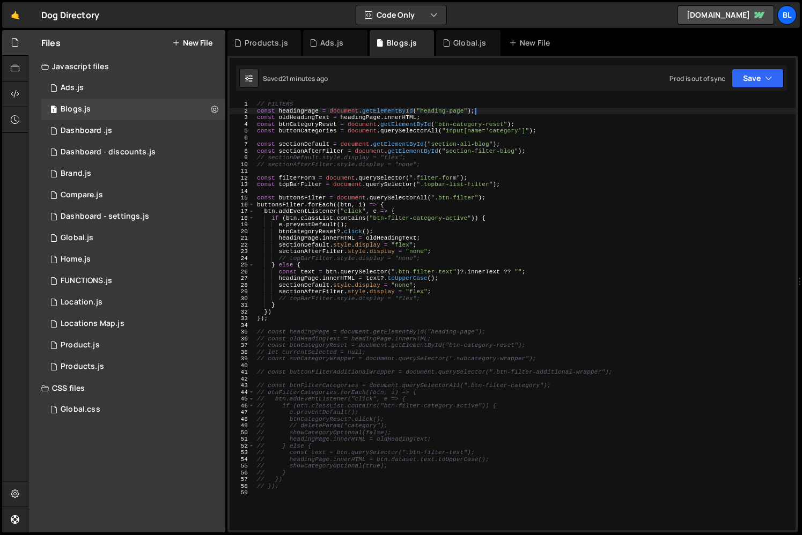
click at [501, 108] on div "// FILTERS const headingPage = document . getElementById ( "heading-page" ) ; c…" at bounding box center [525, 322] width 541 height 443
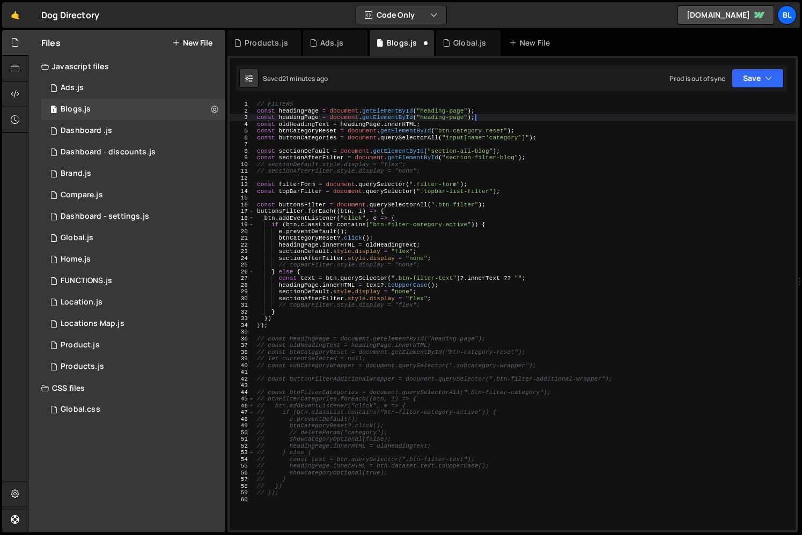
click at [456, 112] on div "// FILTERS const headingPage = document . getElementById ( "heading-page" ) ; c…" at bounding box center [525, 322] width 541 height 443
click at [456, 119] on div "// FILTERS const headingPage = document . getElementById ( "heading-page" ) ; c…" at bounding box center [525, 322] width 541 height 443
paste textarea "description-page"
click at [307, 119] on div "// FILTERS const headingPage = document . getElementById ( "heading-page" ) ; c…" at bounding box center [525, 322] width 541 height 443
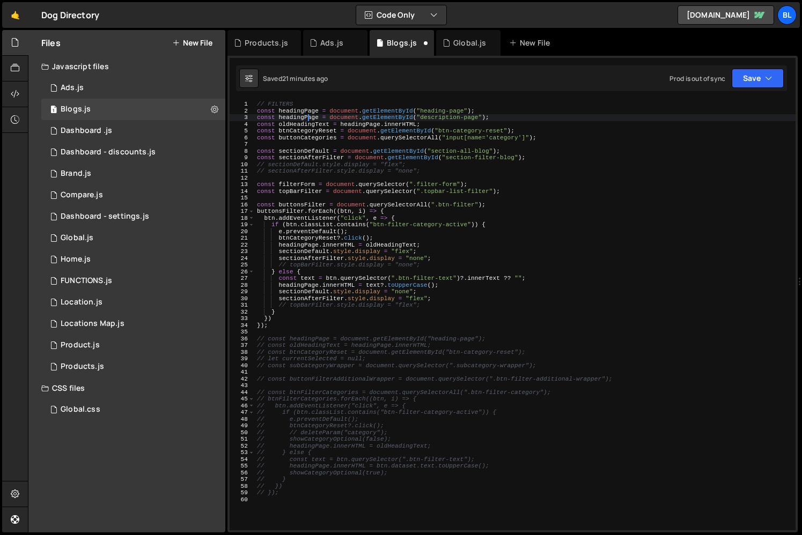
click at [307, 119] on div "// FILTERS const headingPage = document . getElementById ( "heading-page" ) ; c…" at bounding box center [525, 322] width 541 height 443
click at [346, 115] on div "// FILTERS const headingPage = document . getElementById ( "heading-page" ) ; c…" at bounding box center [525, 322] width 541 height 443
click at [368, 120] on div "// FILTERS const headingPage = document . getElementById ( "heading-page" ) ; c…" at bounding box center [525, 322] width 541 height 443
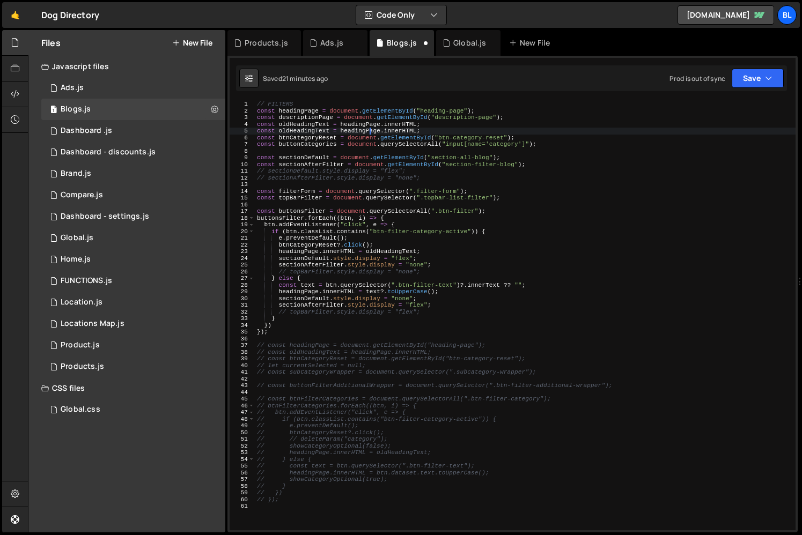
click at [329, 117] on div "// FILTERS const headingPage = document . getElementById ( "heading-page" ) ; c…" at bounding box center [525, 322] width 541 height 443
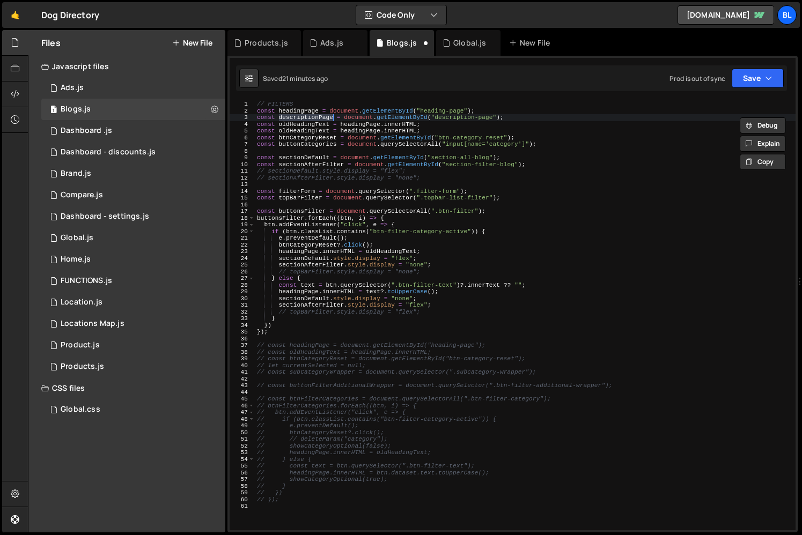
click at [350, 129] on div "// FILTERS const headingPage = document . getElementById ( "heading-page" ) ; c…" at bounding box center [525, 322] width 541 height 443
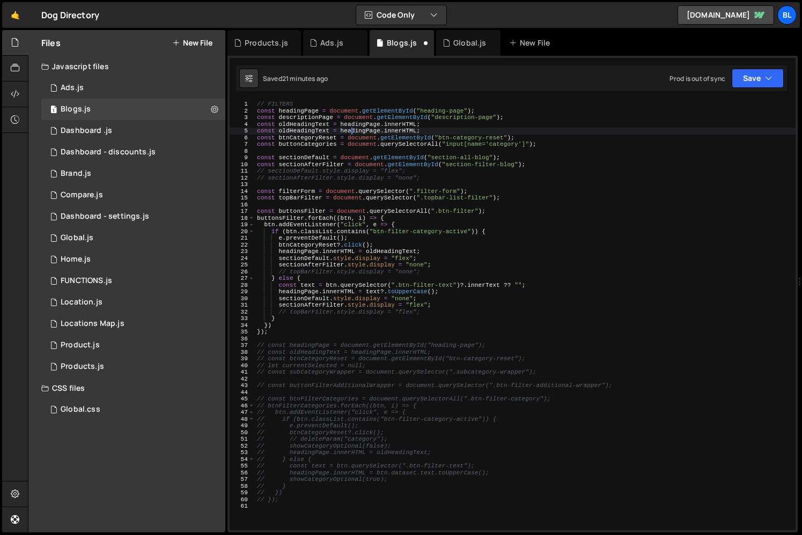
click at [350, 129] on div "// FILTERS const headingPage = document . getElementById ( "heading-page" ) ; c…" at bounding box center [525, 322] width 541 height 443
paste textarea "description"
click at [316, 129] on div "// FILTERS const headingPage = document . getElementById ( "heading-page" ) ; c…" at bounding box center [525, 322] width 541 height 443
click at [317, 123] on div "// FILTERS const headingPage = document . getElementById ( "heading-page" ) ; c…" at bounding box center [525, 322] width 541 height 443
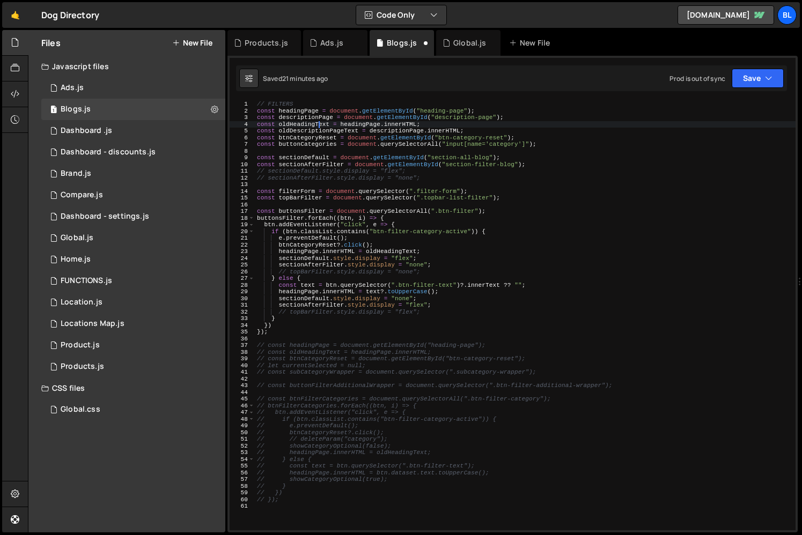
click at [308, 122] on div "// FILTERS const headingPage = document . getElementById ( "heading-page" ) ; c…" at bounding box center [525, 322] width 541 height 443
type textarea "const oldDescriptionPageText = descriptionPage.innerHTML;"
click at [316, 131] on div "// FILTERS const headingPage = document . getElementById ( "heading-page" ) ; c…" at bounding box center [525, 322] width 541 height 443
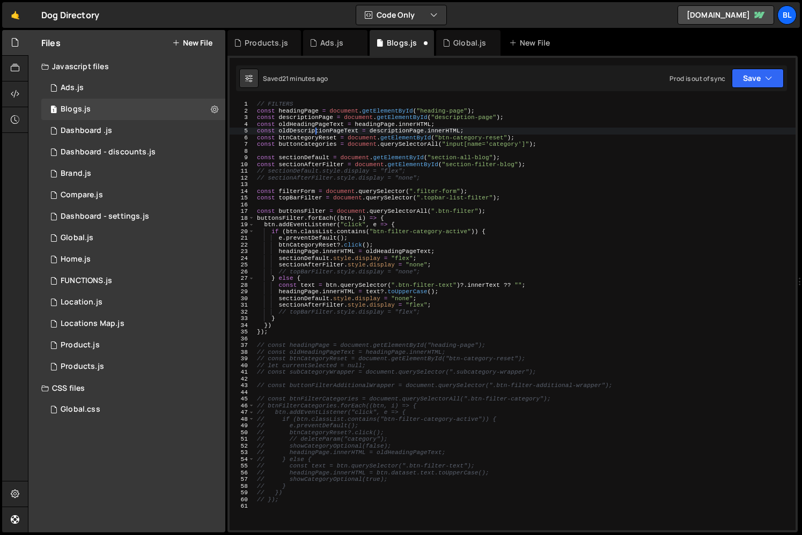
click at [356, 129] on div "// FILTERS const headingPage = document . getElementById ( "heading-page" ) ; c…" at bounding box center [525, 322] width 541 height 443
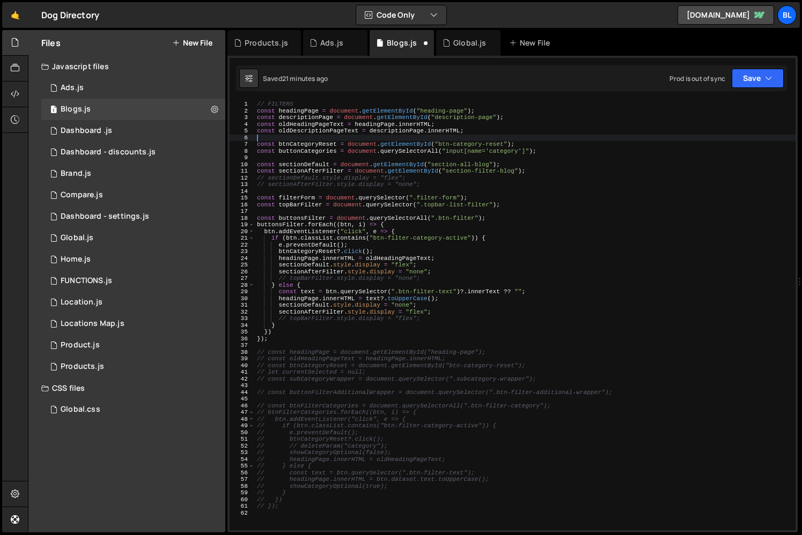
scroll to position [0, 0]
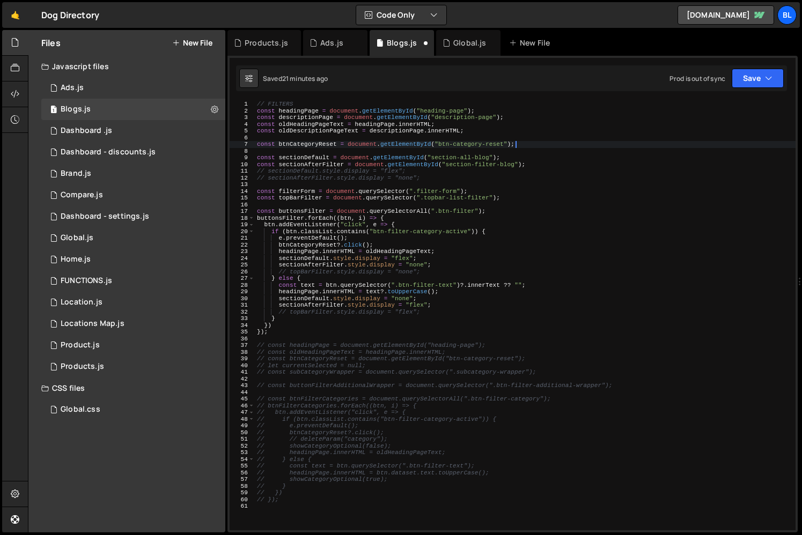
drag, startPoint x: 544, startPoint y: 151, endPoint x: 549, endPoint y: 144, distance: 8.8
click at [549, 144] on div "// FILTERS const headingPage = document . getElementById ( "heading-page" ) ; c…" at bounding box center [525, 322] width 541 height 443
click at [534, 162] on div "// FILTERS const headingPage = document . getElementById ( "heading-page" ) ; c…" at bounding box center [525, 322] width 541 height 443
click at [510, 191] on div "// FILTERS const headingPage = document . getElementById ( "heading-page" ) ; c…" at bounding box center [525, 322] width 541 height 443
type textarea "const filterForm = document.querySelector(".filter-form");"
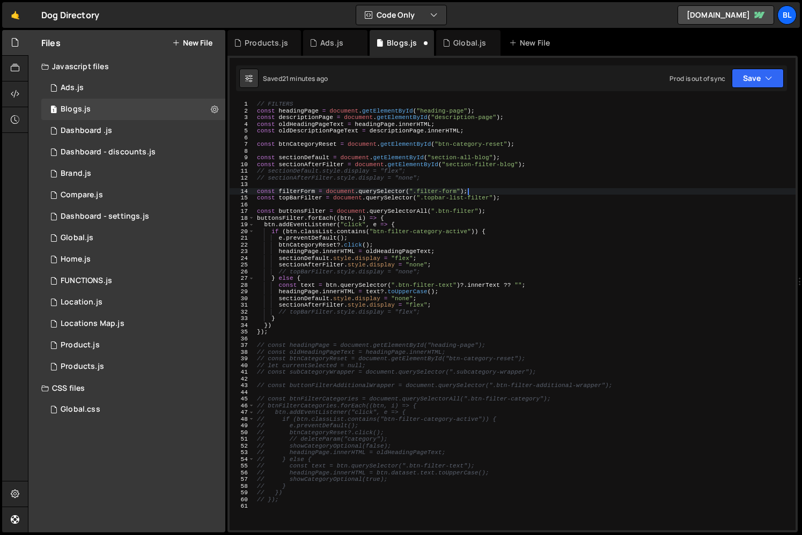
click at [502, 207] on div "// FILTERS const headingPage = document . getElementById ( "heading-page" ) ; c…" at bounding box center [525, 322] width 541 height 443
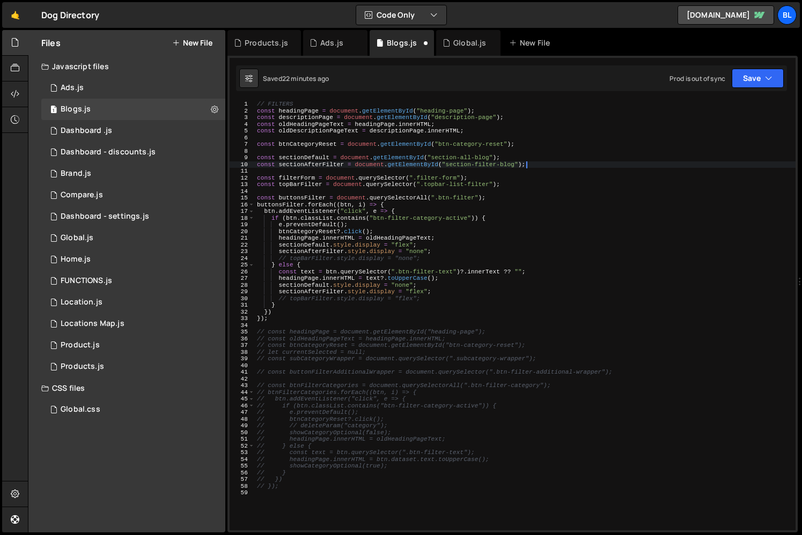
drag, startPoint x: 434, startPoint y: 177, endPoint x: 530, endPoint y: 162, distance: 96.5
click at [530, 162] on div "// FILTERS const headingPage = document . getElementById ( "heading-page" ) ; c…" at bounding box center [525, 322] width 541 height 443
click at [483, 231] on div "// FILTERS const headingPage = document . getElementById ( "heading-page" ) ; c…" at bounding box center [525, 322] width 541 height 443
click at [300, 177] on div "// FILTERS const headingPage = document . getElementById ( "heading-page" ) ; c…" at bounding box center [525, 322] width 541 height 443
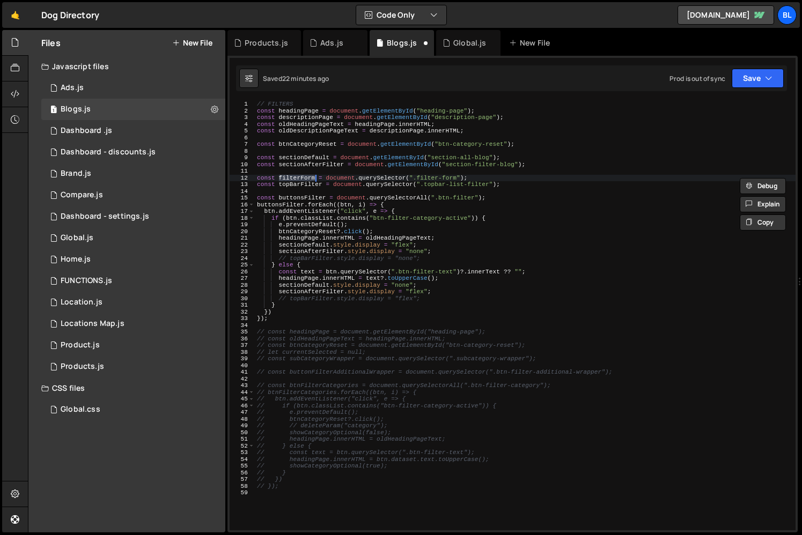
click at [294, 183] on div "// FILTERS const headingPage = document . getElementById ( "heading-page" ) ; c…" at bounding box center [525, 322] width 541 height 443
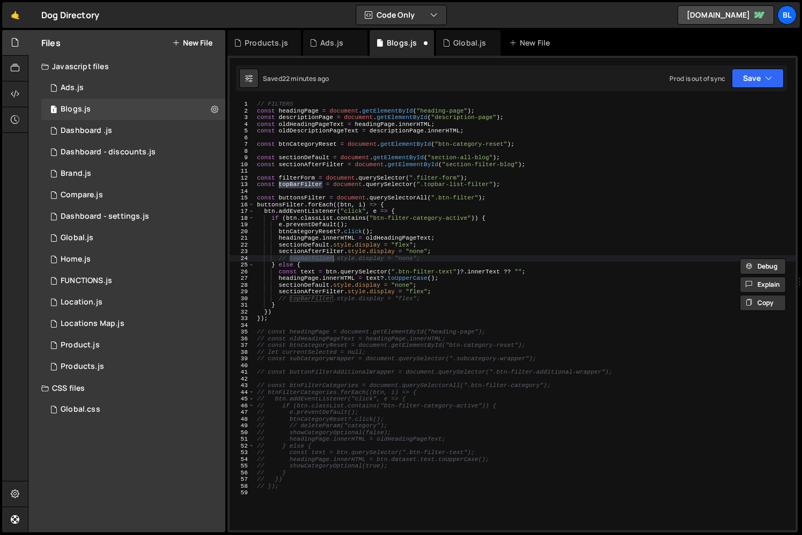
click at [439, 256] on div "// FILTERS const headingPage = document . getElementById ( "heading-page" ) ; c…" at bounding box center [525, 322] width 541 height 443
click at [445, 252] on div "// FILTERS const headingPage = document . getElementById ( "heading-page" ) ; c…" at bounding box center [525, 322] width 541 height 443
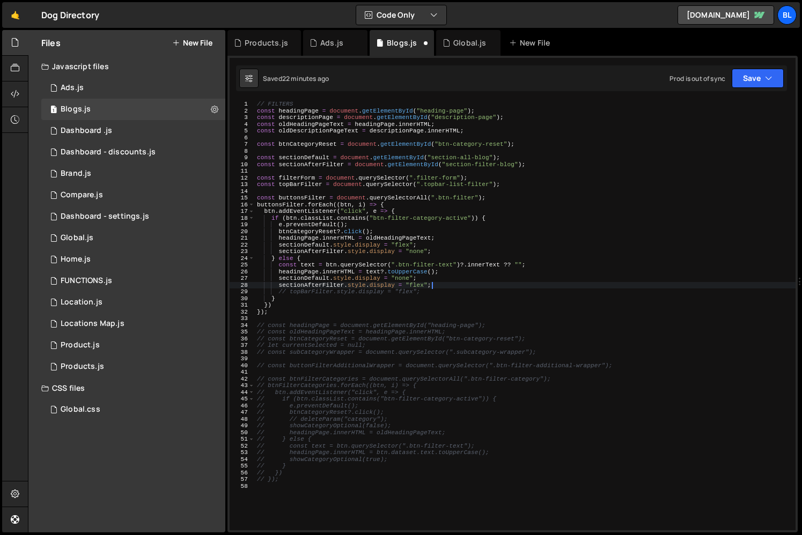
click at [435, 287] on div "// FILTERS const headingPage = document . getElementById ( "heading-page" ) ; c…" at bounding box center [525, 322] width 541 height 443
click at [432, 291] on div "// FILTERS const headingPage = document . getElementById ( "heading-page" ) ; c…" at bounding box center [525, 322] width 541 height 443
click at [497, 202] on div "// FILTERS const headingPage = document . getElementById ( "heading-page" ) ; c…" at bounding box center [525, 322] width 541 height 443
click at [504, 195] on div "// FILTERS const headingPage = document . getElementById ( "heading-page" ) ; c…" at bounding box center [525, 322] width 541 height 443
type textarea "const buttonsFilter = document.querySelectorAll(".btn-filter");"
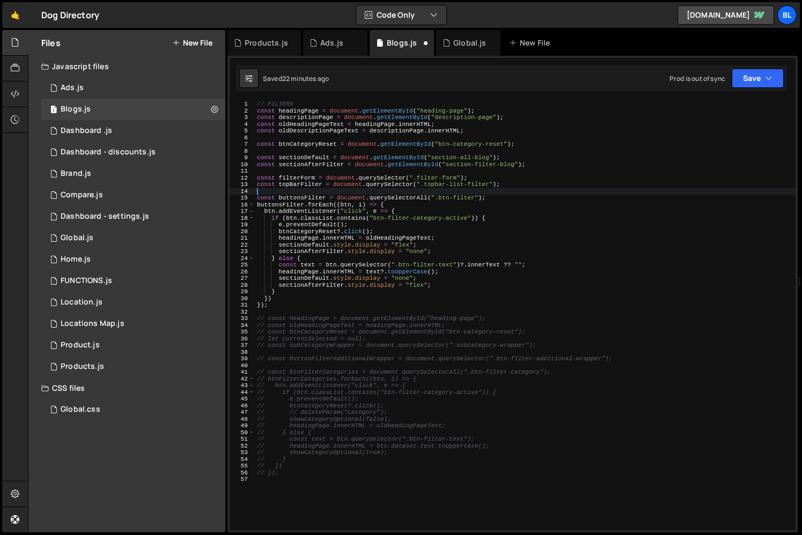
click at [508, 190] on div "// FILTERS const headingPage = document . getElementById ( "heading-page" ) ; c…" at bounding box center [525, 322] width 541 height 443
click at [514, 184] on div "// FILTERS const headingPage = document . getElementById ( "heading-page" ) ; c…" at bounding box center [525, 322] width 541 height 443
click at [510, 179] on div "// FILTERS const headingPage = document . getElementById ( "heading-page" ) ; c…" at bounding box center [525, 322] width 541 height 443
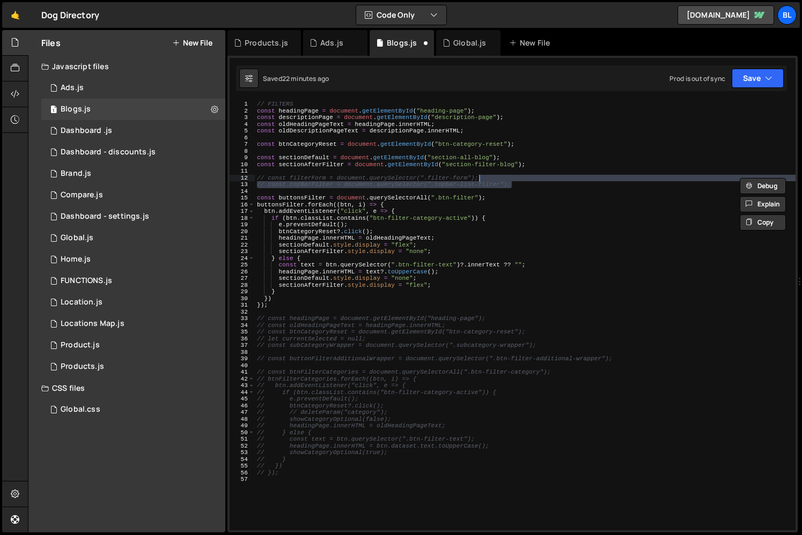
click at [516, 239] on div "// FILTERS const headingPage = document . getElementById ( "heading-page" ) ; c…" at bounding box center [525, 322] width 541 height 443
type textarea "headingPage.innerHTML = oldHeadingPageText;"
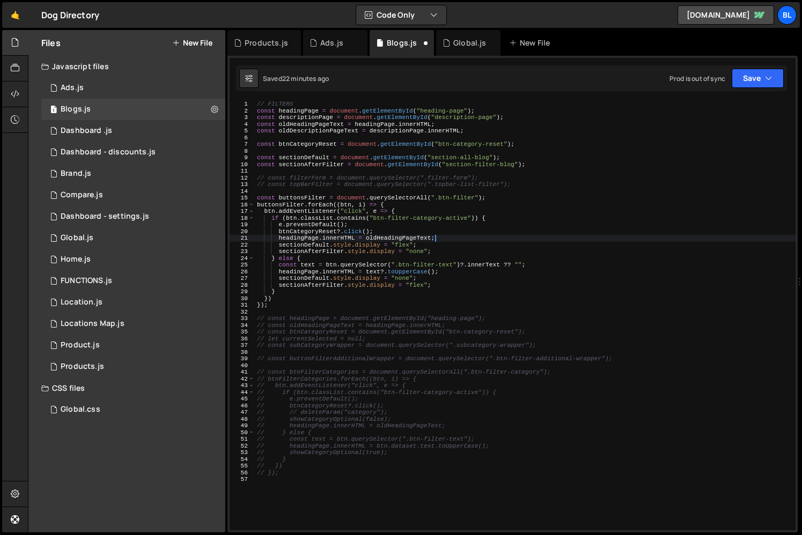
click at [374, 311] on div "// FILTERS const headingPage = document . getElementById ( "heading-page" ) ; c…" at bounding box center [525, 322] width 541 height 443
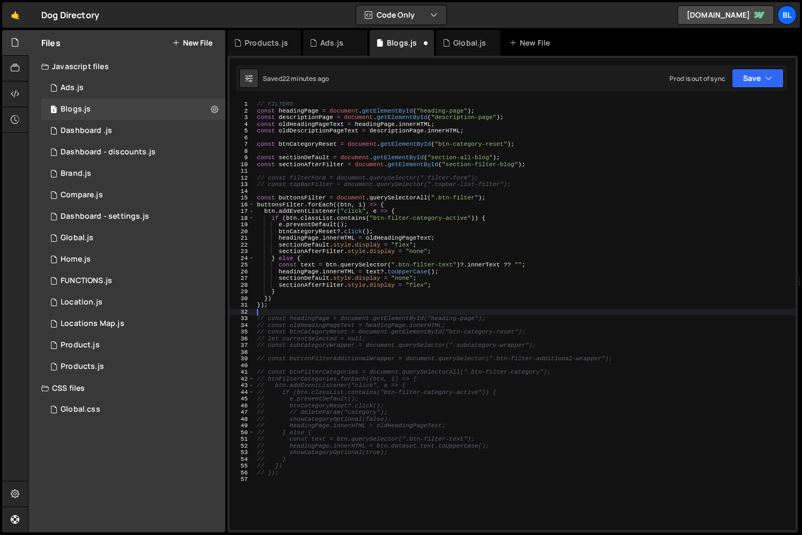
click at [306, 487] on div "// FILTERS const headingPage = document . getElementById ( "heading-page" ) ; c…" at bounding box center [525, 322] width 541 height 443
type textarea "// });"
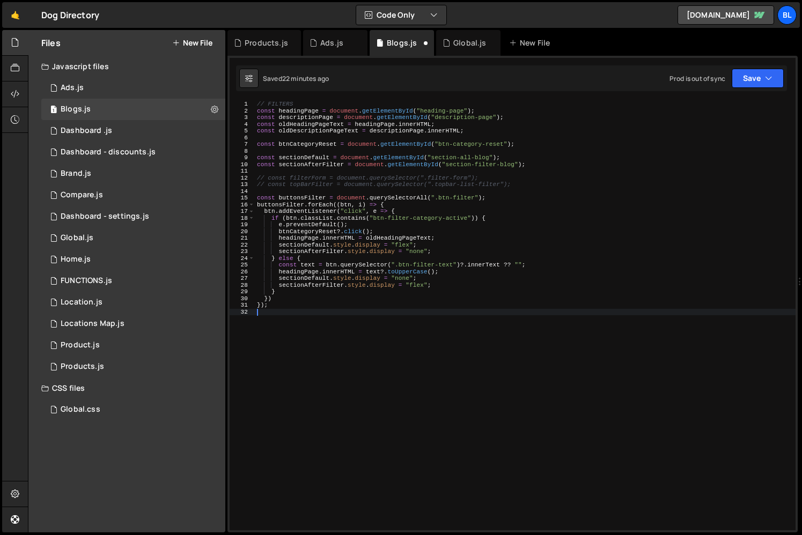
click at [335, 136] on div "// FILTERS const headingPage = document . getElementById ( "heading-page" ) ; c…" at bounding box center [525, 322] width 541 height 443
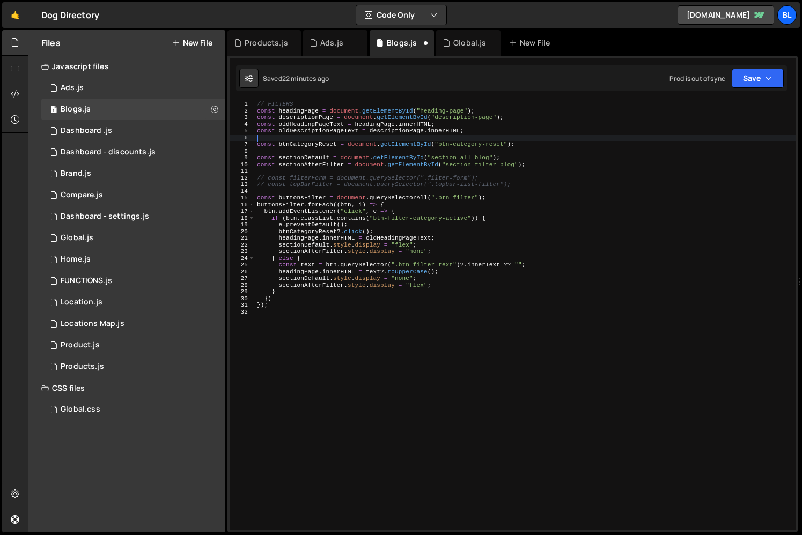
click at [325, 128] on div "// FILTERS const headingPage = document . getElementById ( "heading-page" ) ; c…" at bounding box center [525, 322] width 541 height 443
click at [332, 124] on div "// FILTERS const headingPage = document . getElementById ( "heading-page" ) ; c…" at bounding box center [525, 322] width 541 height 443
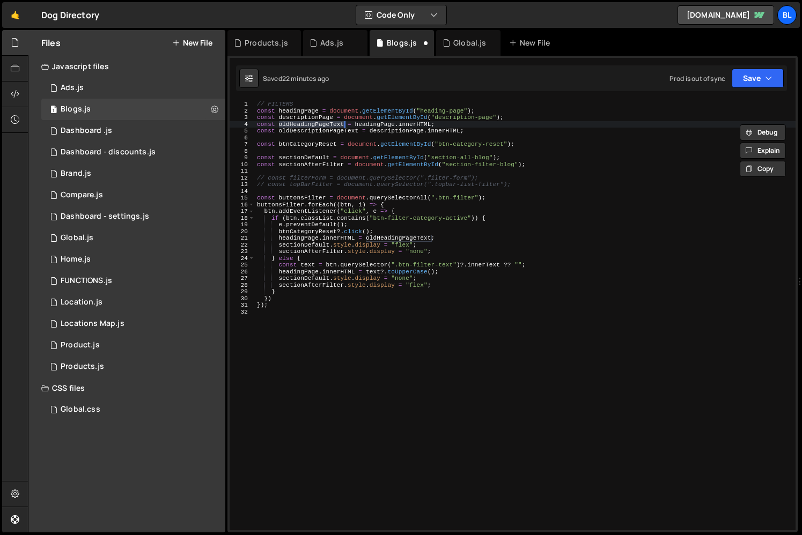
click at [405, 221] on div "// FILTERS const headingPage = document . getElementById ( "heading-page" ) ; c…" at bounding box center [525, 322] width 541 height 443
click at [449, 227] on div "// FILTERS const headingPage = document . getElementById ( "heading-page" ) ; c…" at bounding box center [525, 322] width 541 height 443
click at [476, 266] on div "// FILTERS const headingPage = document . getElementById ( "heading-page" ) ; c…" at bounding box center [525, 322] width 541 height 443
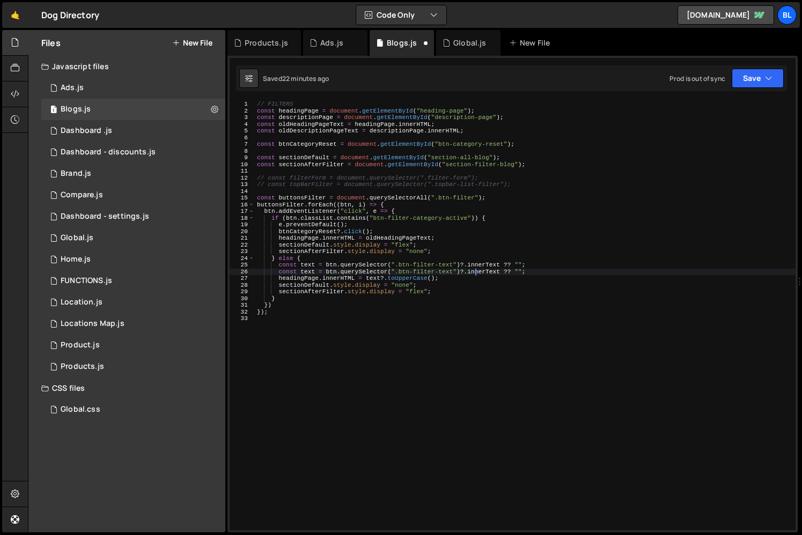
click at [440, 271] on div "// FILTERS const headingPage = document . getElementById ( "heading-page" ) ; c…" at bounding box center [525, 322] width 541 height 443
click at [456, 289] on div "// FILTERS const headingPage = document . getElementById ( "heading-page" ) ; c…" at bounding box center [525, 322] width 541 height 443
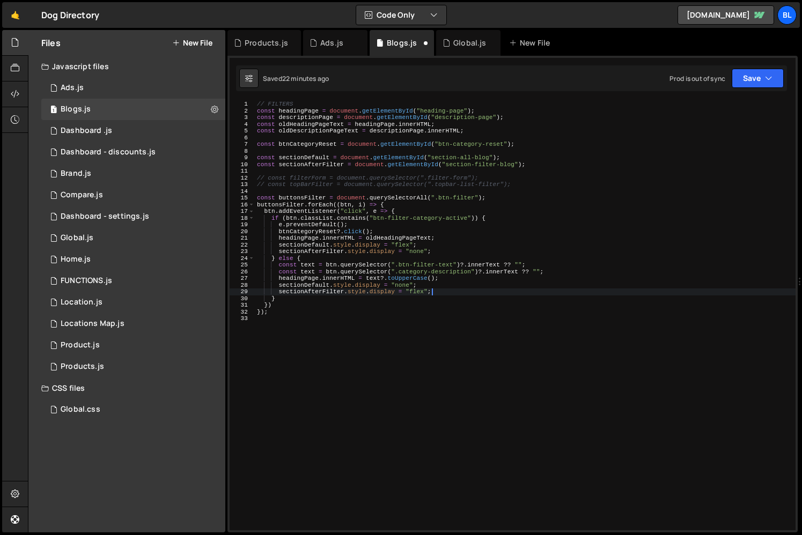
click at [504, 270] on div "// FILTERS const headingPage = document . getElementById ( "heading-page" ) ; c…" at bounding box center [525, 322] width 541 height 443
click at [309, 271] on div "// FILTERS const headingPage = document . getElementById ( "heading-page" ) ; c…" at bounding box center [525, 322] width 541 height 443
click at [308, 264] on div "// FILTERS const headingPage = document . getElementById ( "heading-page" ) ; c…" at bounding box center [525, 322] width 541 height 443
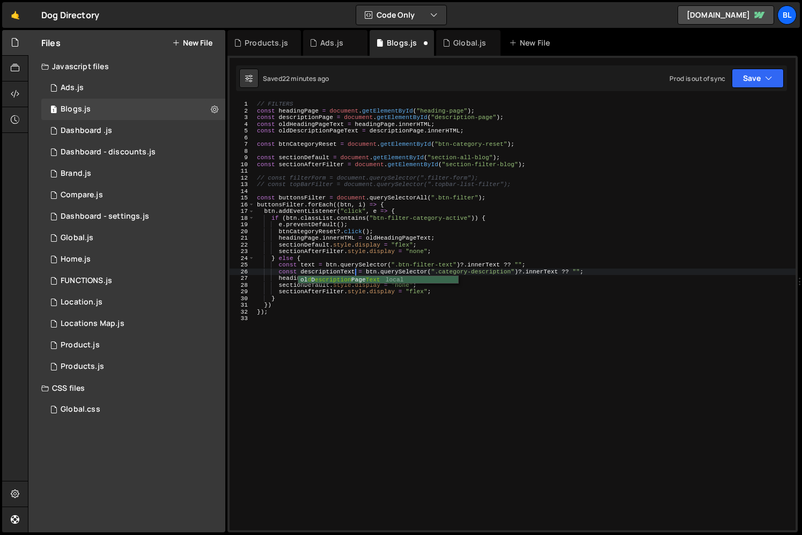
click at [308, 264] on div "// FILTERS const headingPage = document . getElementById ( "heading-page" ) ; c…" at bounding box center [525, 322] width 541 height 443
click at [326, 262] on div "// FILTERS const headingPage = document . getElementById ( "heading-page" ) ; c…" at bounding box center [525, 322] width 541 height 443
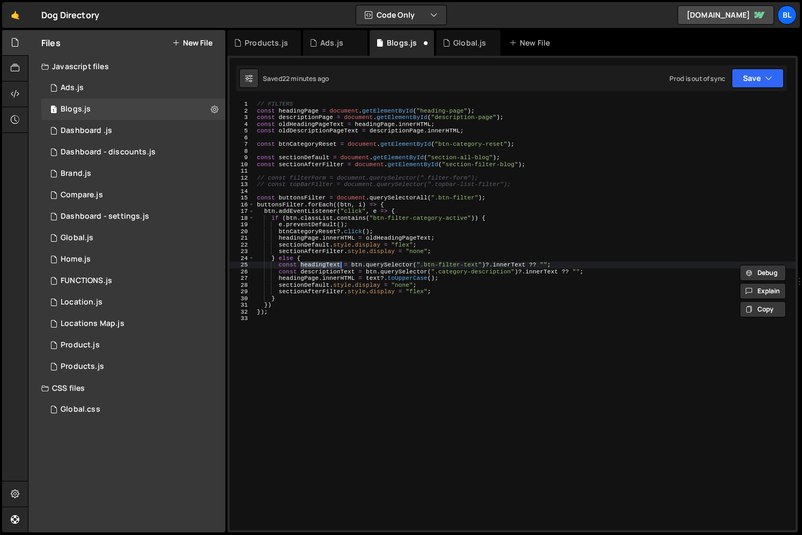
click at [372, 276] on div "// FILTERS const headingPage = document . getElementById ( "heading-page" ) ; c…" at bounding box center [525, 322] width 541 height 443
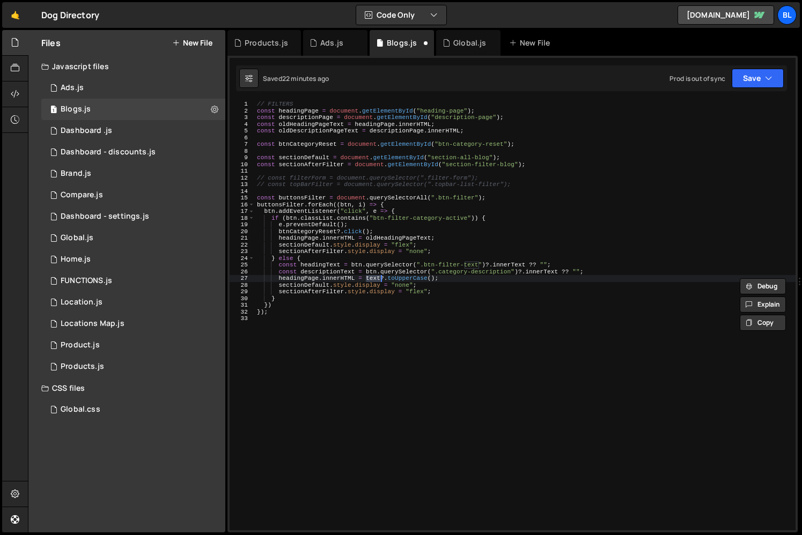
paste textarea "headingT"
click at [343, 277] on div "// FILTERS const headingPage = document . getElementById ( "heading-page" ) ; c…" at bounding box center [525, 322] width 541 height 443
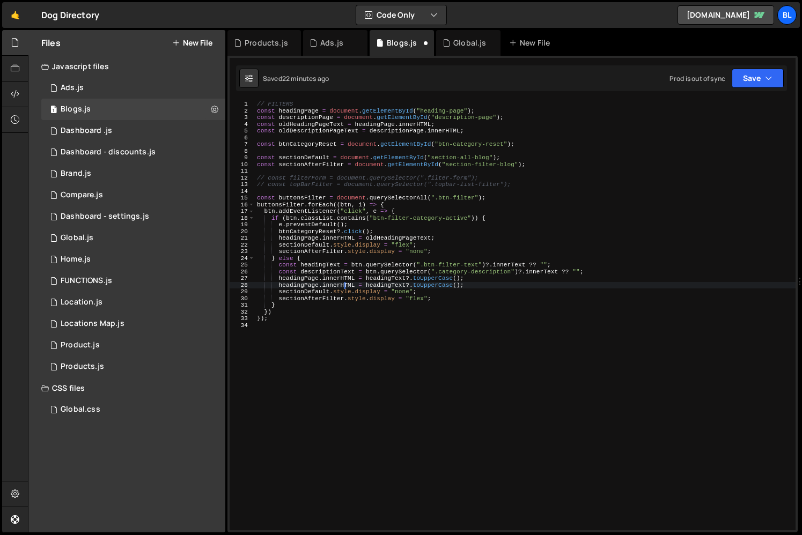
click at [305, 283] on div "// FILTERS const headingPage = document . getElementById ( "heading-page" ) ; c…" at bounding box center [525, 322] width 541 height 443
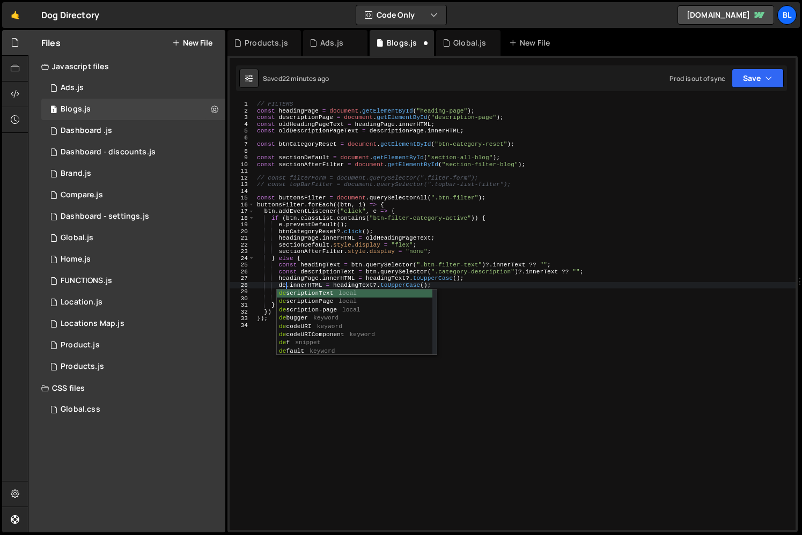
scroll to position [0, 3]
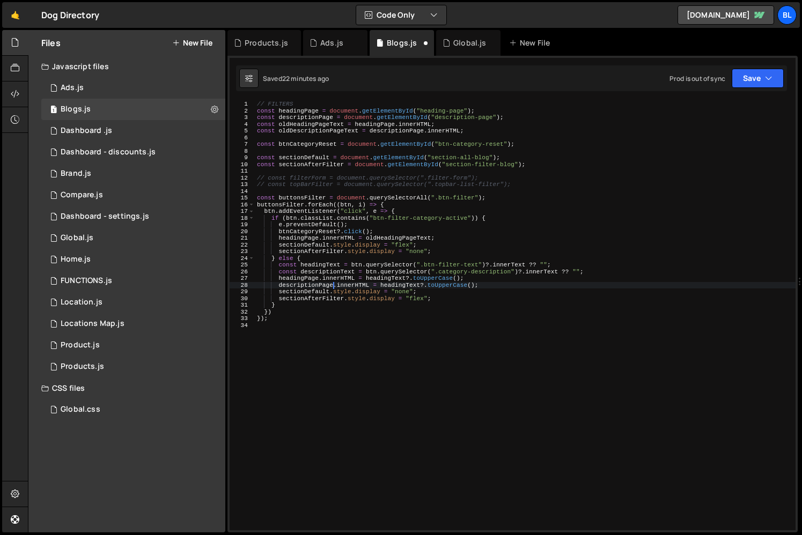
click at [339, 268] on div "// FILTERS const headingPage = document . getElementById ( "heading-page" ) ; c…" at bounding box center [525, 322] width 541 height 443
click at [402, 282] on div "// FILTERS const headingPage = document . getElementById ( "heading-page" ) ; c…" at bounding box center [525, 322] width 541 height 443
paste textarea
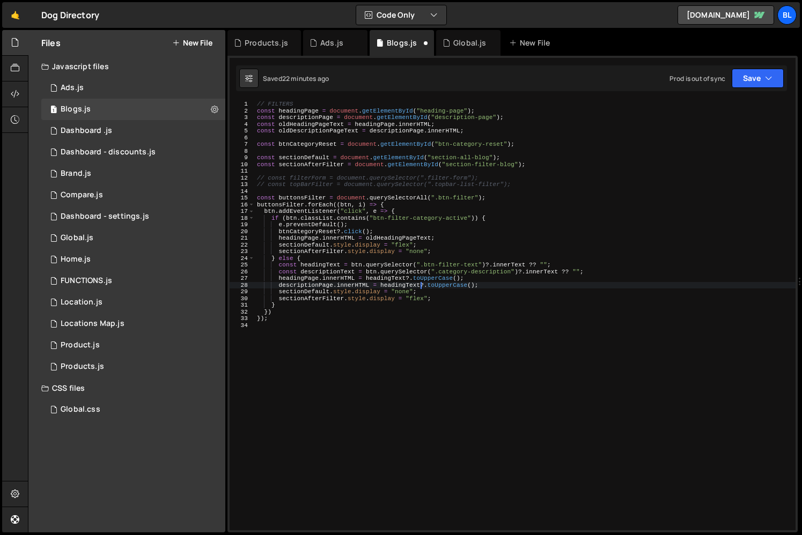
click at [454, 286] on div "// FILTERS const headingPage = document . getElementById ( "heading-page" ) ; c…" at bounding box center [525, 322] width 541 height 443
click at [334, 267] on div "// FILTERS const headingPage = document . getElementById ( "heading-page" ) ; c…" at bounding box center [525, 322] width 541 height 443
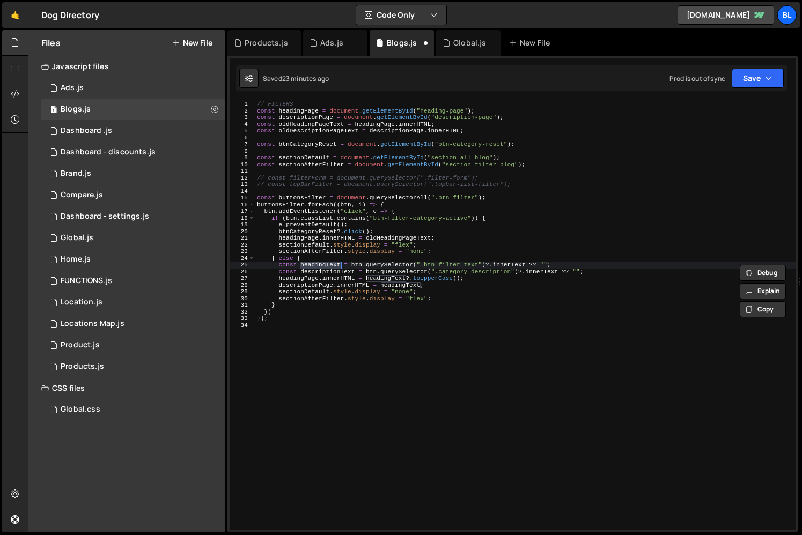
click at [339, 272] on div "// FILTERS const headingPage = document . getElementById ( "heading-page" ) ; c…" at bounding box center [525, 322] width 541 height 443
click at [380, 284] on div "// FILTERS const headingPage = document . getElementById ( "heading-page" ) ; c…" at bounding box center [525, 322] width 541 height 443
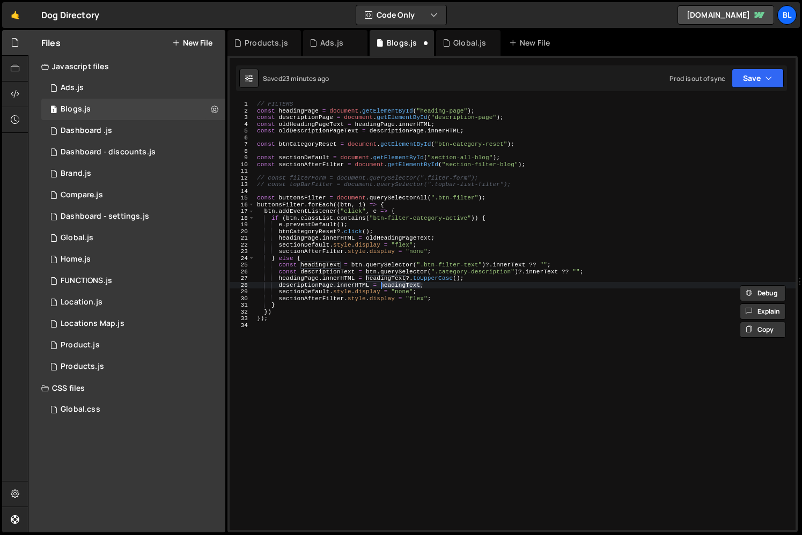
paste textarea "description"
click at [406, 297] on div "// FILTERS const headingPage = document . getElementById ( "heading-page" ) ; c…" at bounding box center [525, 322] width 541 height 443
click at [307, 283] on div "// FILTERS const headingPage = document . getElementById ( "heading-page" ) ; c…" at bounding box center [525, 322] width 541 height 443
click at [401, 289] on div "// FILTERS const headingPage = document . getElementById ( "heading-page" ) ; c…" at bounding box center [525, 322] width 541 height 443
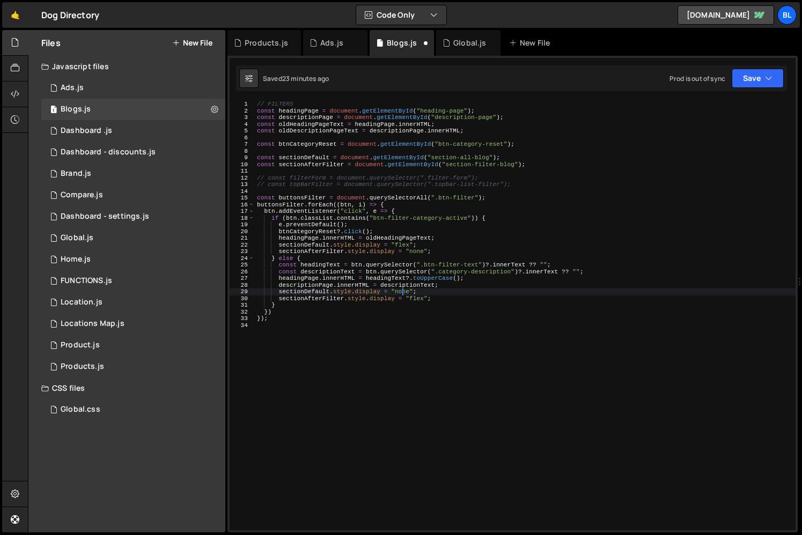
click at [434, 285] on div "// FILTERS const headingPage = document . getElementById ( "heading-page" ) ; c…" at bounding box center [525, 322] width 541 height 443
click at [450, 236] on div "// FILTERS const headingPage = document . getElementById ( "heading-page" ) ; c…" at bounding box center [525, 322] width 541 height 443
click at [462, 280] on div "// FILTERS const headingPage = document . getElementById ( "heading-page" ) ; c…" at bounding box center [525, 322] width 541 height 443
click at [449, 288] on div "// FILTERS const headingPage = document . getElementById ( "heading-page" ) ; c…" at bounding box center [525, 322] width 541 height 443
click at [460, 242] on div "// FILTERS const headingPage = document . getElementById ( "heading-page" ) ; c…" at bounding box center [525, 322] width 541 height 443
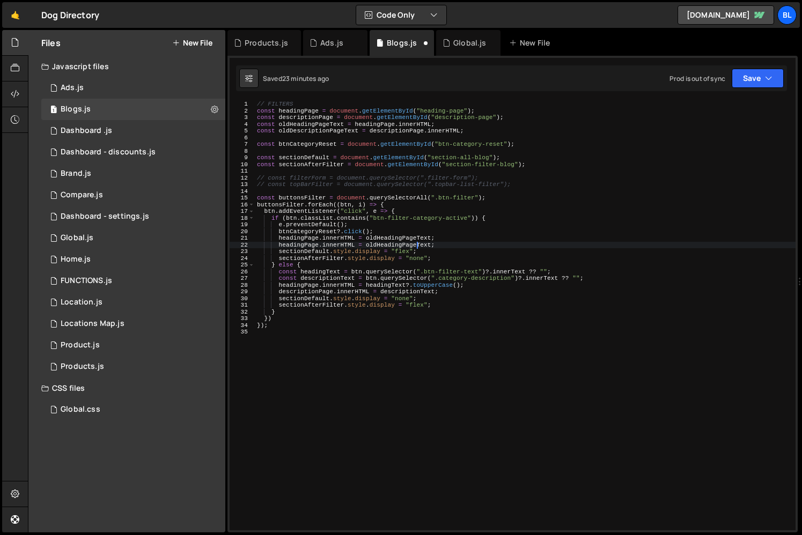
click at [305, 243] on div "// FILTERS const headingPage = document . getElementById ( "heading-page" ) ; c…" at bounding box center [525, 322] width 541 height 443
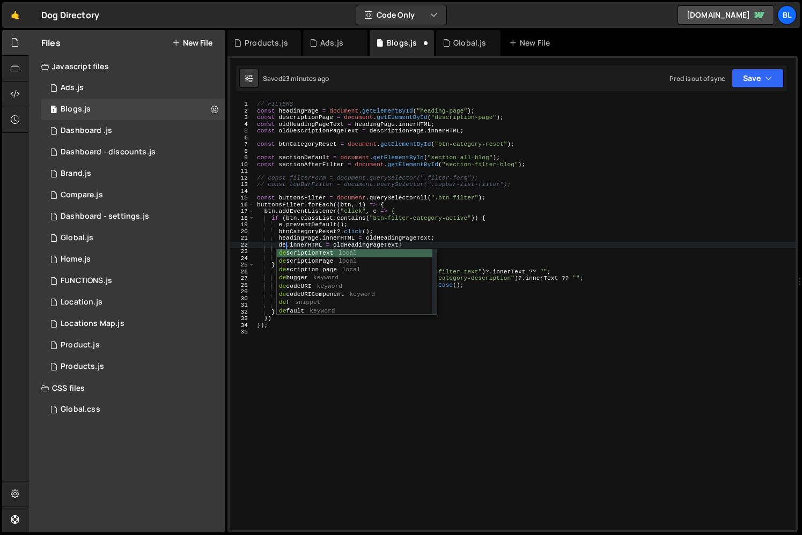
scroll to position [0, 3]
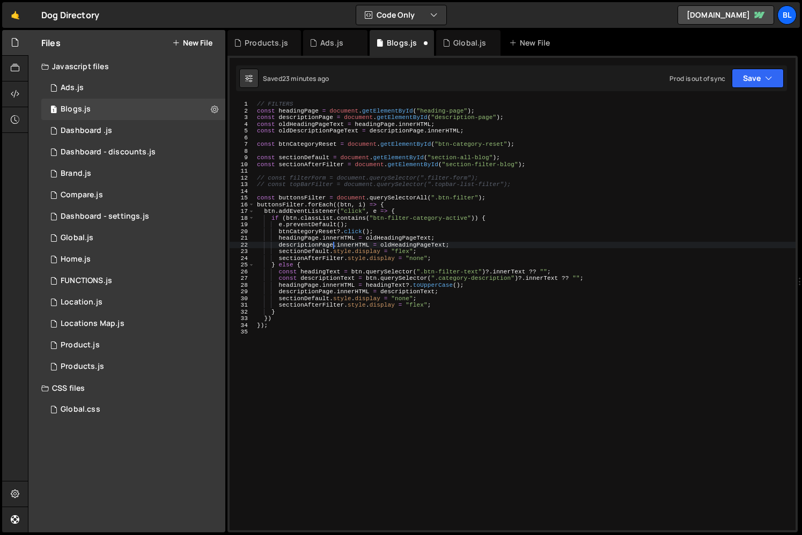
click at [408, 244] on div "// FILTERS const headingPage = document . getElementById ( "heading-page" ) ; c…" at bounding box center [525, 322] width 541 height 443
click at [420, 276] on div "// FILTERS const headingPage = document . getElementById ( "heading-page" ) ; c…" at bounding box center [525, 322] width 541 height 443
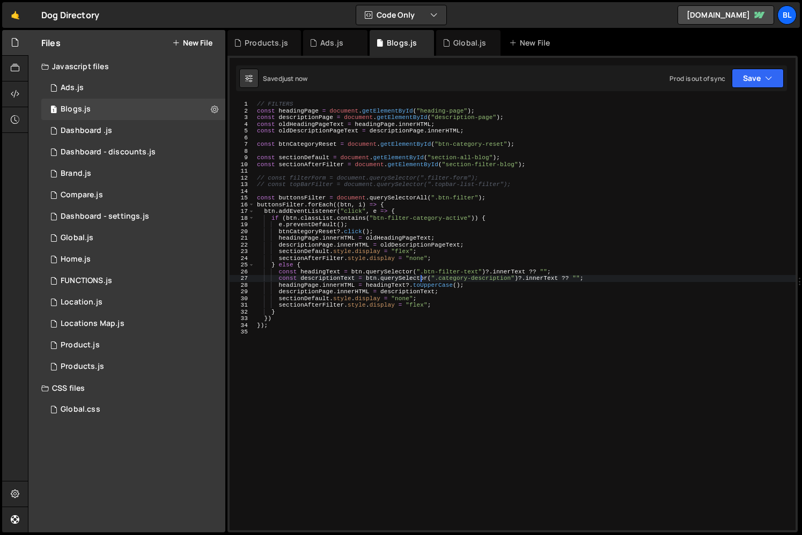
click at [457, 298] on div "// FILTERS const headingPage = document . getElementById ( "heading-page" ) ; c…" at bounding box center [525, 322] width 541 height 443
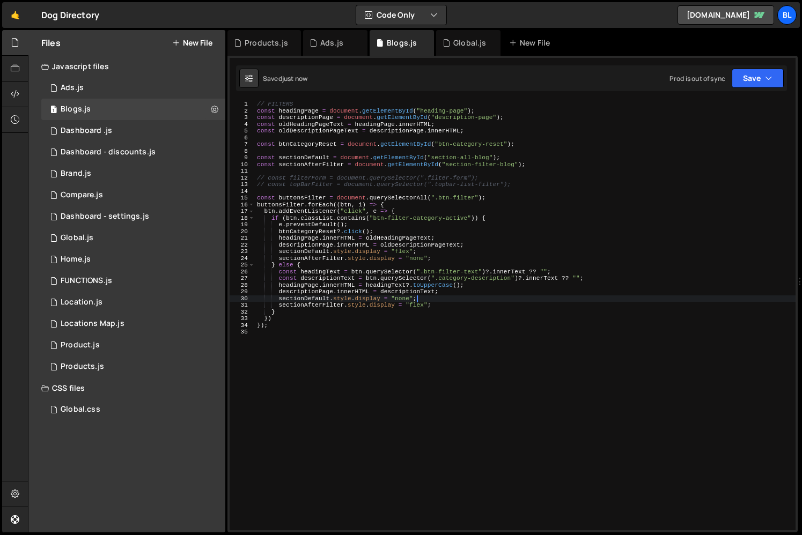
click at [442, 305] on div "// FILTERS const headingPage = document . getElementById ( "heading-page" ) ; c…" at bounding box center [525, 322] width 541 height 443
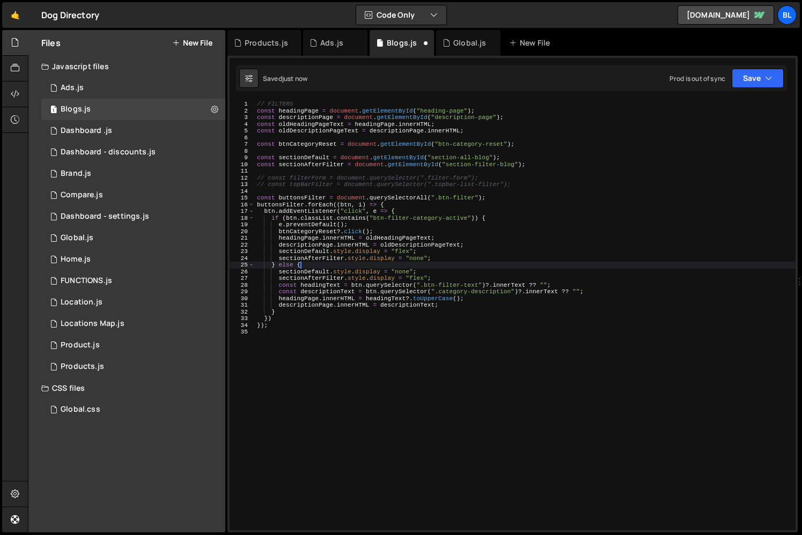
scroll to position [0, 3]
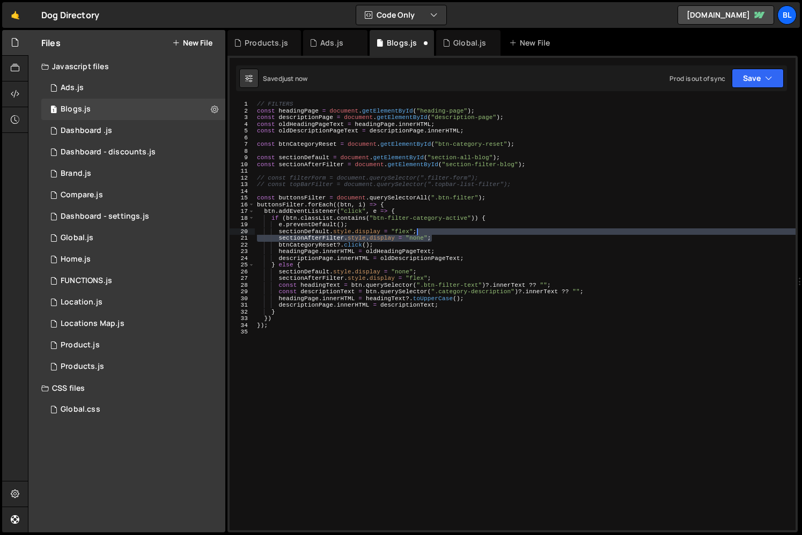
type textarea "e.preventDefault();"
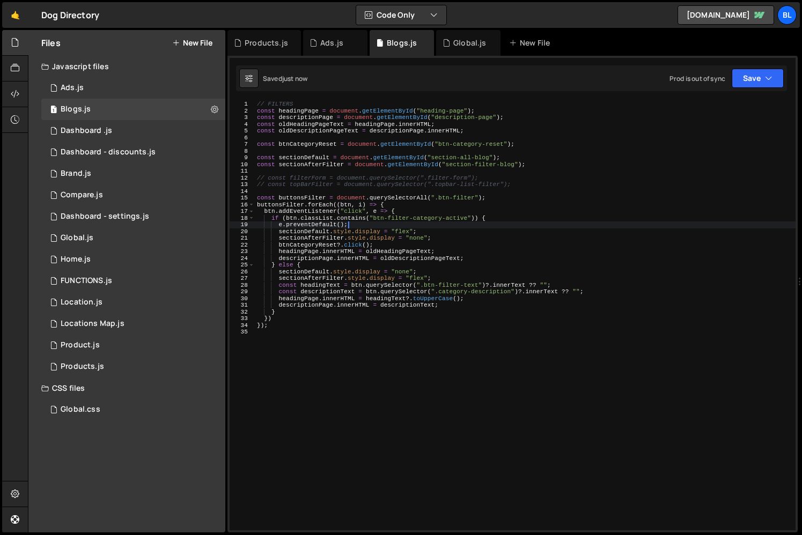
click at [464, 378] on div "// FILTERS const headingPage = document . getElementById ( "heading-page" ) ; c…" at bounding box center [525, 322] width 541 height 443
click at [446, 338] on div "// FILTERS const headingPage = document . getElementById ( "heading-page" ) ; c…" at bounding box center [525, 322] width 541 height 443
click at [396, 303] on div "// FILTERS const headingPage = document . getElementById ( "heading-page" ) ; c…" at bounding box center [525, 322] width 541 height 443
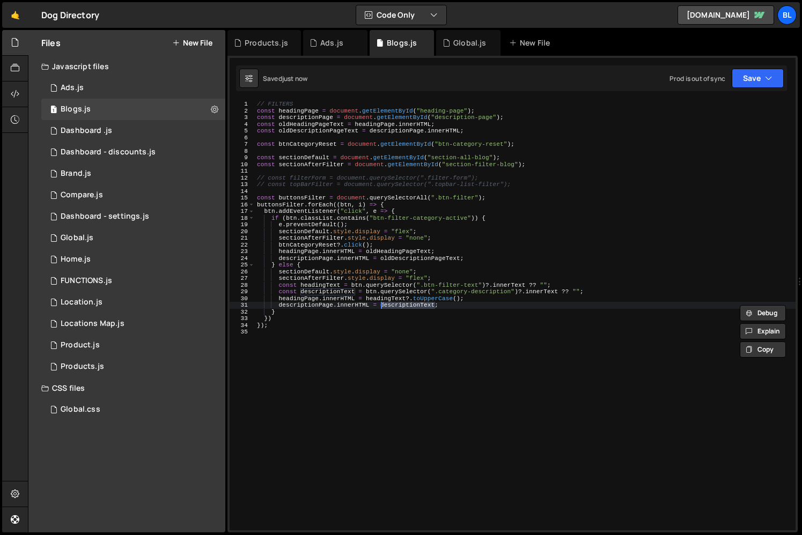
click at [439, 302] on div "// FILTERS const headingPage = document . getElementById ( "heading-page" ) ; c…" at bounding box center [525, 322] width 541 height 443
click at [416, 303] on div "// FILTERS const headingPage = document . getElementById ( "heading-page" ) ; c…" at bounding box center [525, 322] width 541 height 443
click at [301, 291] on div "// FILTERS const headingPage = document . getElementById ( "heading-page" ) ; c…" at bounding box center [525, 322] width 541 height 443
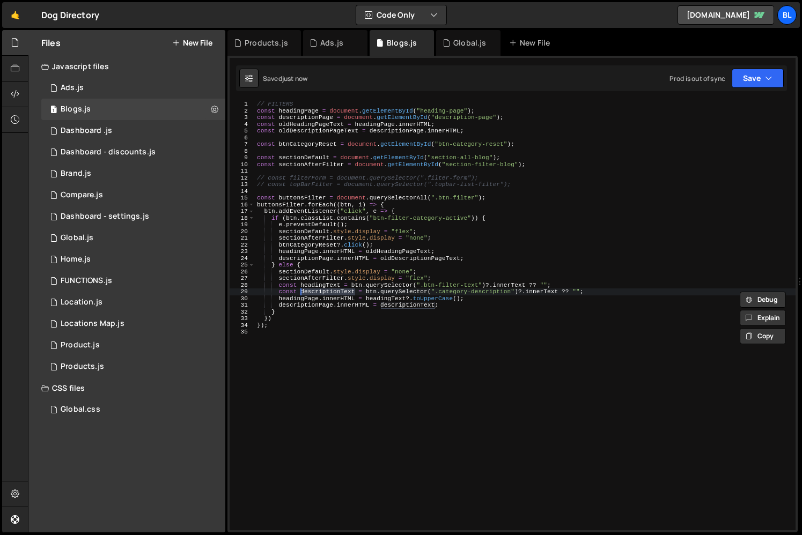
click at [298, 255] on div "// FILTERS const headingPage = document . getElementById ( "heading-page" ) ; c…" at bounding box center [525, 322] width 541 height 443
click at [292, 248] on div "// FILTERS const headingPage = document . getElementById ( "heading-page" ) ; c…" at bounding box center [525, 322] width 541 height 443
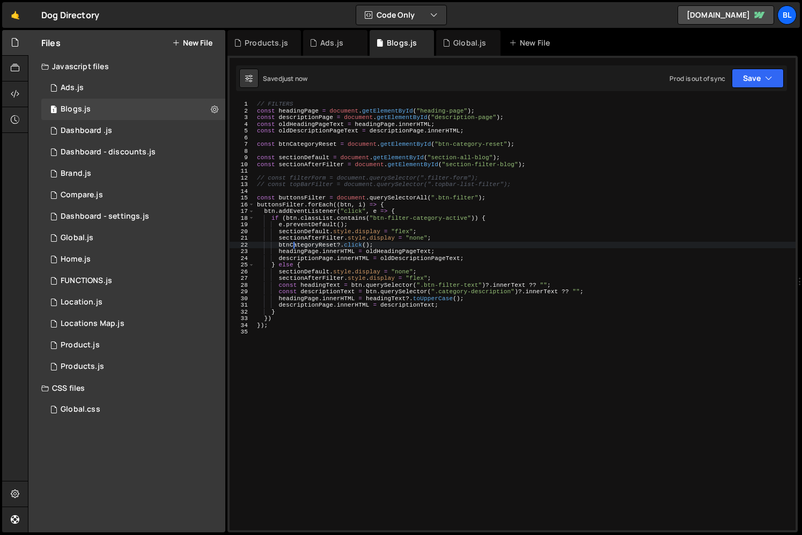
click at [292, 248] on div "// FILTERS const headingPage = document . getElementById ( "heading-page" ) ; c…" at bounding box center [525, 322] width 541 height 443
click at [300, 249] on div "// FILTERS const headingPage = document . getElementById ( "heading-page" ) ; c…" at bounding box center [525, 322] width 541 height 443
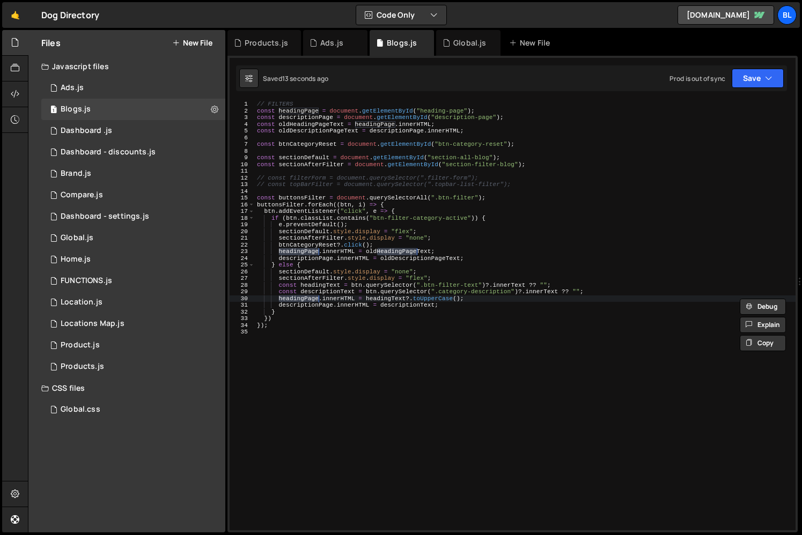
click at [300, 252] on div "// FILTERS const headingPage = document . getElementById ( "heading-page" ) ; c…" at bounding box center [525, 322] width 541 height 443
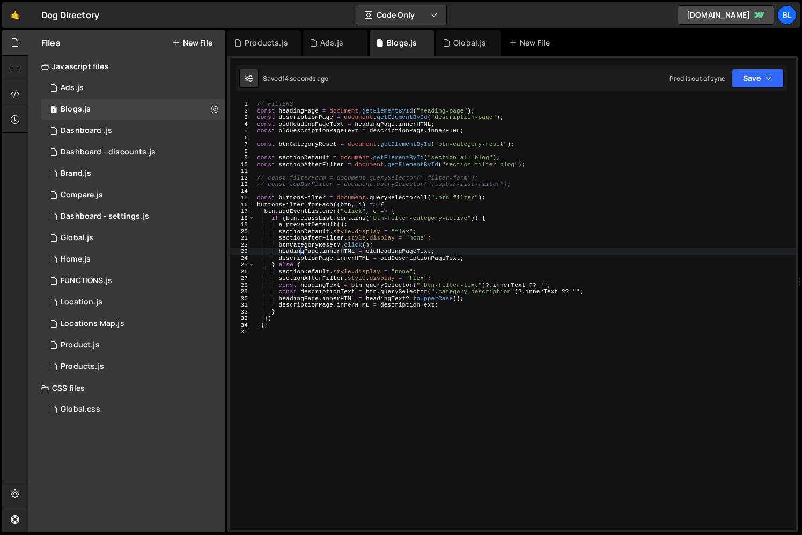
click at [300, 252] on div "// FILTERS const headingPage = document . getElementById ( "heading-page" ) ; c…" at bounding box center [525, 322] width 541 height 443
click at [301, 253] on div "// FILTERS const headingPage = document . getElementById ( "heading-page" ) ; c…" at bounding box center [525, 322] width 541 height 443
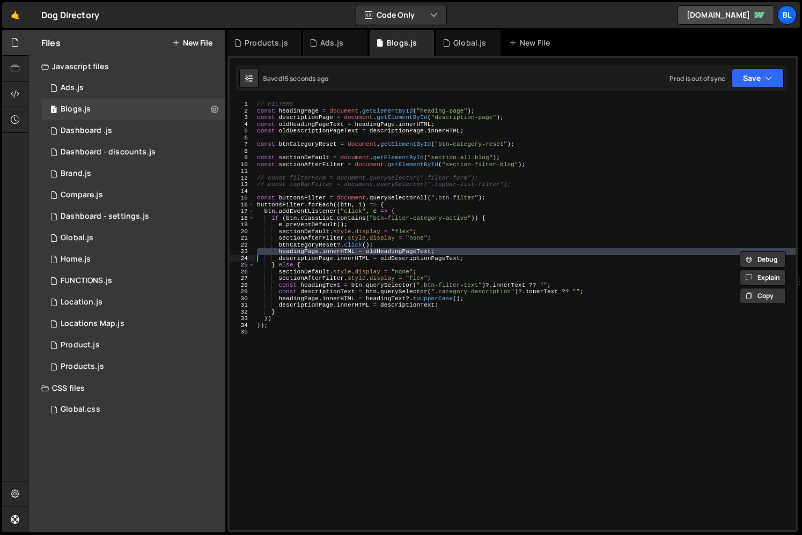
click at [302, 254] on div "// FILTERS const headingPage = document . getElementById ( "heading-page" ) ; c…" at bounding box center [525, 322] width 541 height 443
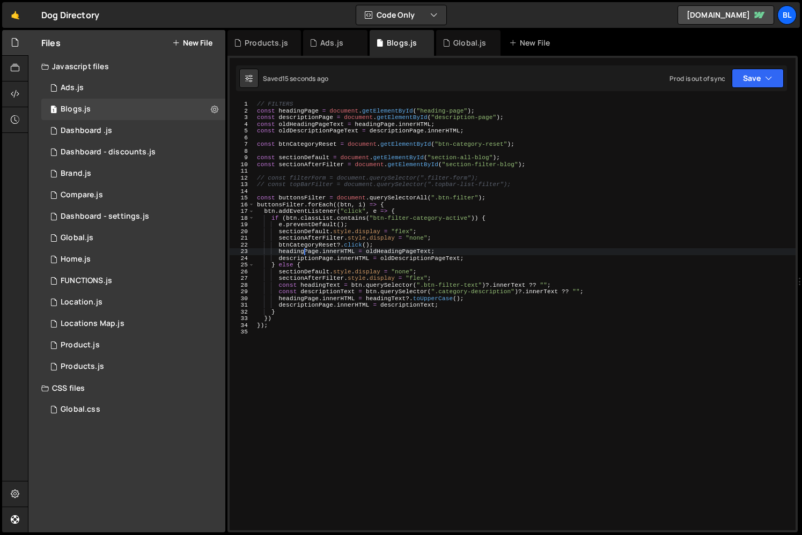
click at [302, 254] on div "// FILTERS const headingPage = document . getElementById ( "heading-page" ) ; c…" at bounding box center [525, 322] width 541 height 443
click at [305, 258] on div "// FILTERS const headingPage = document . getElementById ( "heading-page" ) ; c…" at bounding box center [525, 322] width 541 height 443
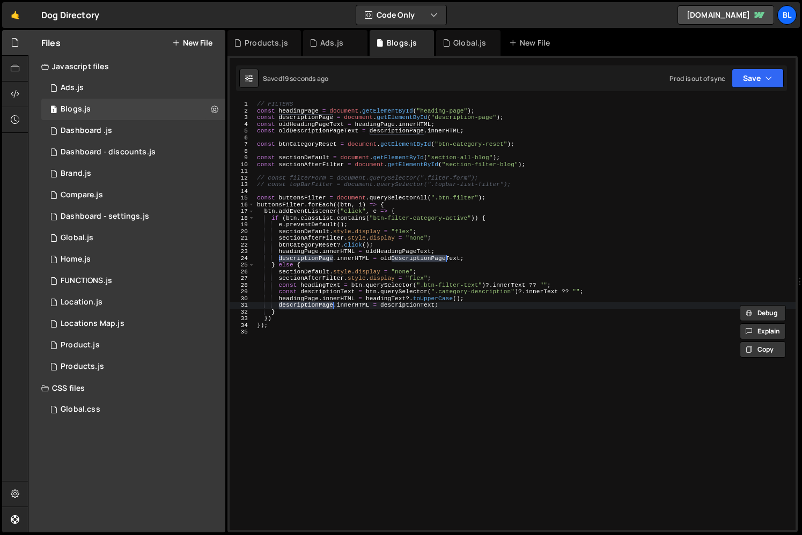
click at [352, 283] on div "// FILTERS const headingPage = document . getElementById ( "heading-page" ) ; c…" at bounding box center [525, 322] width 541 height 443
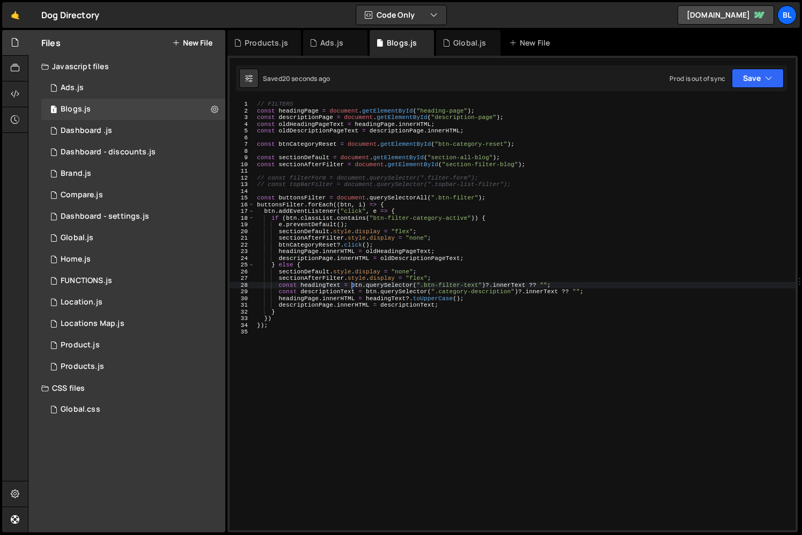
click at [400, 305] on div "// FILTERS const headingPage = document . getElementById ( "heading-page" ) ; c…" at bounding box center [525, 322] width 541 height 443
type textarea "descriptionPage.innerHTML = descriptionText;"
click at [418, 306] on div "// FILTERS const headingPage = document . getElementById ( "heading-page" ) ; c…" at bounding box center [525, 322] width 541 height 443
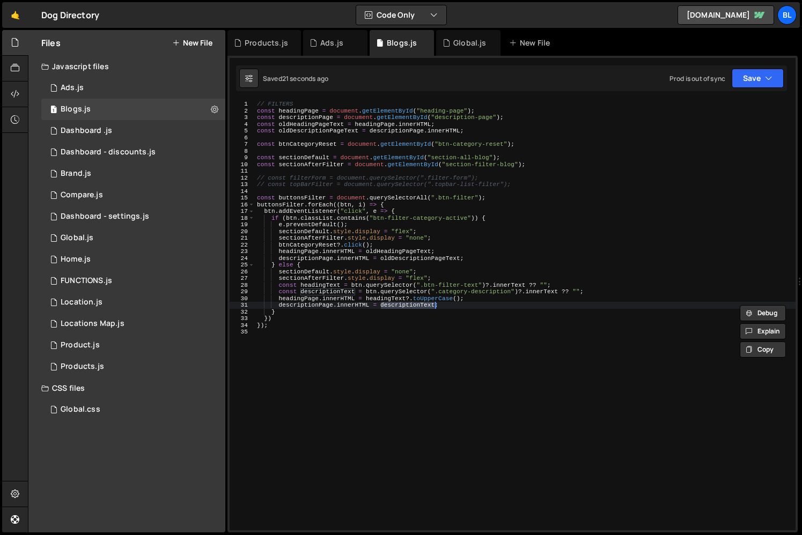
click at [449, 303] on div "// FILTERS const headingPage = document . getElementById ( "heading-page" ) ; c…" at bounding box center [525, 322] width 541 height 443
